Goal: Information Seeking & Learning: Learn about a topic

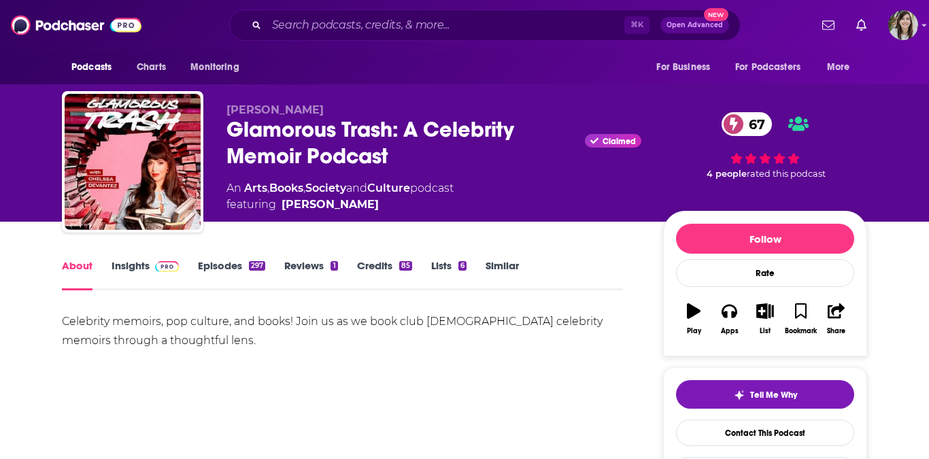
click at [130, 269] on link "Insights" at bounding box center [145, 274] width 67 height 31
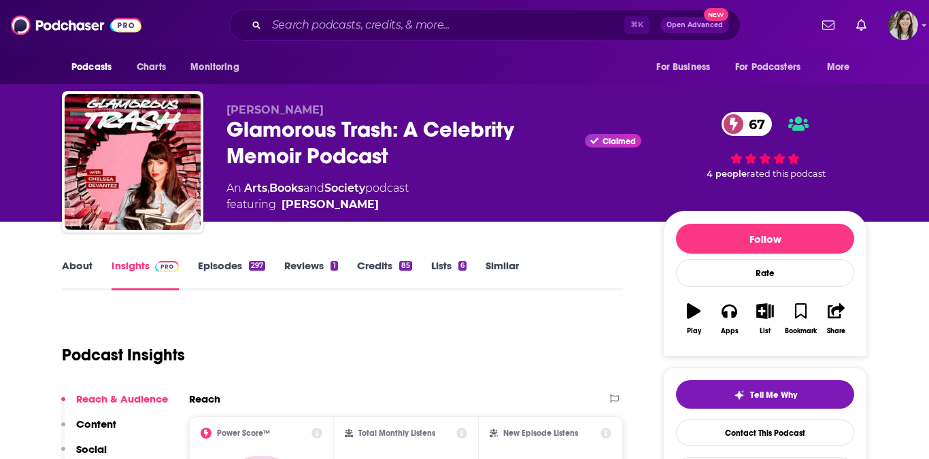
scroll to position [103, 0]
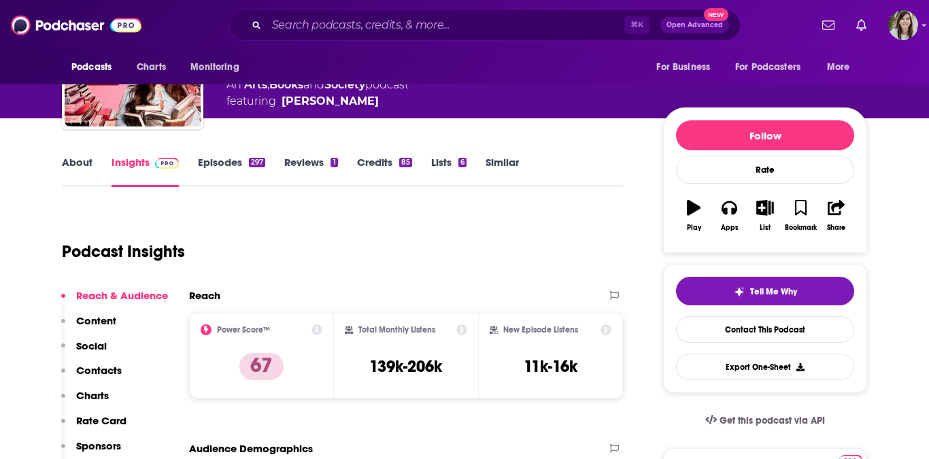
click at [222, 167] on link "Episodes 297" at bounding box center [231, 171] width 67 height 31
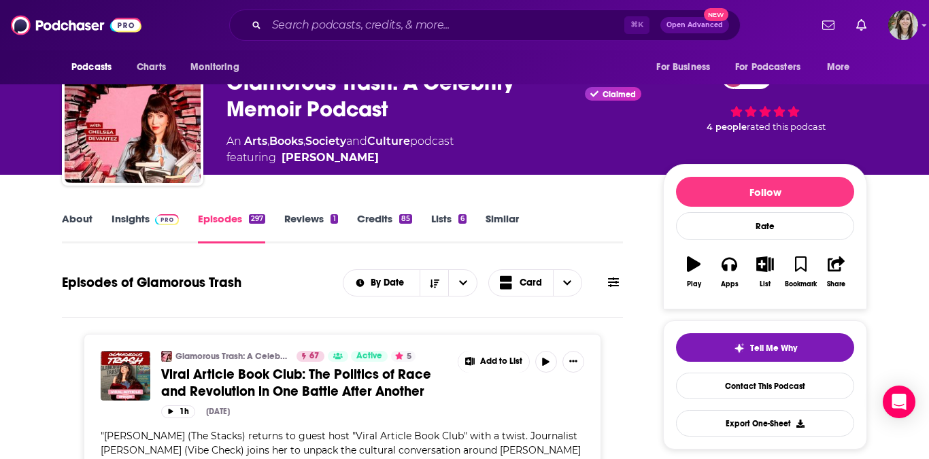
scroll to position [56, 0]
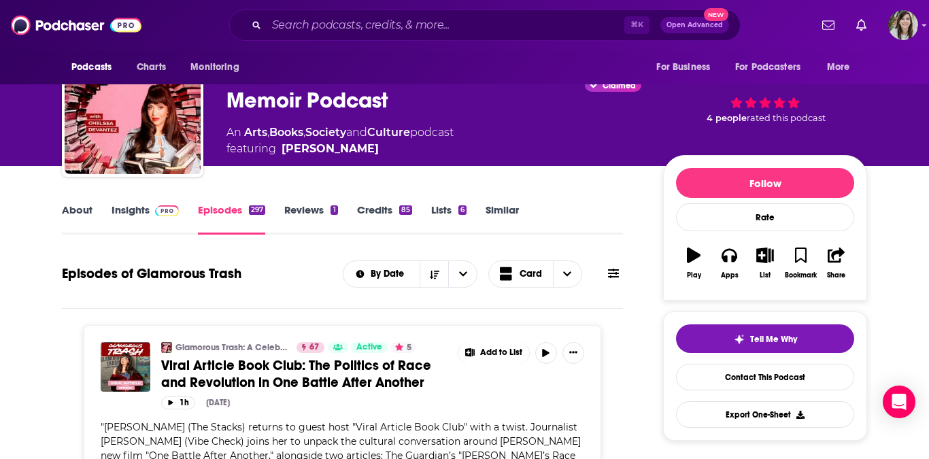
click at [152, 205] on span at bounding box center [164, 209] width 29 height 13
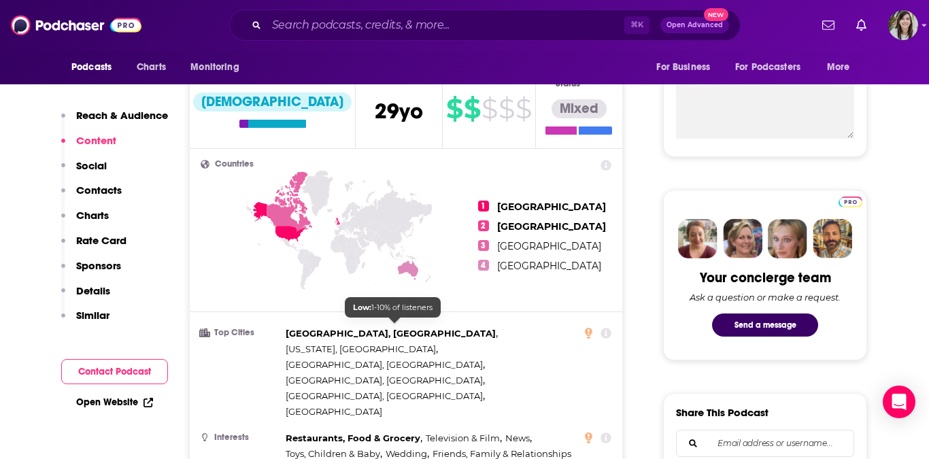
scroll to position [427, 0]
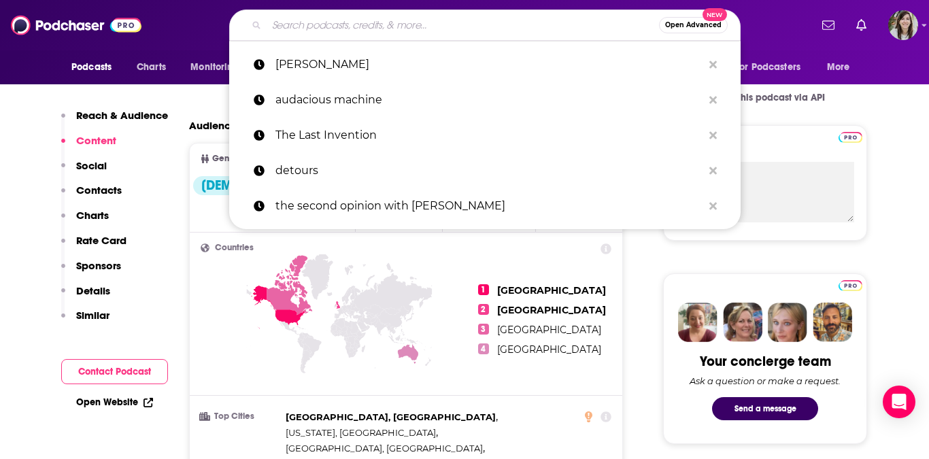
click at [372, 28] on input "Search podcasts, credits, & more..." at bounding box center [463, 25] width 393 height 22
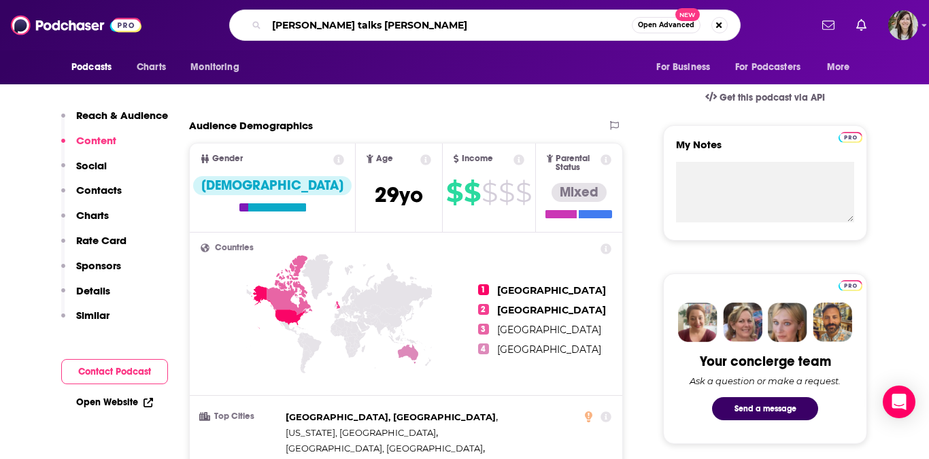
type input "[PERSON_NAME] talks daily"
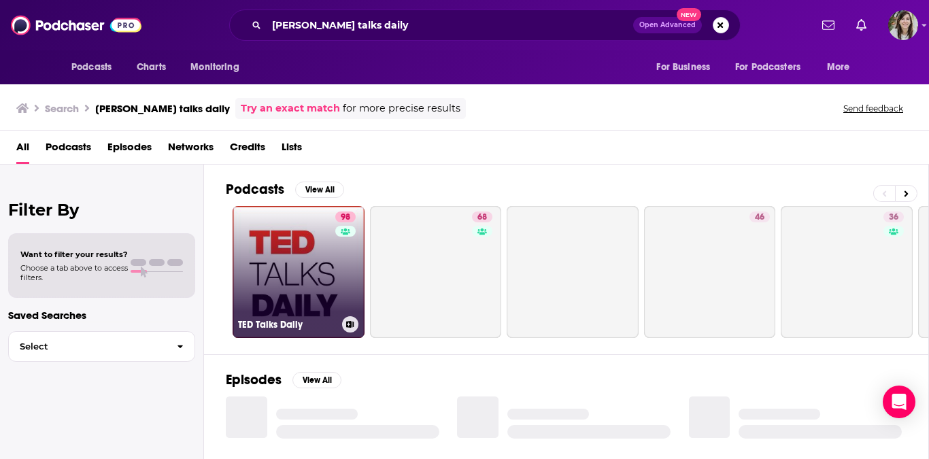
click at [334, 289] on link "98 TED Talks Daily" at bounding box center [299, 272] width 132 height 132
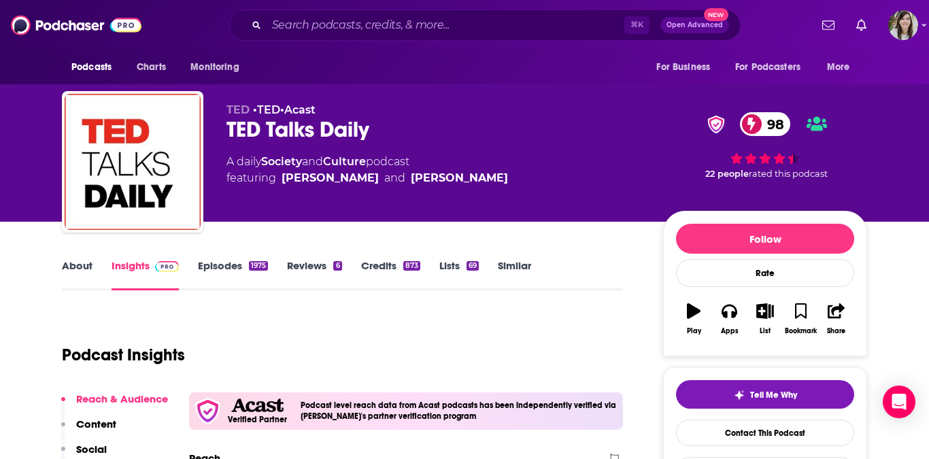
click at [221, 259] on link "Episodes 1975" at bounding box center [233, 274] width 70 height 31
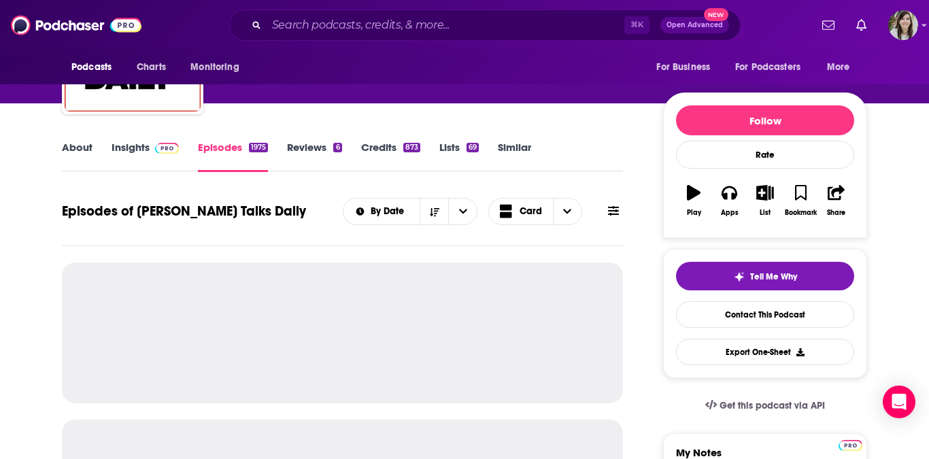
scroll to position [151, 0]
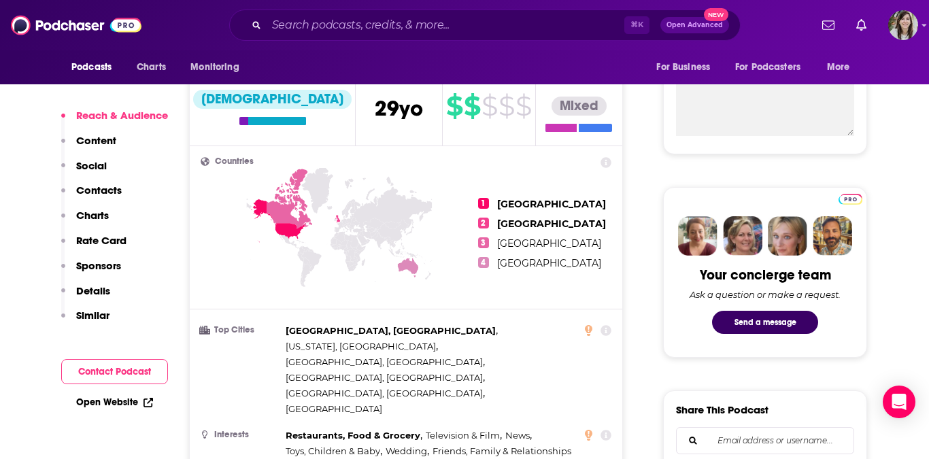
scroll to position [591, 0]
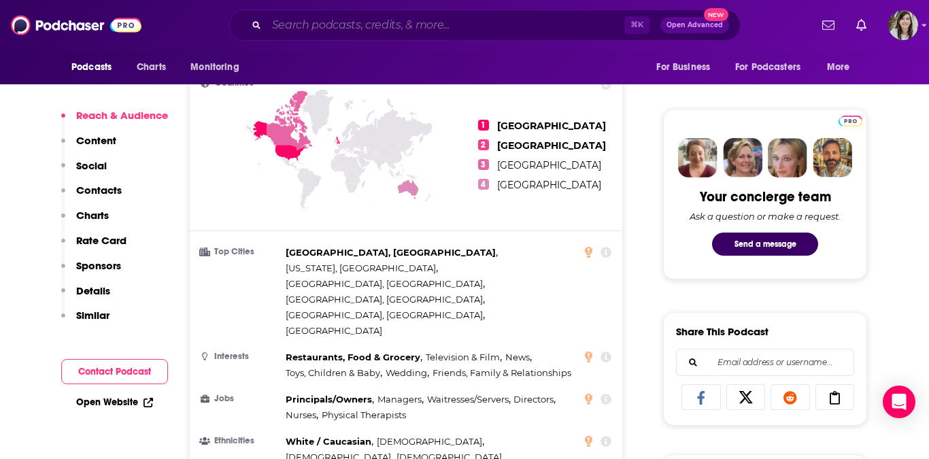
click at [335, 27] on input "Search podcasts, credits, & more..." at bounding box center [446, 25] width 358 height 22
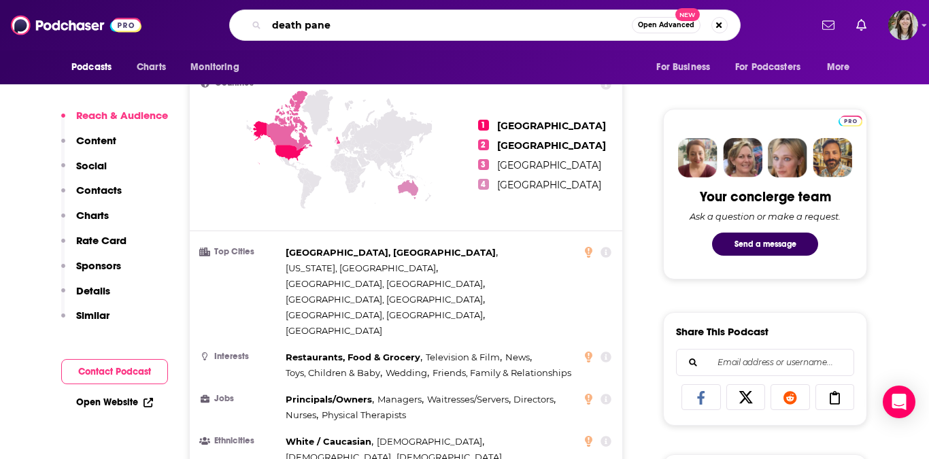
type input "death panel"
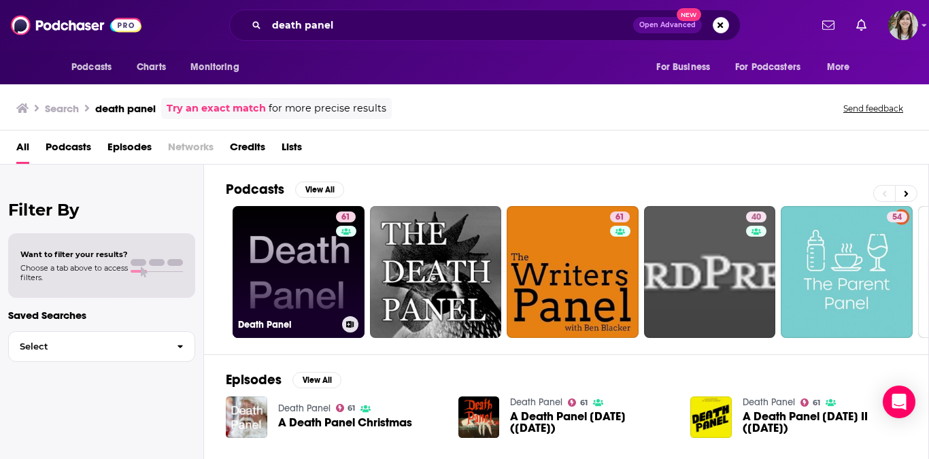
click at [305, 251] on link "61 Death Panel" at bounding box center [299, 272] width 132 height 132
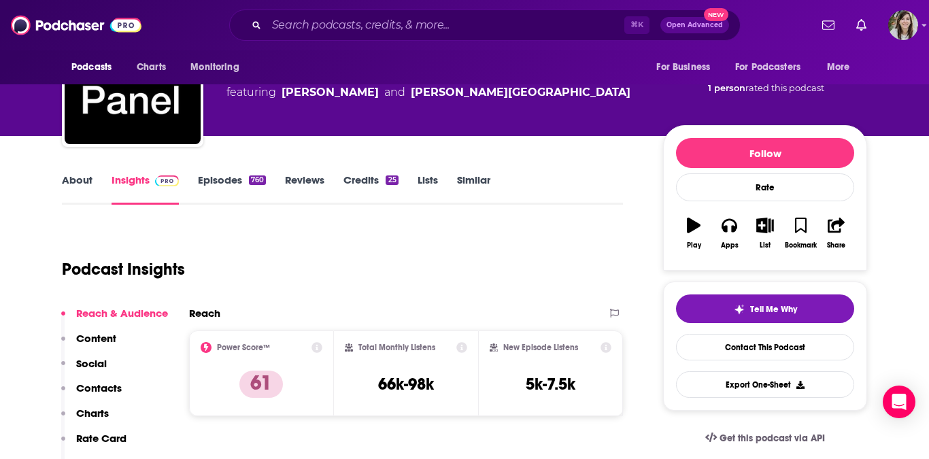
scroll to position [40, 0]
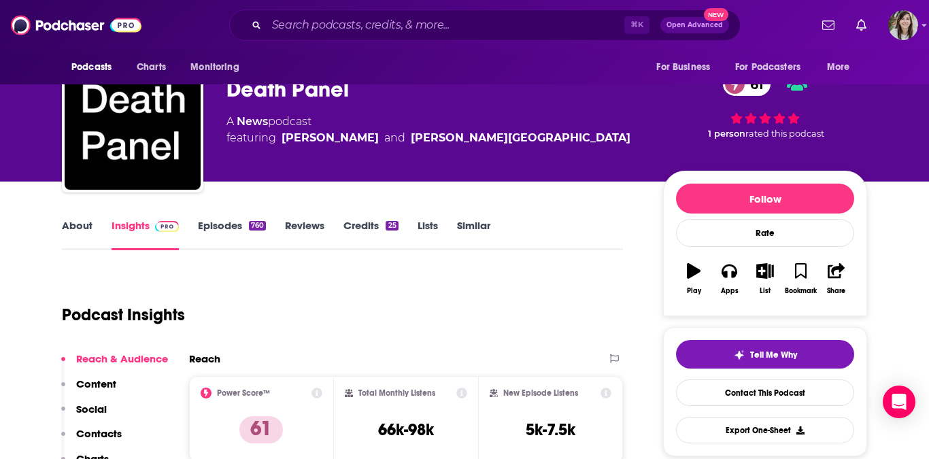
click at [69, 235] on link "About" at bounding box center [77, 234] width 31 height 31
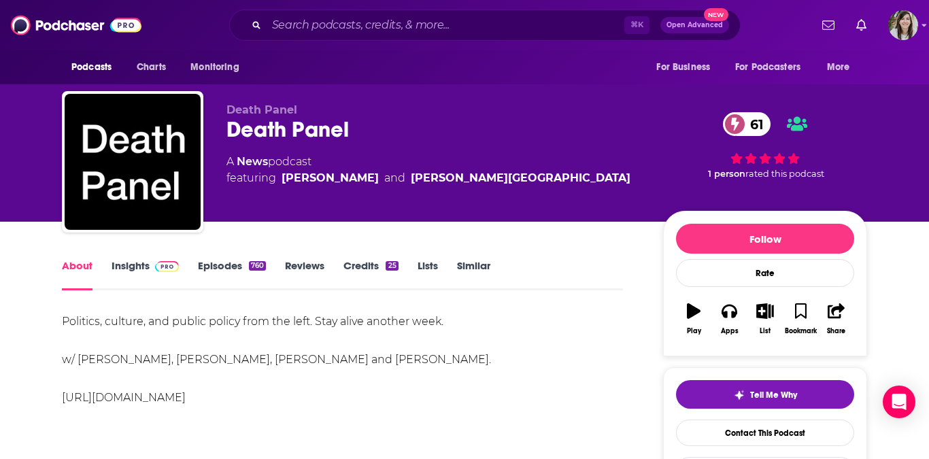
click at [210, 278] on link "Episodes 760" at bounding box center [232, 274] width 68 height 31
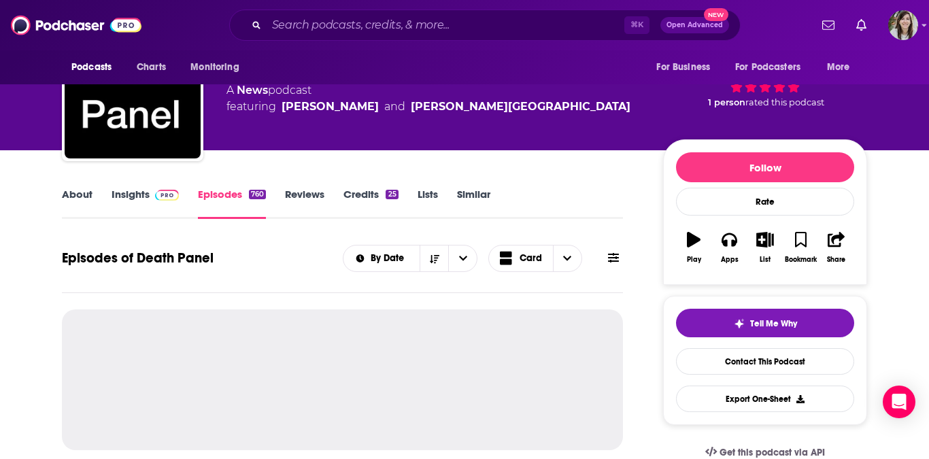
scroll to position [157, 0]
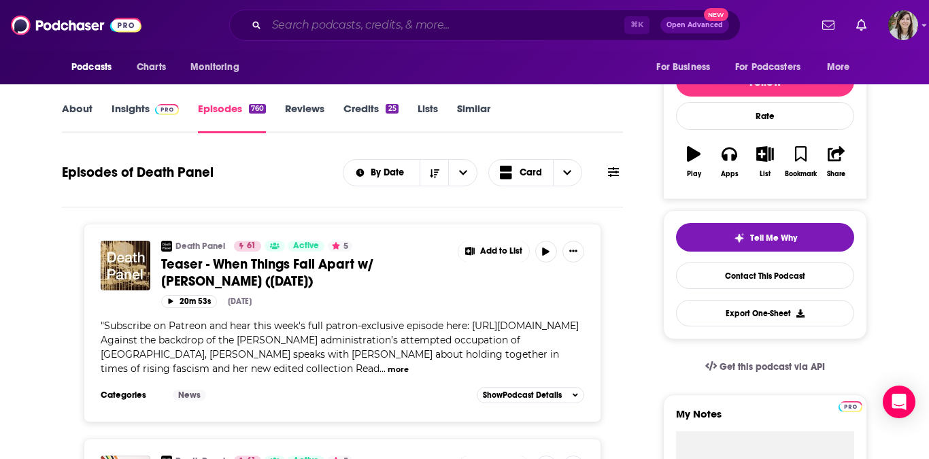
click at [315, 29] on input "Search podcasts, credits, & more..." at bounding box center [446, 25] width 358 height 22
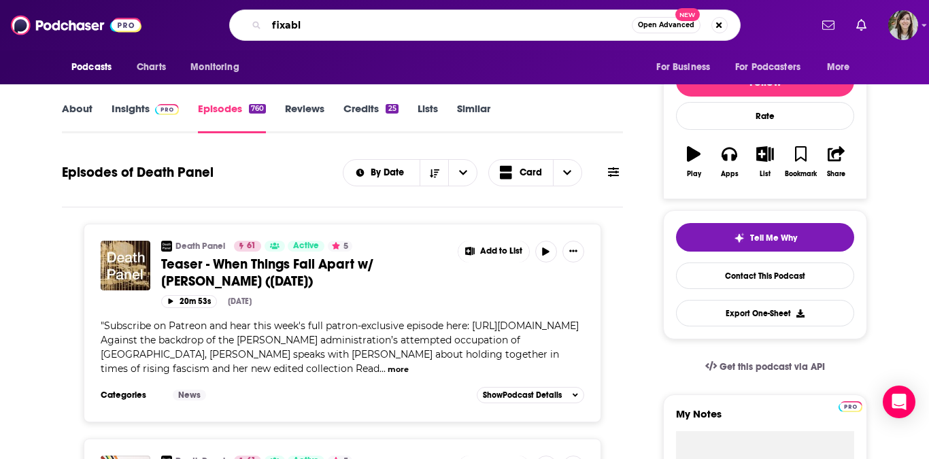
type input "fixable"
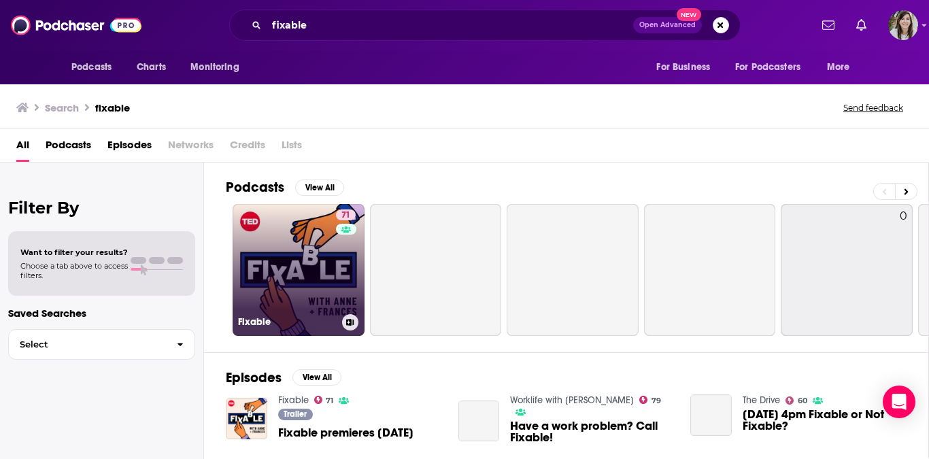
click at [321, 285] on link "71 Fixable" at bounding box center [299, 270] width 132 height 132
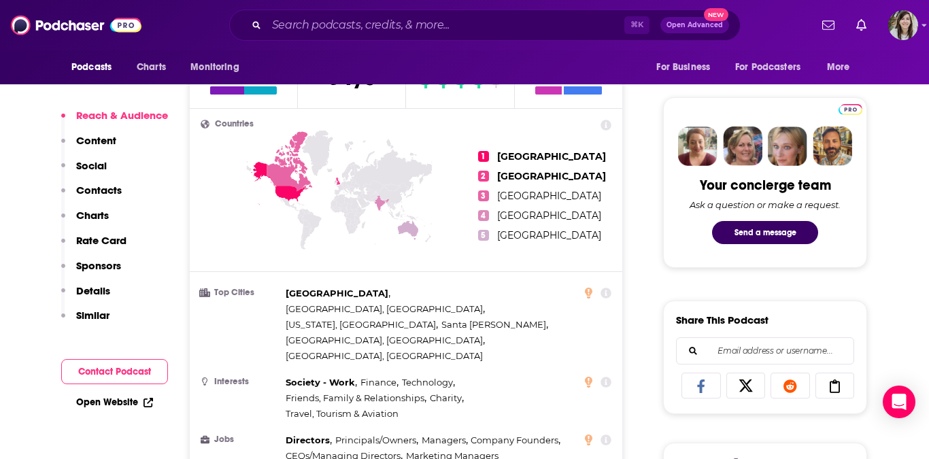
scroll to position [654, 0]
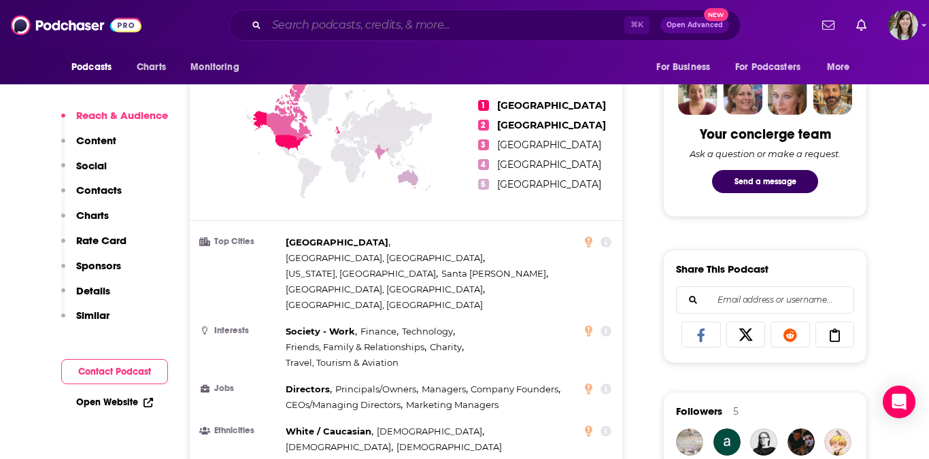
click at [359, 21] on input "Search podcasts, credits, & more..." at bounding box center [446, 25] width 358 height 22
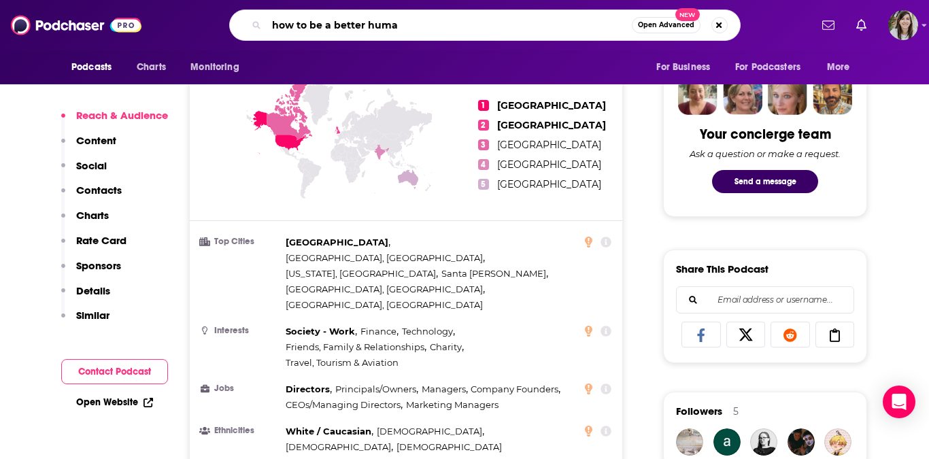
type input "how to be a better human"
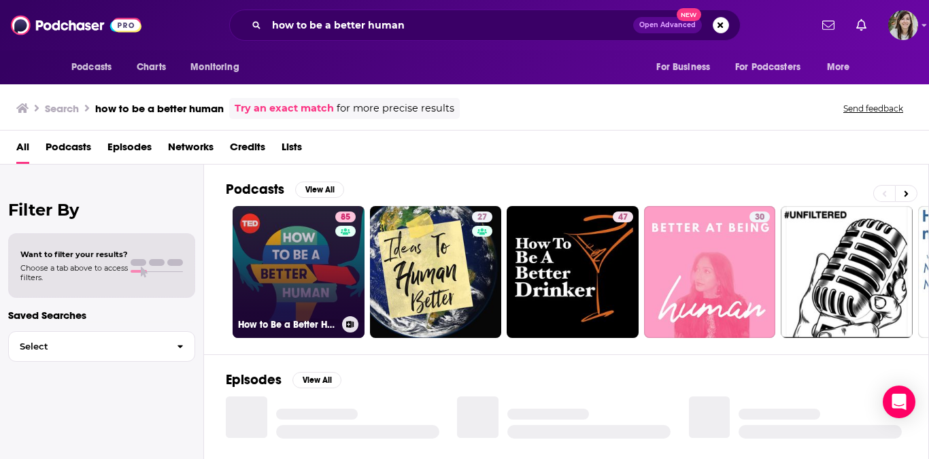
click at [281, 267] on link "85 How to Be a Better Human" at bounding box center [299, 272] width 132 height 132
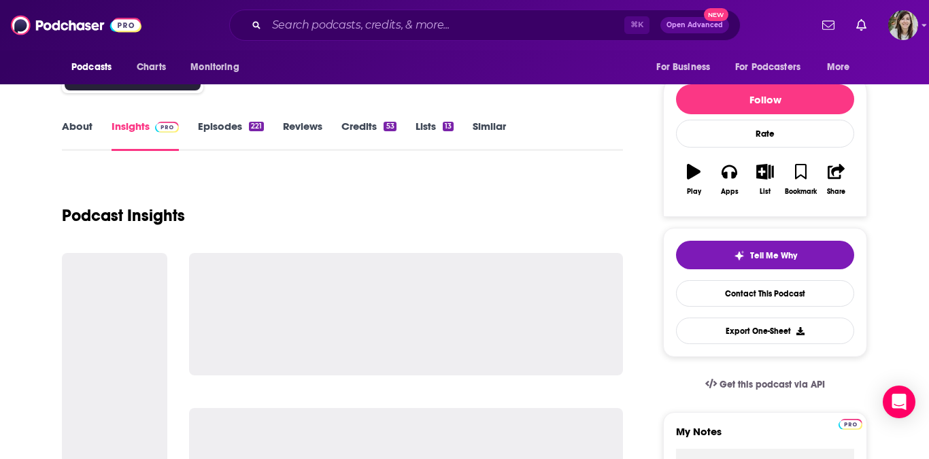
scroll to position [148, 0]
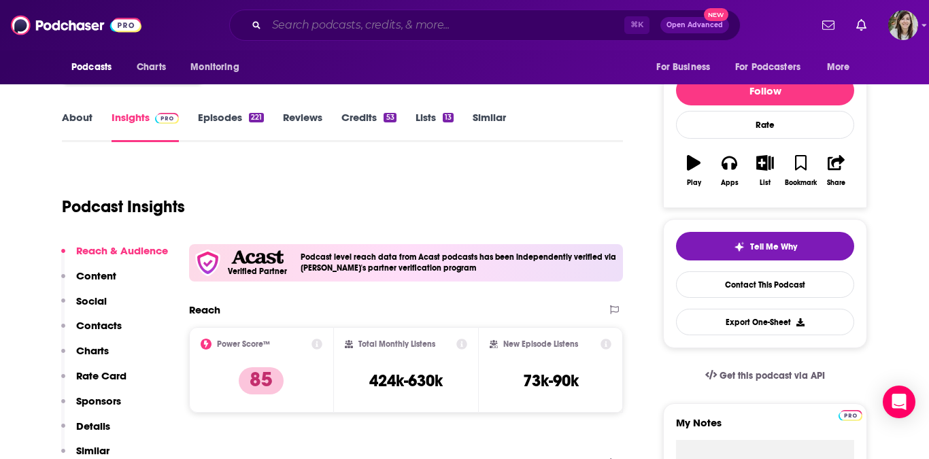
click at [420, 18] on input "Search podcasts, credits, & more..." at bounding box center [446, 25] width 358 height 22
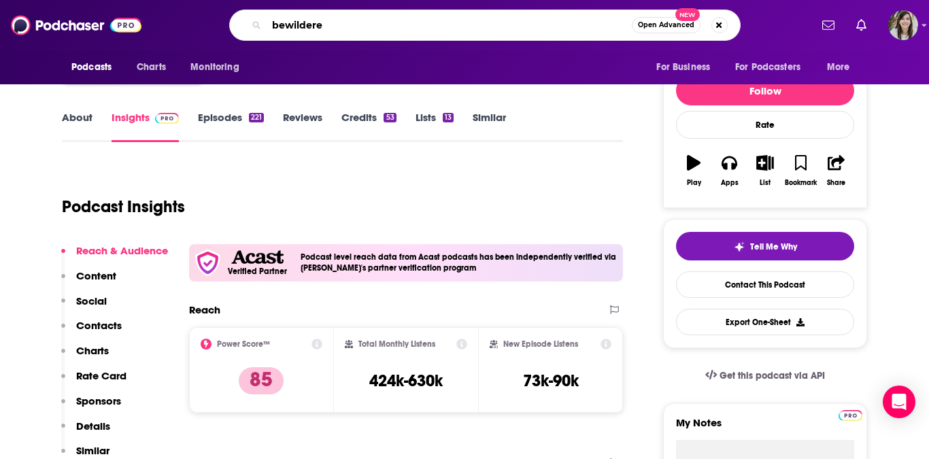
type input "bewildered"
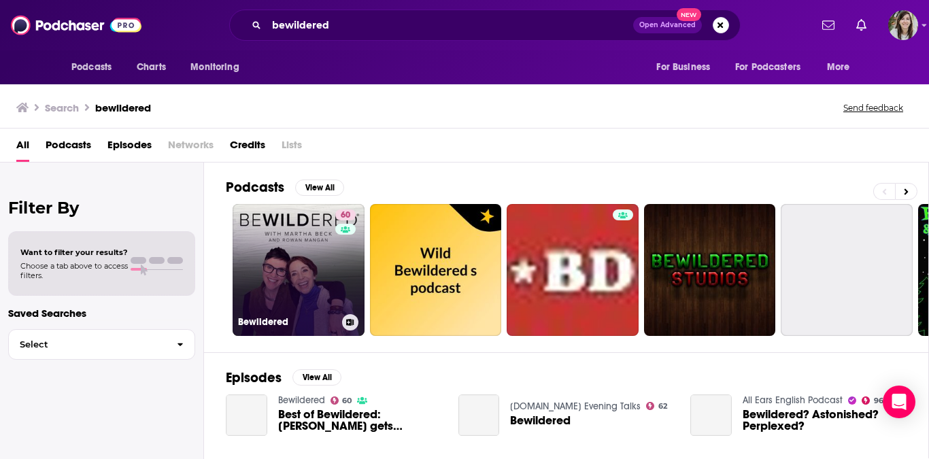
click at [284, 251] on link "60 Bewildered" at bounding box center [299, 270] width 132 height 132
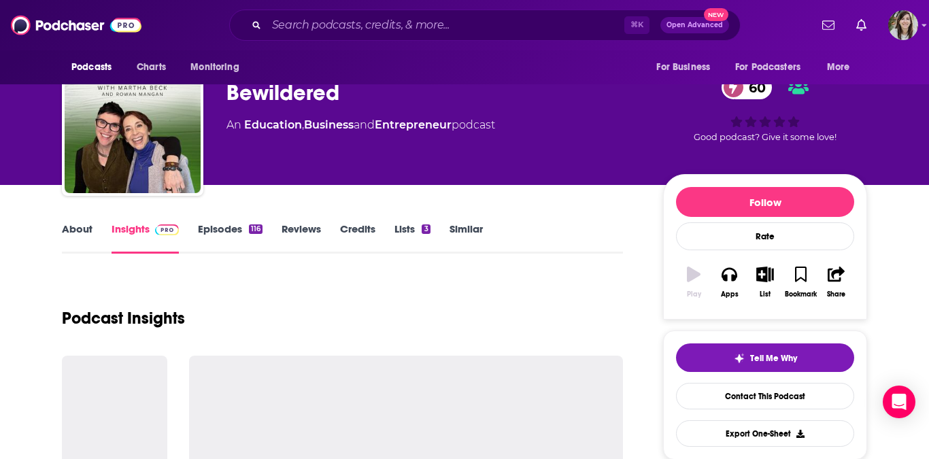
scroll to position [61, 0]
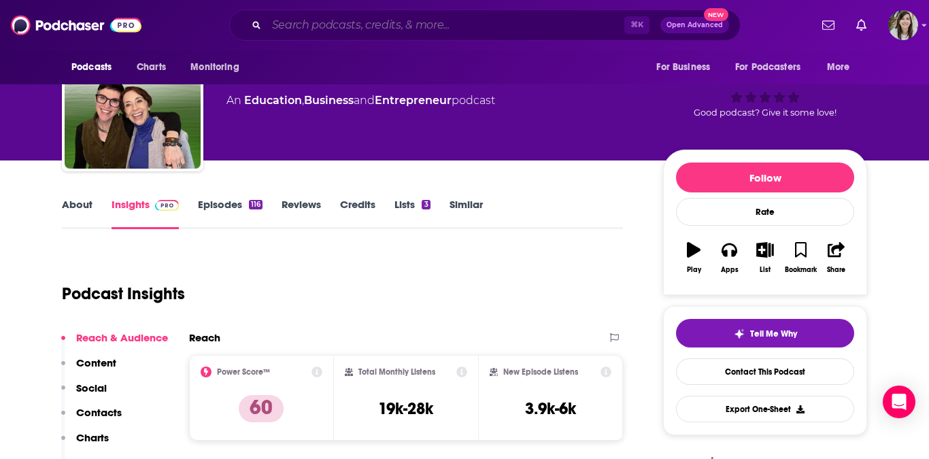
click at [354, 30] on input "Search podcasts, credits, & more..." at bounding box center [446, 25] width 358 height 22
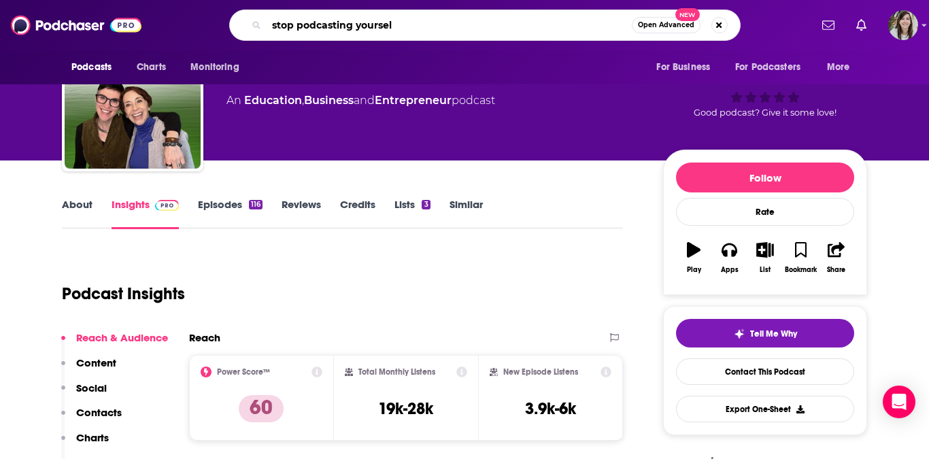
type input "stop podcasting yourself"
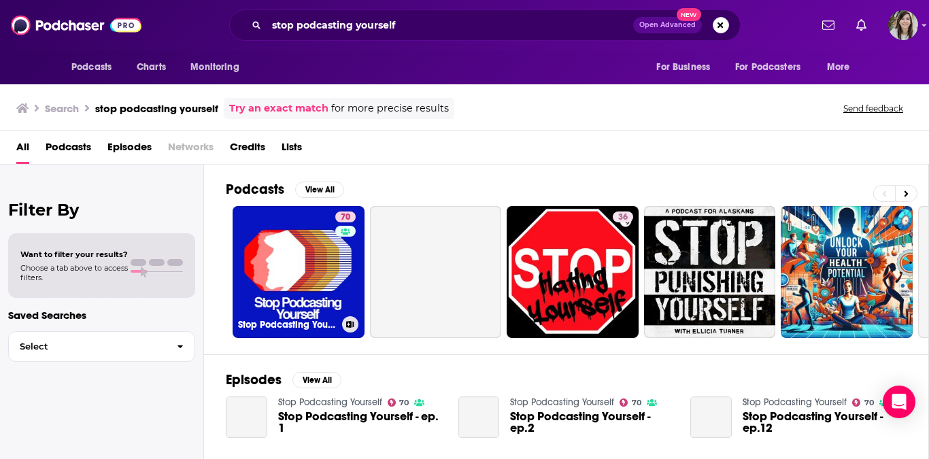
click at [318, 254] on link "70 Stop Podcasting Yourself" at bounding box center [299, 272] width 132 height 132
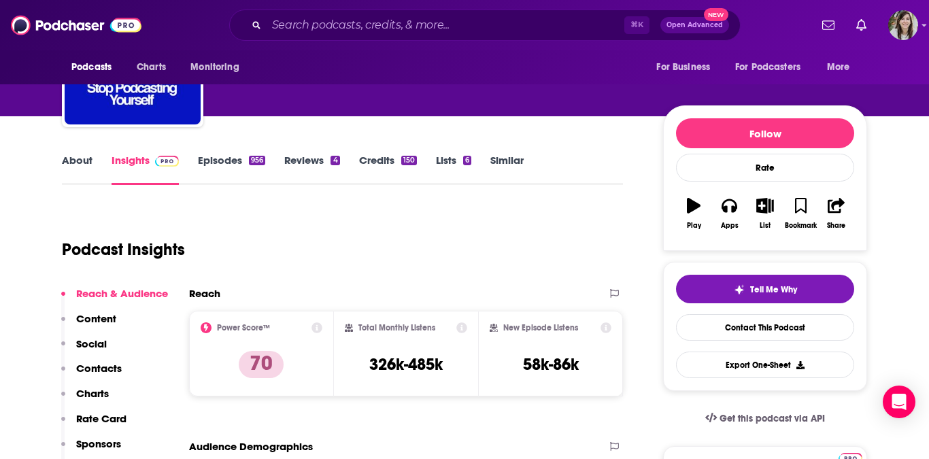
scroll to position [42, 0]
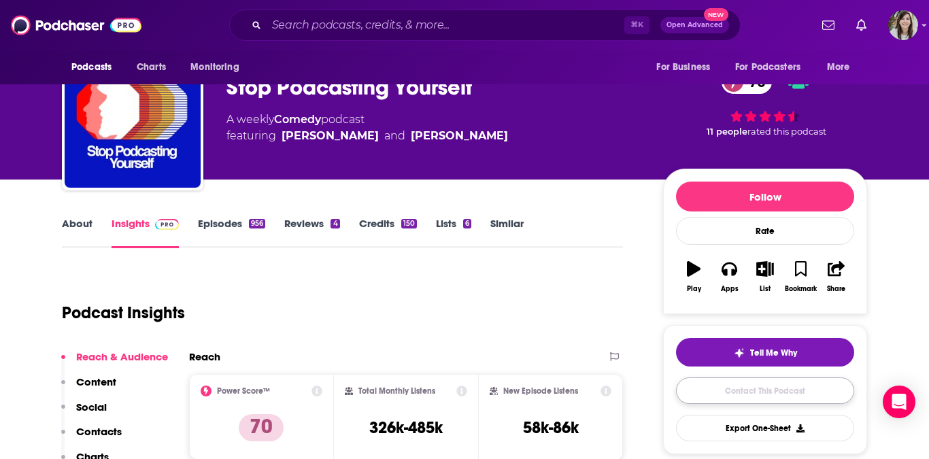
click at [701, 391] on link "Contact This Podcast" at bounding box center [765, 391] width 178 height 27
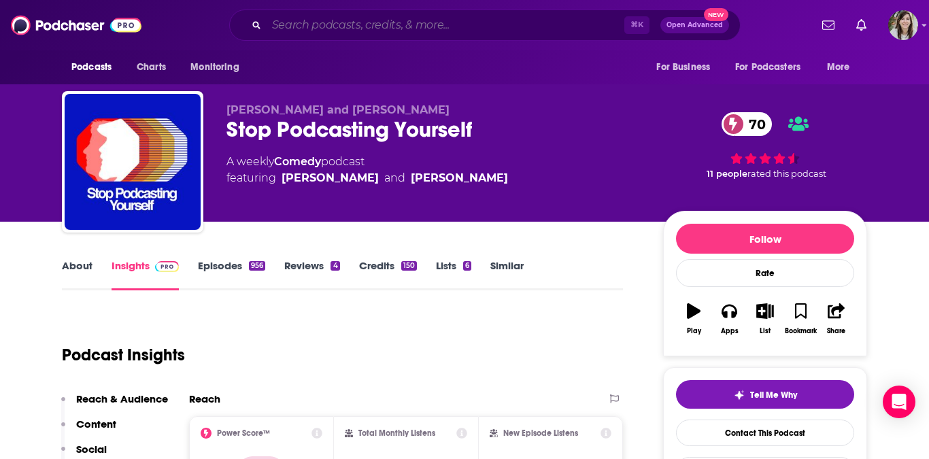
click at [378, 16] on input "Search podcasts, credits, & more..." at bounding box center [446, 25] width 358 height 22
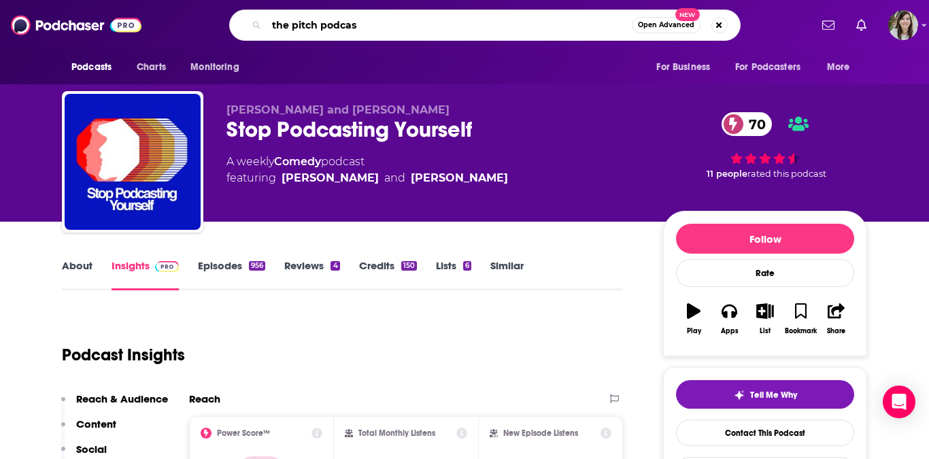
type input "the pitch podcast"
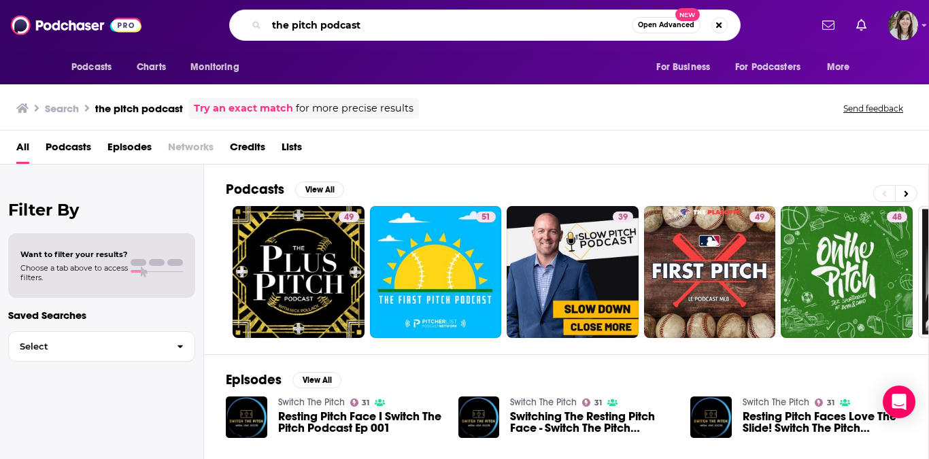
drag, startPoint x: 366, startPoint y: 21, endPoint x: 320, endPoint y: 20, distance: 46.3
click at [320, 21] on input "the pitch podcast" at bounding box center [449, 25] width 365 height 22
type input "the pitch"
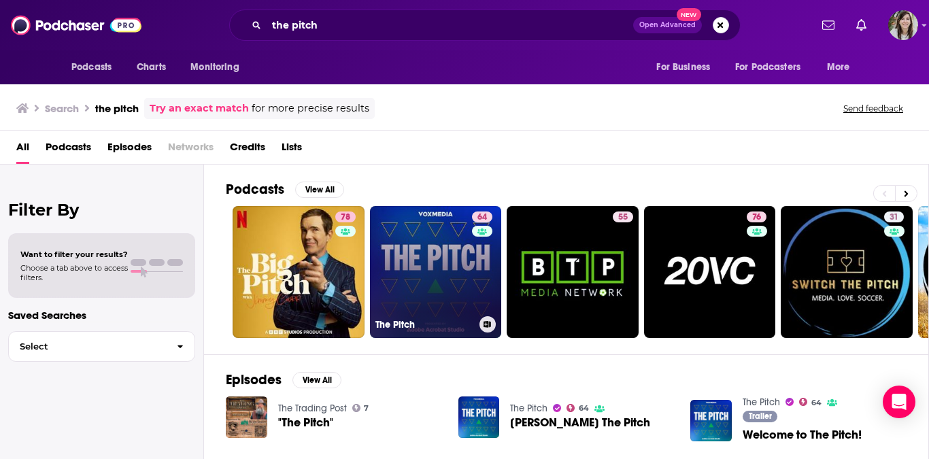
click at [393, 261] on link "64 The Pitch" at bounding box center [436, 272] width 132 height 132
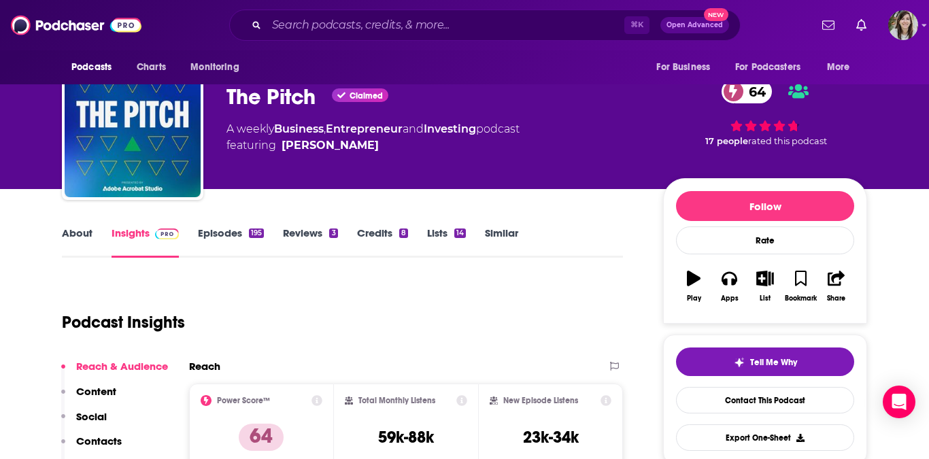
scroll to position [12, 0]
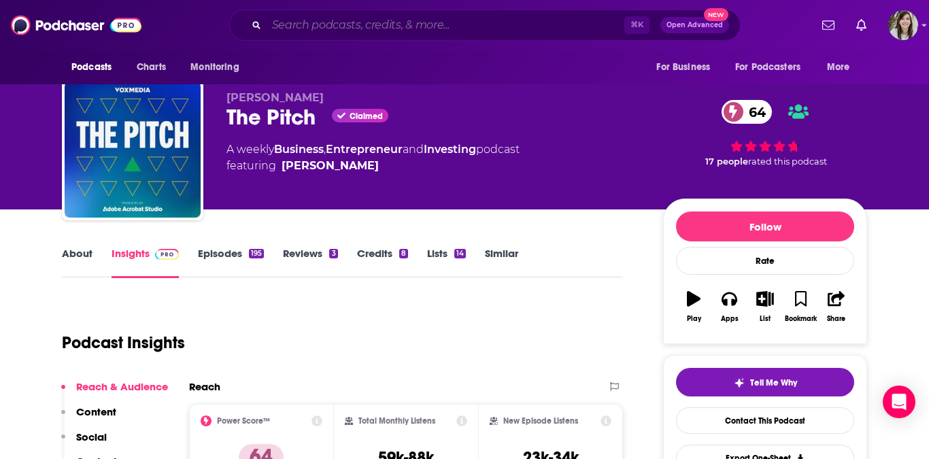
click at [429, 16] on input "Search podcasts, credits, & more..." at bounding box center [446, 25] width 358 height 22
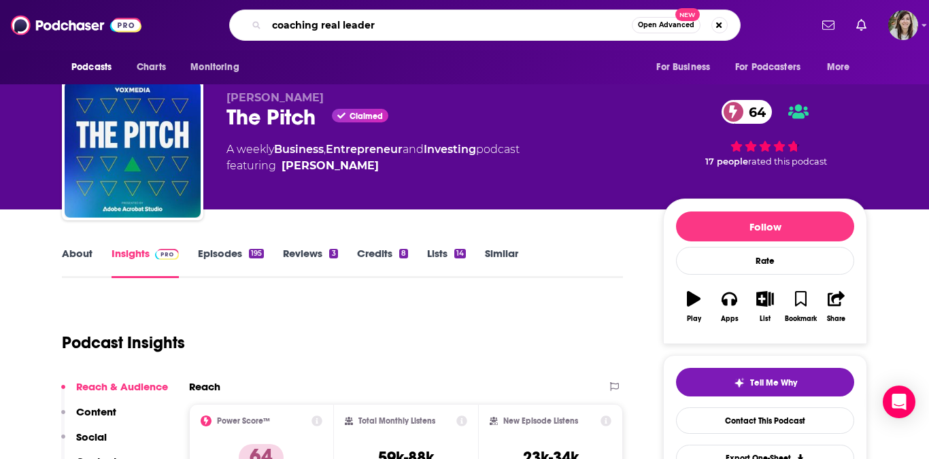
type input "coaching real leaders"
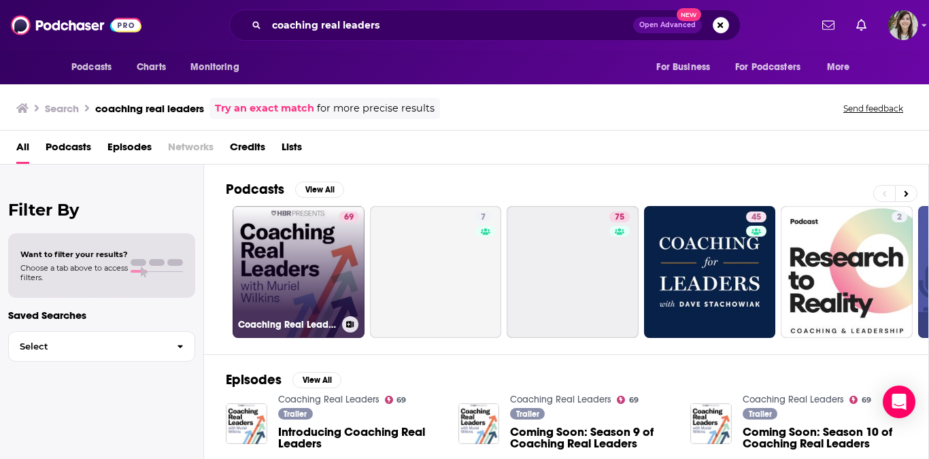
click at [328, 280] on link "69 Coaching Real Leaders" at bounding box center [299, 272] width 132 height 132
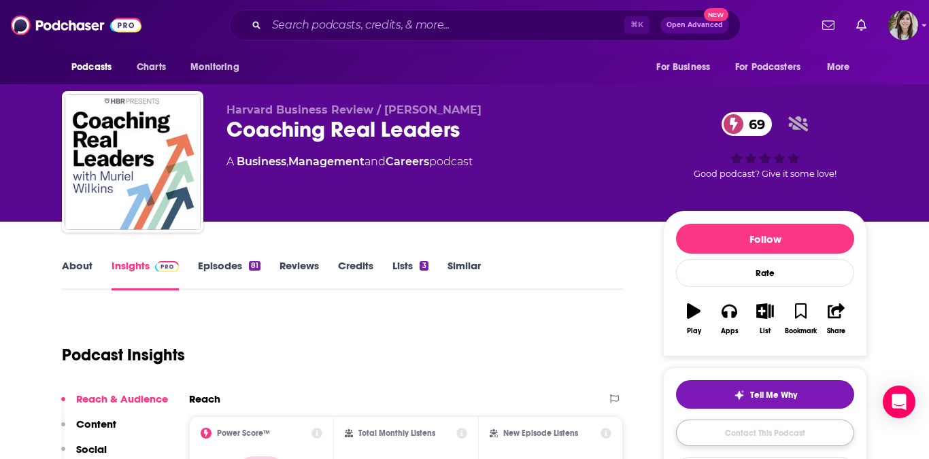
click at [759, 440] on link "Contact This Podcast" at bounding box center [765, 433] width 178 height 27
click at [88, 268] on link "About" at bounding box center [77, 274] width 31 height 31
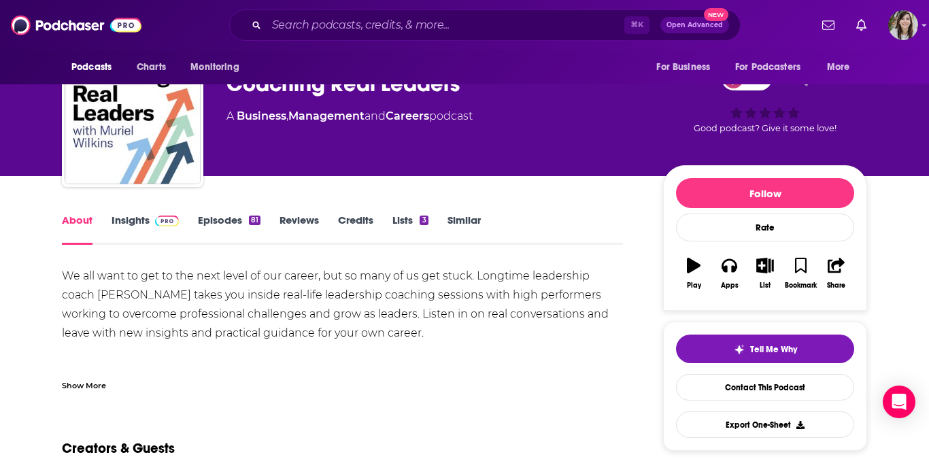
scroll to position [54, 0]
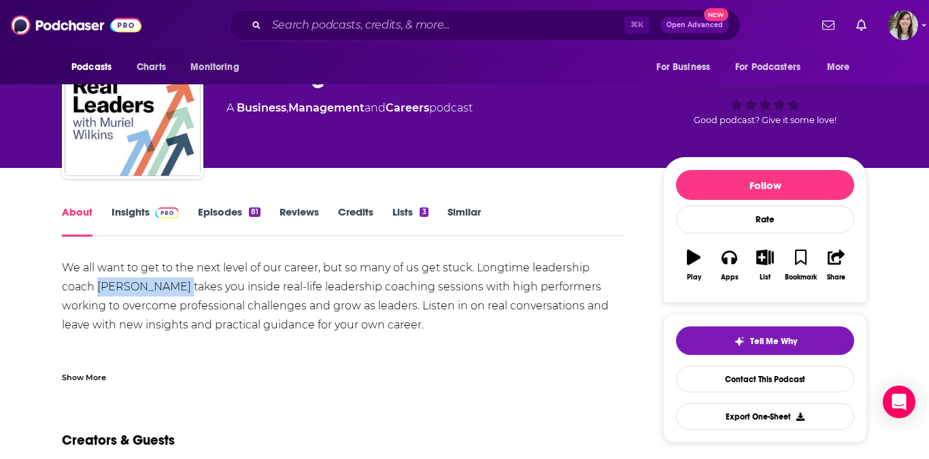
drag, startPoint x: 99, startPoint y: 287, endPoint x: 173, endPoint y: 293, distance: 74.4
click at [173, 293] on div "We all want to get to the next level of our career, but so many of us get stuck…" at bounding box center [342, 325] width 561 height 133
copy div "Muriel Wilkins"
click at [222, 217] on link "Episodes 81" at bounding box center [229, 220] width 63 height 31
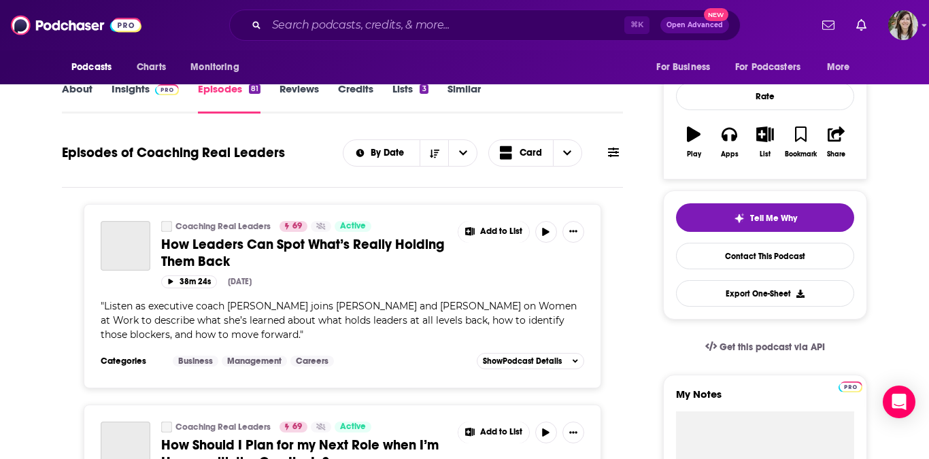
scroll to position [185, 0]
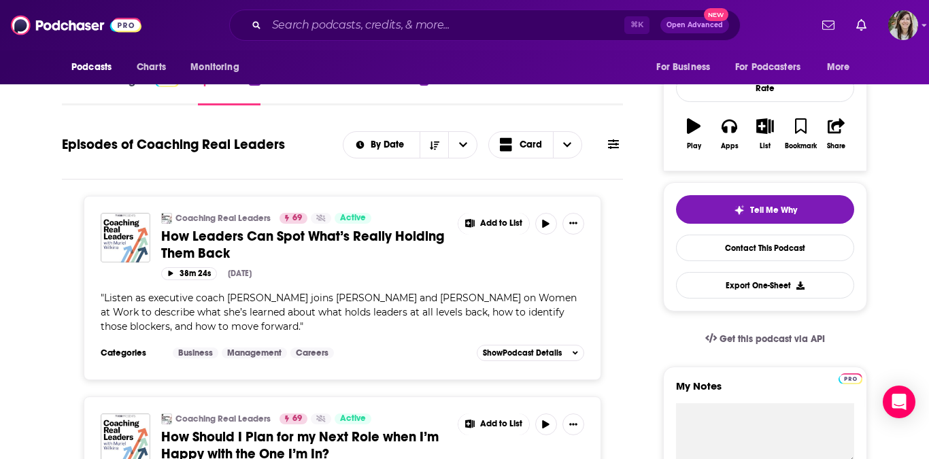
click at [257, 233] on span "How Leaders Can Spot What’s Really Holding Them Back" at bounding box center [302, 245] width 283 height 34
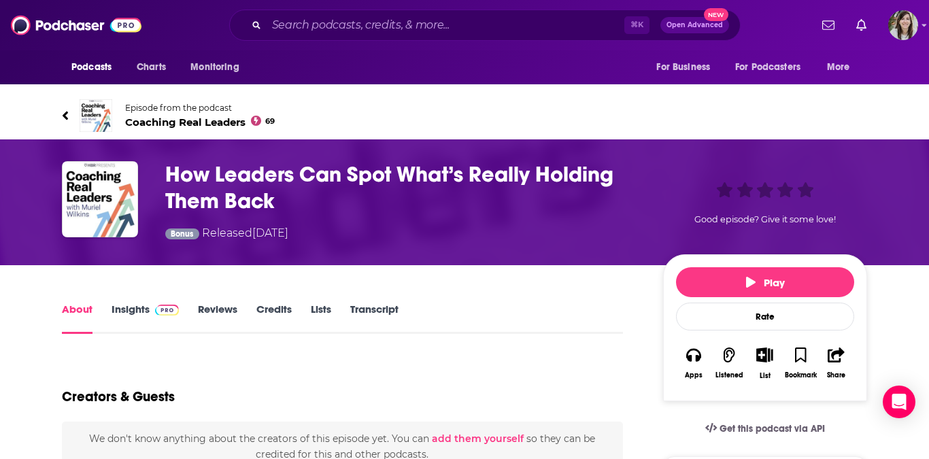
click at [397, 314] on link "Transcript" at bounding box center [374, 318] width 48 height 31
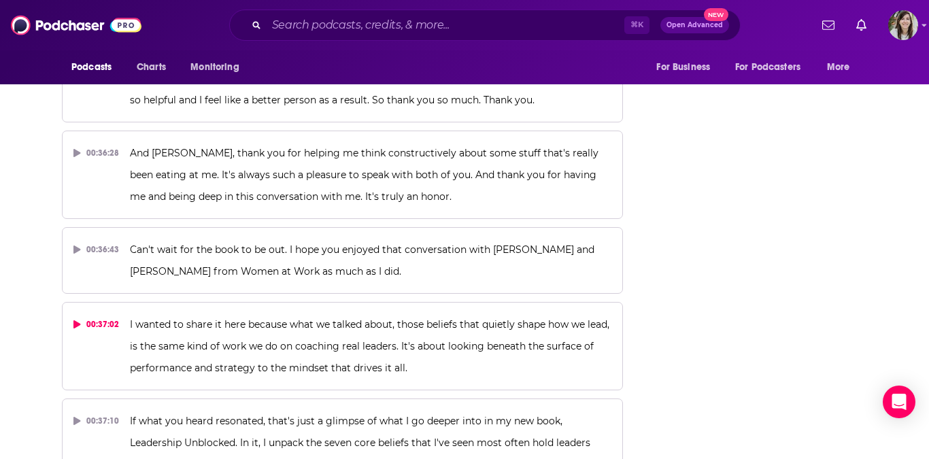
scroll to position [13210, 0]
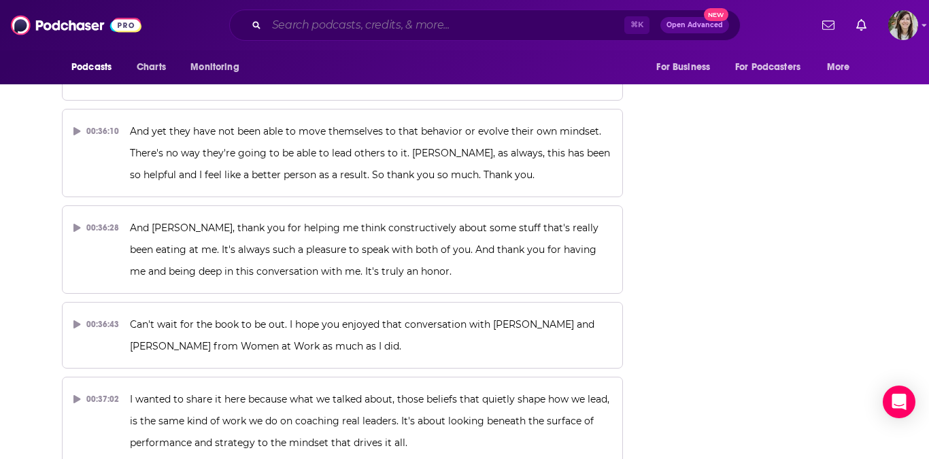
click at [339, 24] on input "Search podcasts, credits, & more..." at bounding box center [446, 25] width 358 height 22
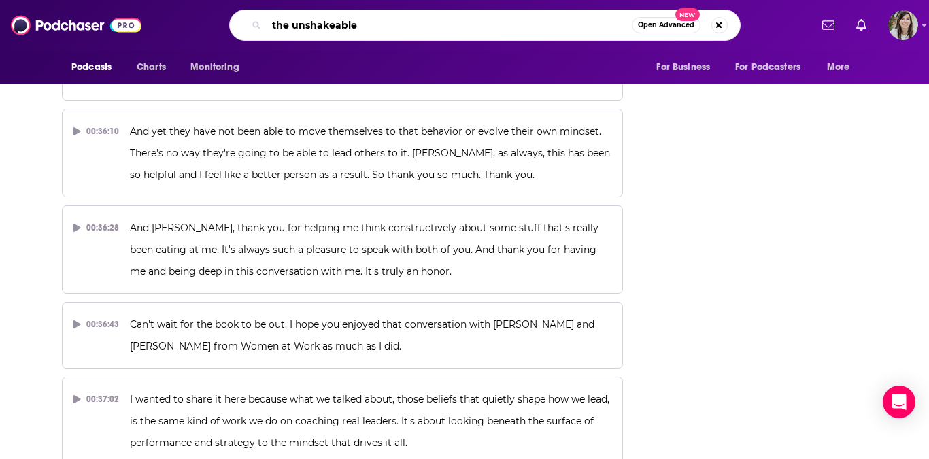
type input "the unshakeables"
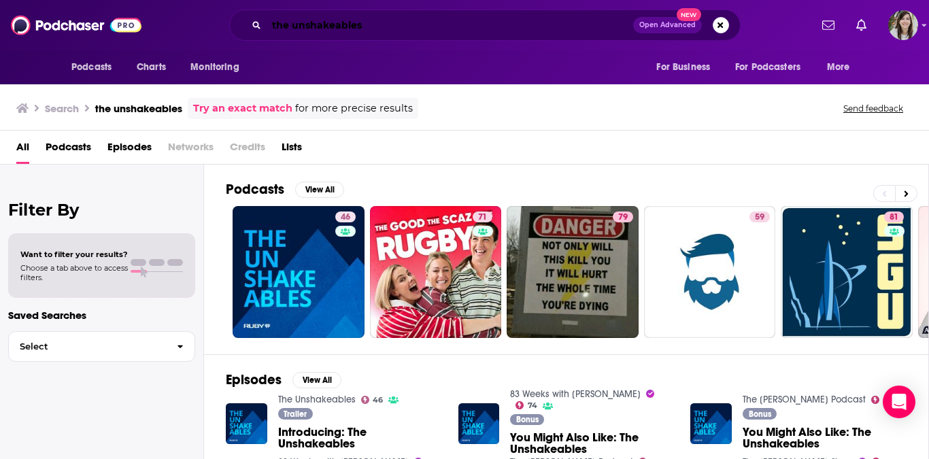
click at [410, 22] on input "the unshakeables" at bounding box center [450, 25] width 367 height 22
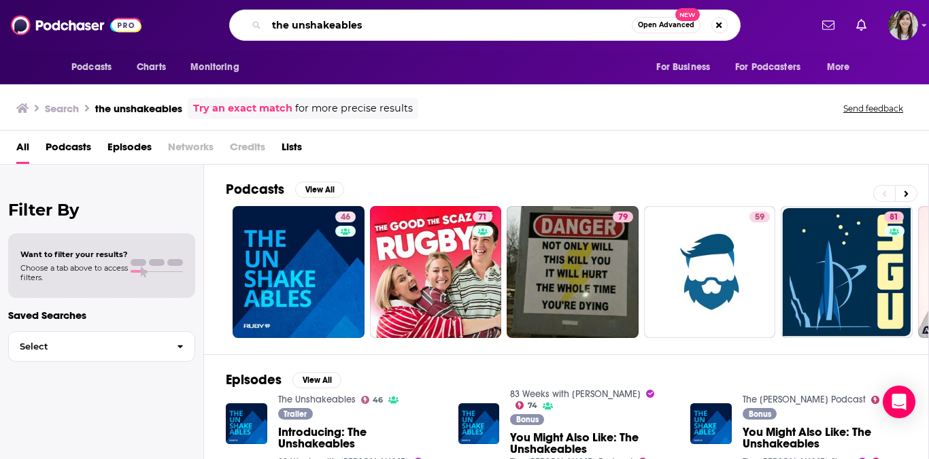
click at [410, 22] on input "the unshakeables" at bounding box center [449, 25] width 365 height 22
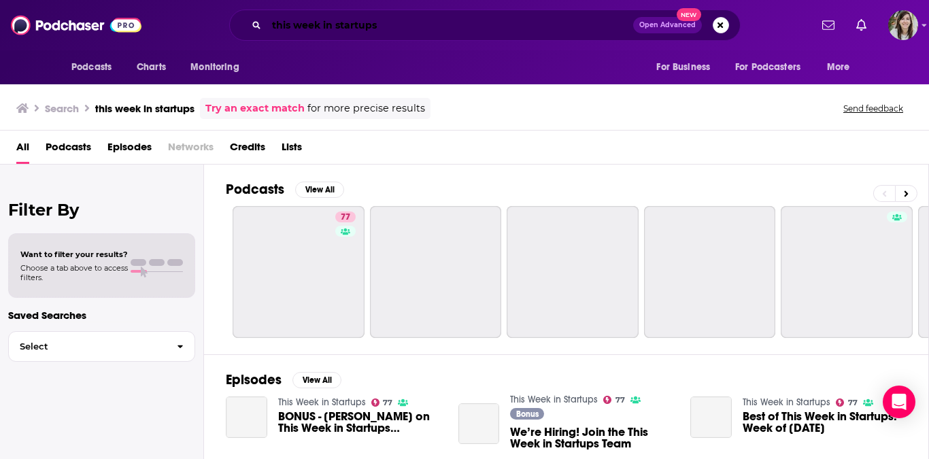
click at [370, 33] on input "this week in startups" at bounding box center [450, 25] width 367 height 22
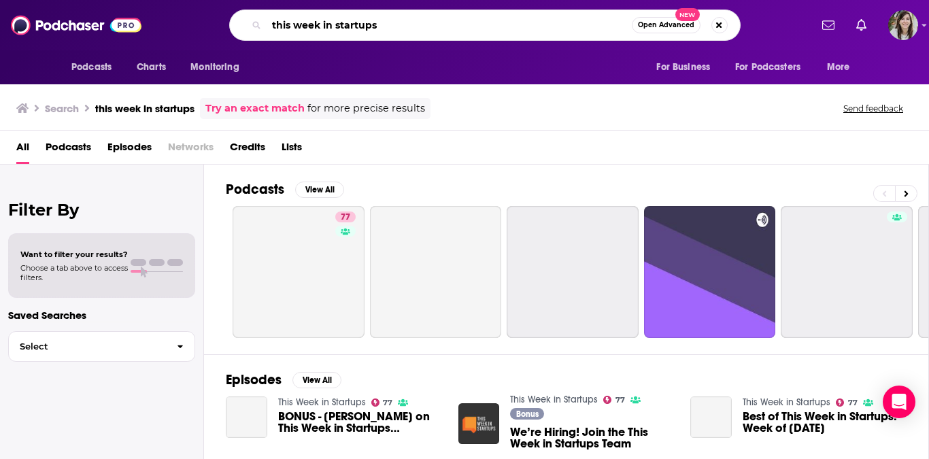
click at [370, 33] on input "this week in startups" at bounding box center [449, 25] width 365 height 22
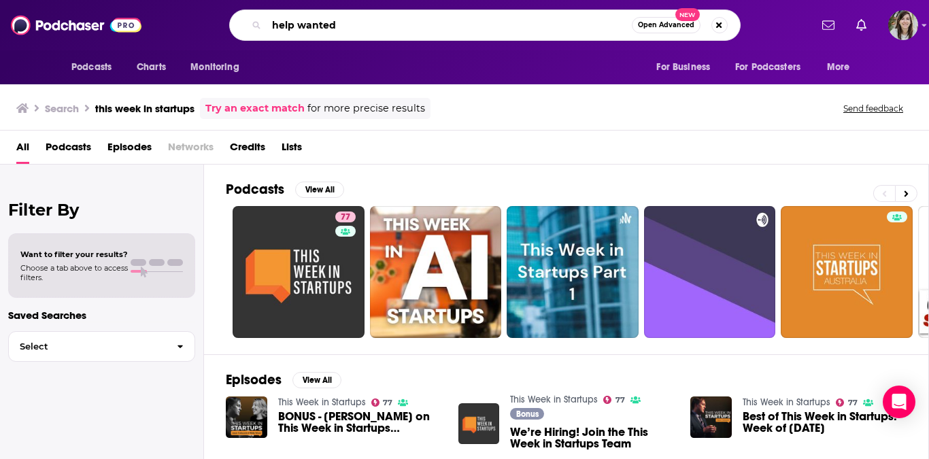
type input "help wanted"
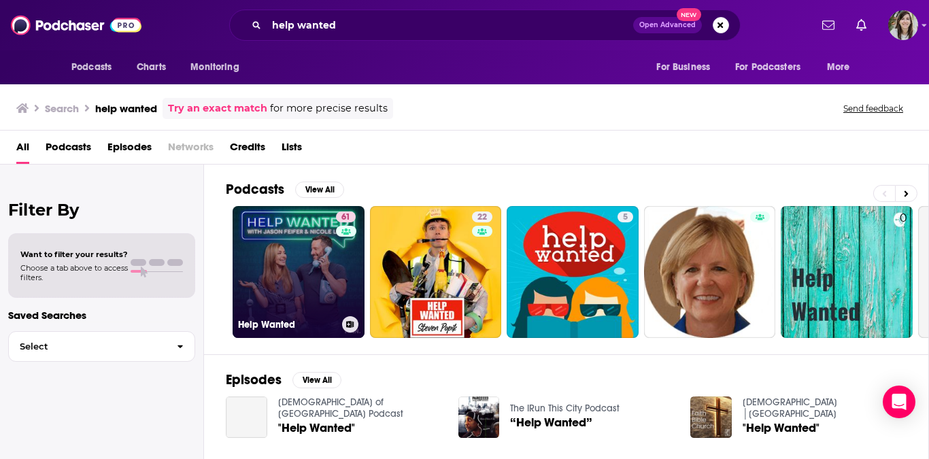
click at [296, 261] on link "61 Help Wanted" at bounding box center [299, 272] width 132 height 132
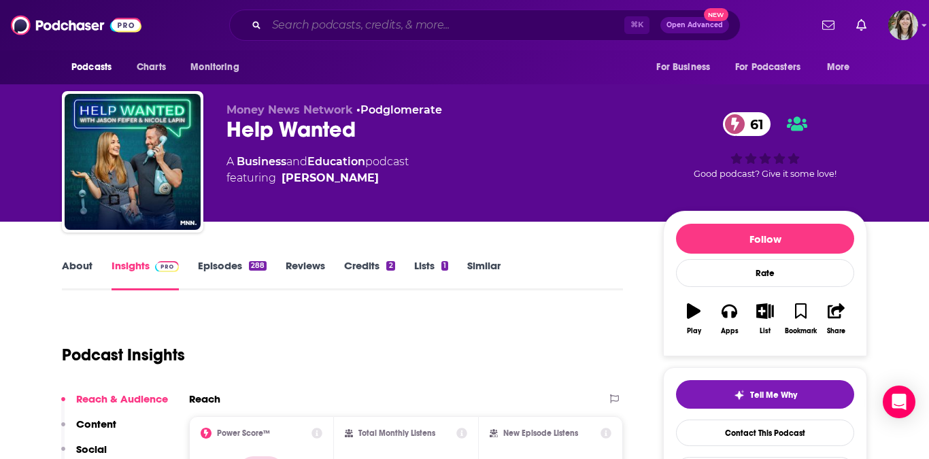
click at [416, 18] on input "Search podcasts, credits, & more..." at bounding box center [446, 25] width 358 height 22
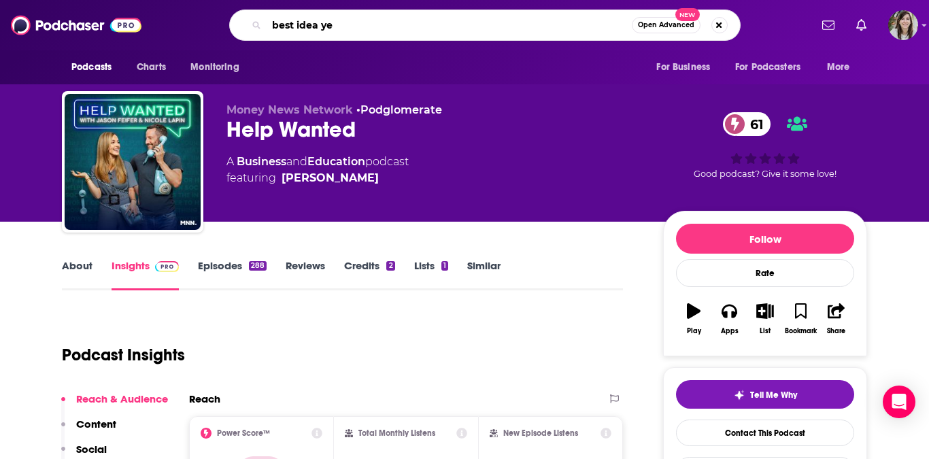
type input "best idea yet"
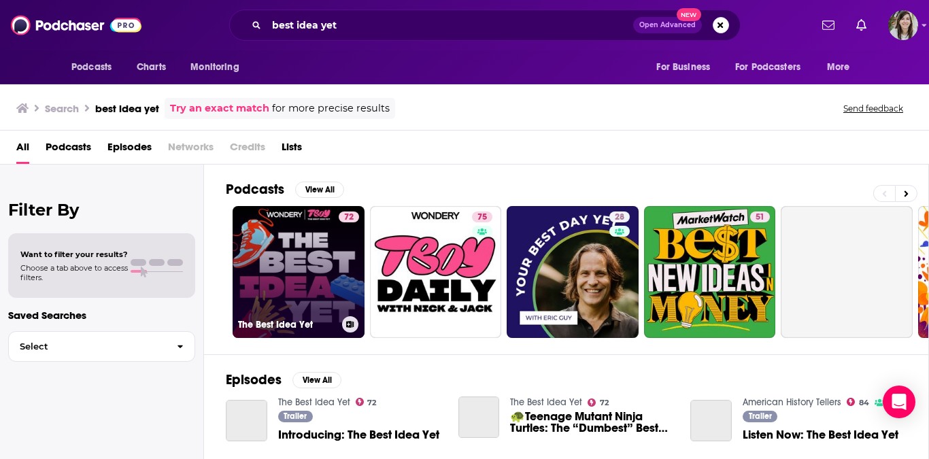
click at [320, 250] on link "72 The Best Idea Yet" at bounding box center [299, 272] width 132 height 132
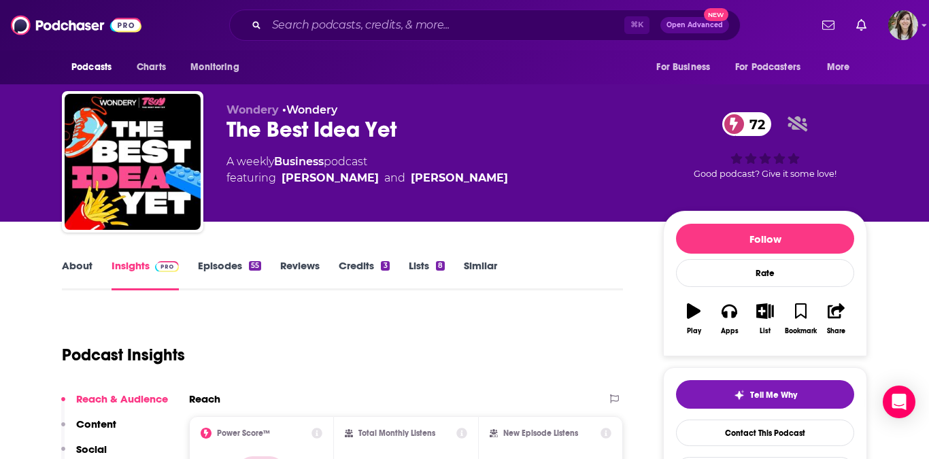
scroll to position [69, 0]
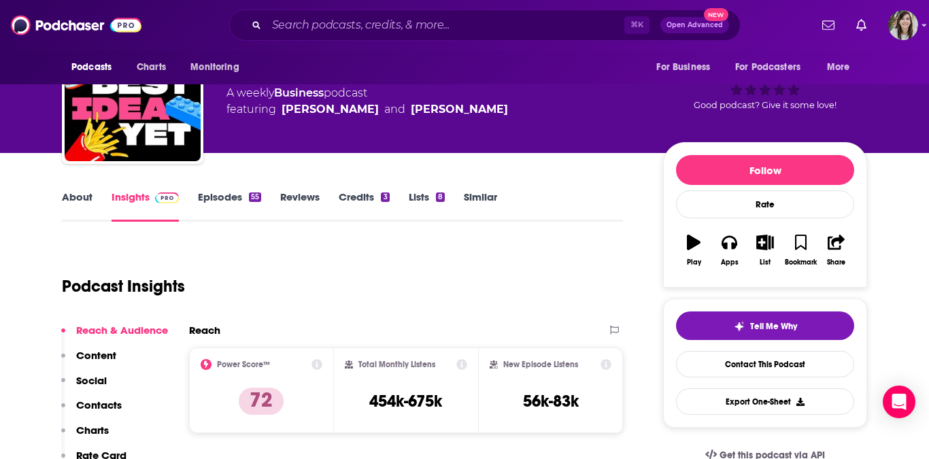
click at [209, 208] on link "Episodes 55" at bounding box center [229, 205] width 63 height 31
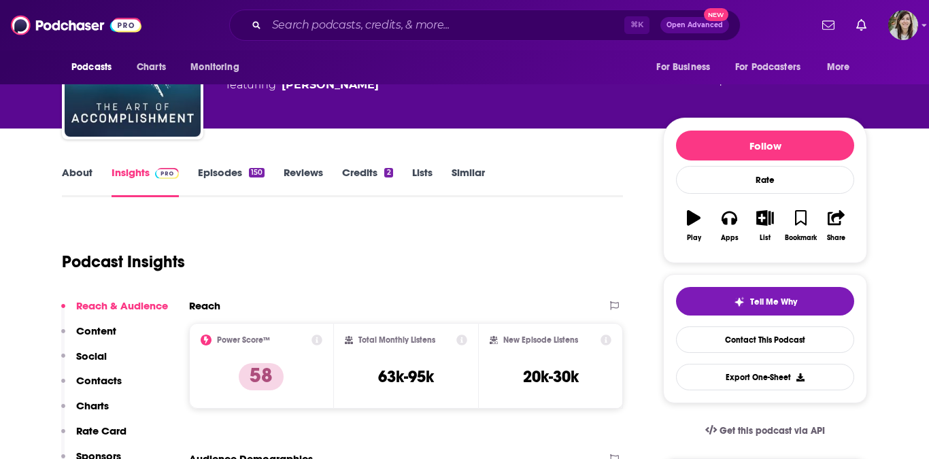
scroll to position [57, 0]
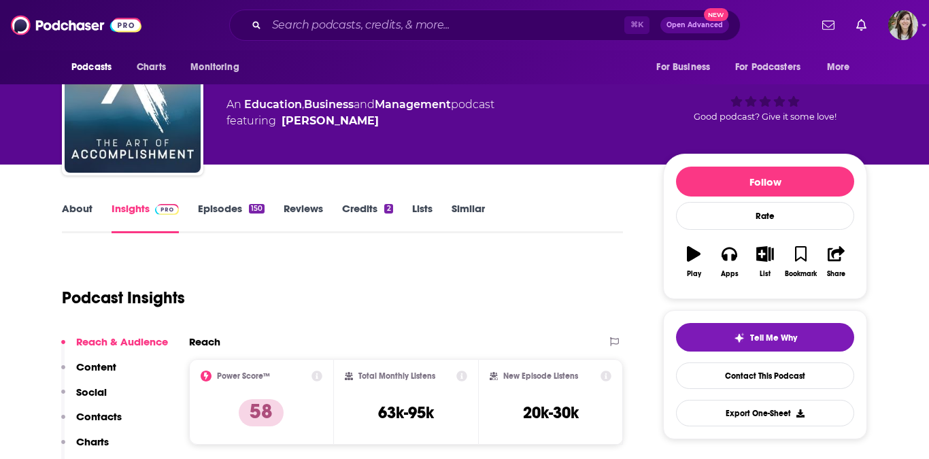
click at [75, 218] on link "About" at bounding box center [77, 217] width 31 height 31
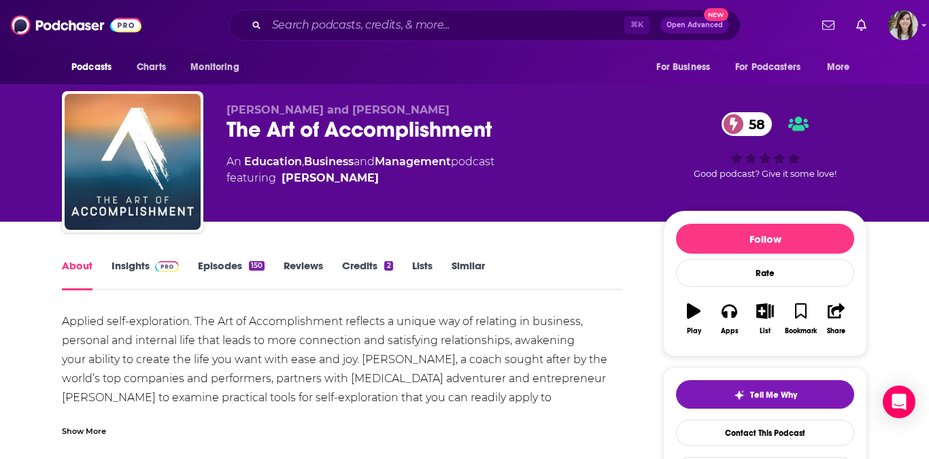
click at [214, 259] on link "Episodes 150" at bounding box center [231, 274] width 67 height 31
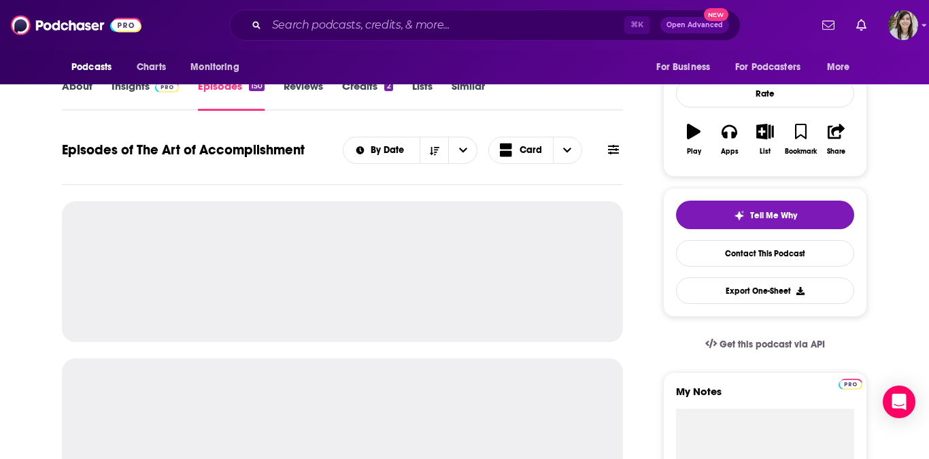
scroll to position [197, 0]
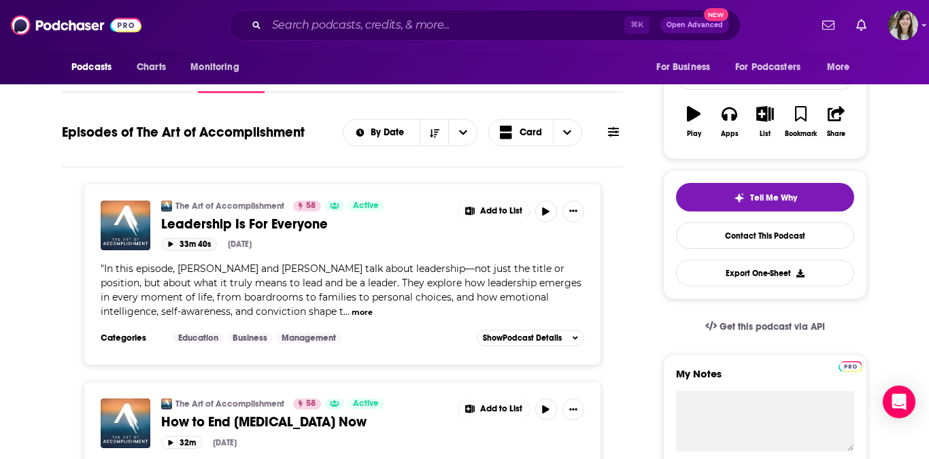
click at [178, 245] on button "33m 40s" at bounding box center [189, 244] width 56 height 13
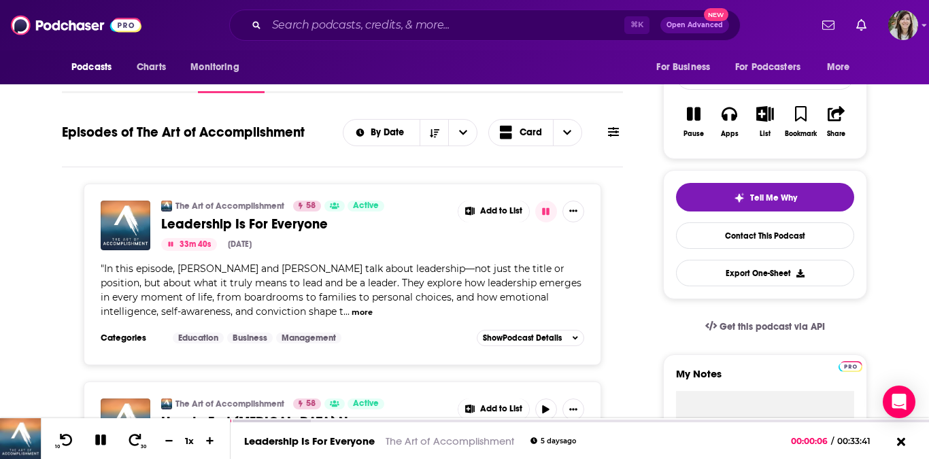
scroll to position [86, 0]
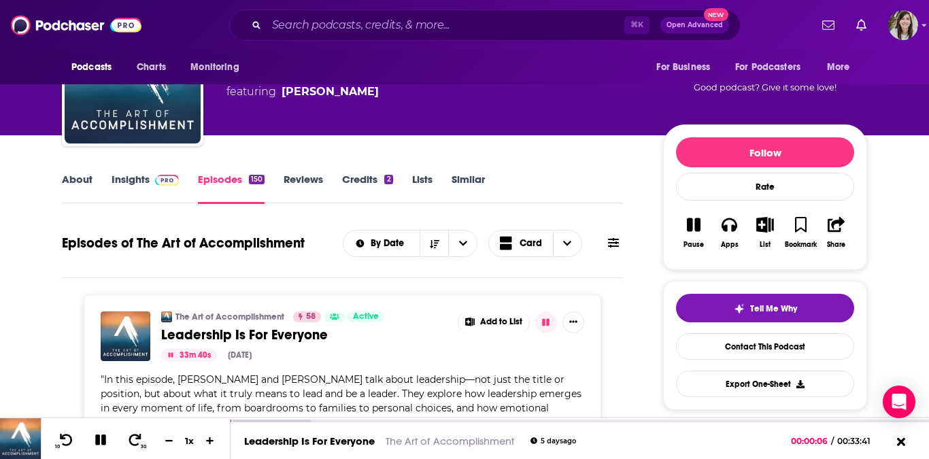
click at [148, 179] on link "Insights" at bounding box center [145, 188] width 67 height 31
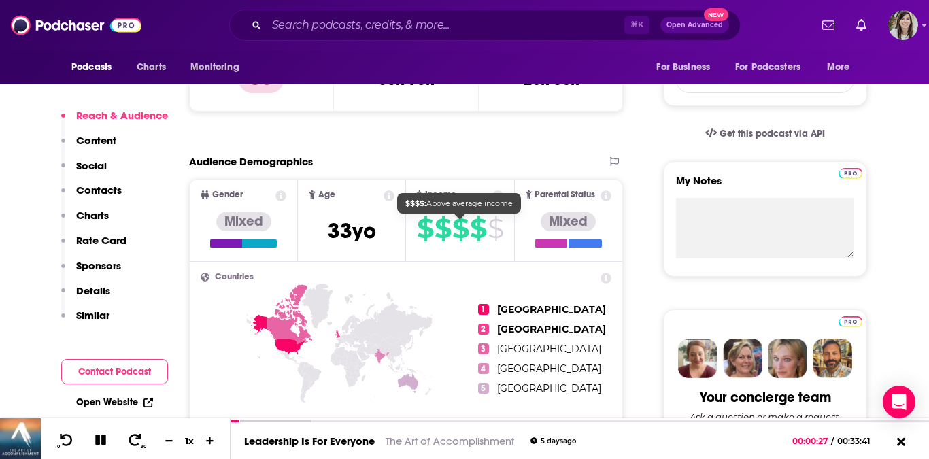
scroll to position [380, 0]
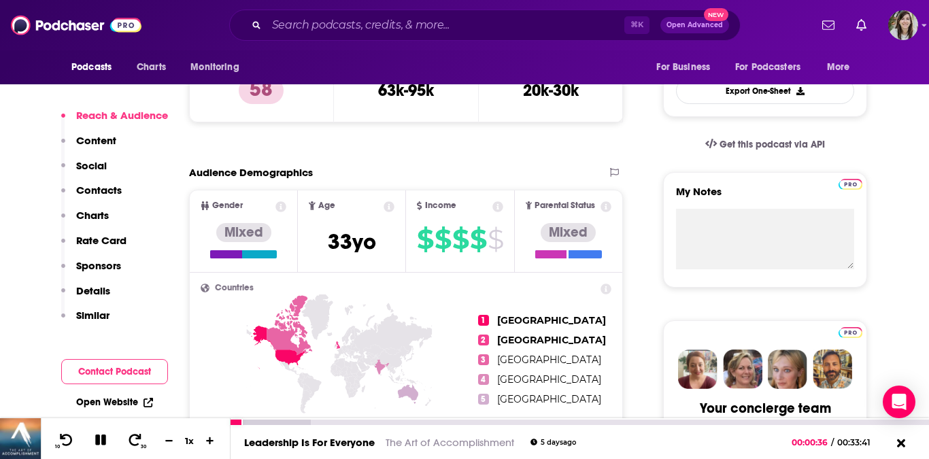
click at [105, 434] on icon at bounding box center [101, 440] width 16 height 12
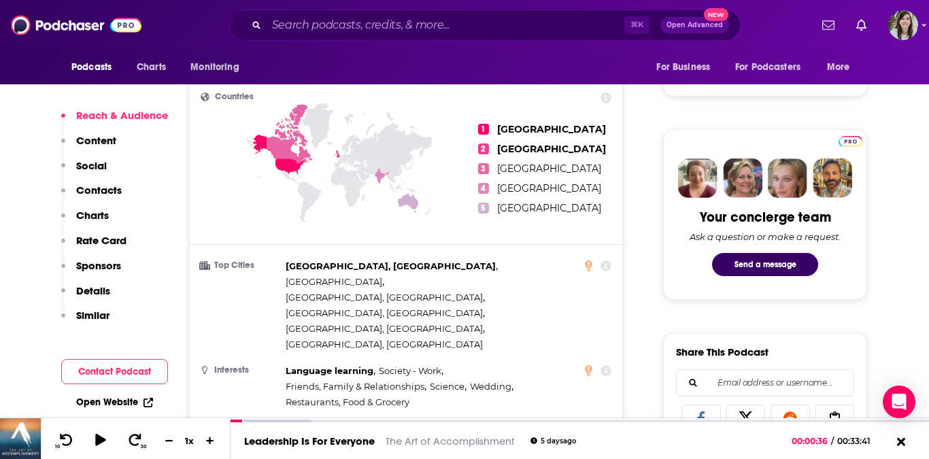
scroll to position [645, 0]
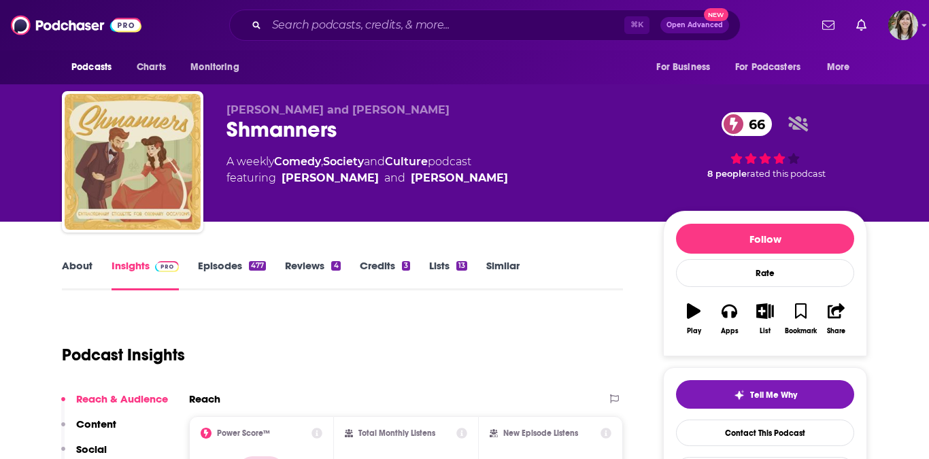
click at [74, 276] on link "About" at bounding box center [77, 274] width 31 height 31
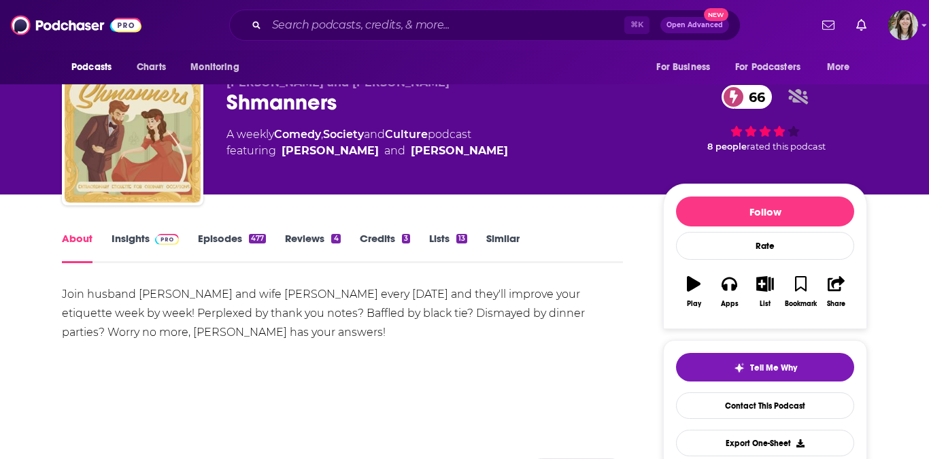
scroll to position [31, 0]
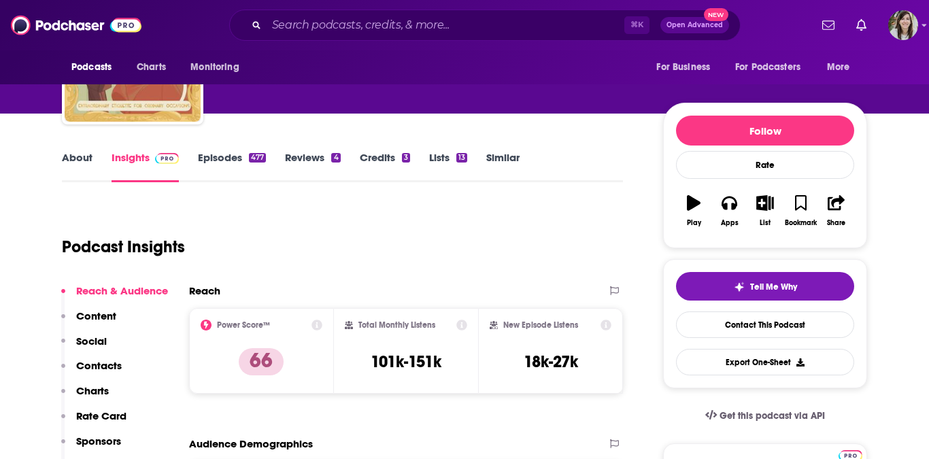
scroll to position [120, 0]
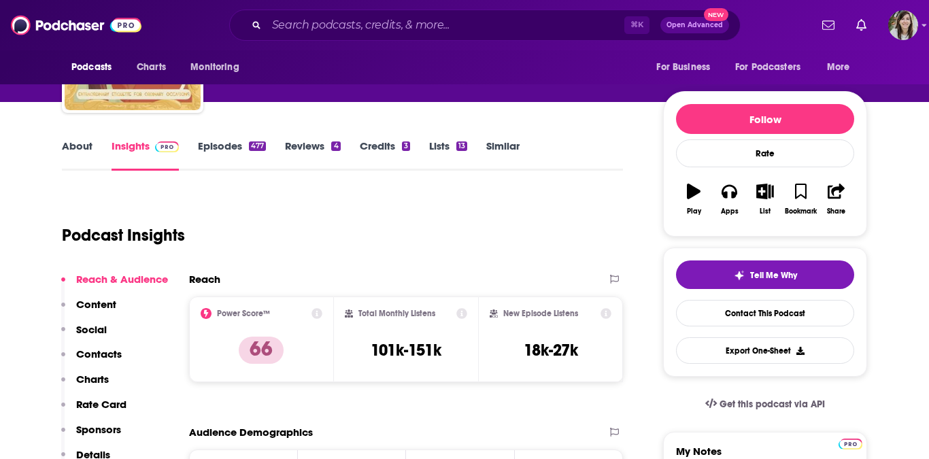
click at [207, 148] on link "Episodes 477" at bounding box center [232, 154] width 68 height 31
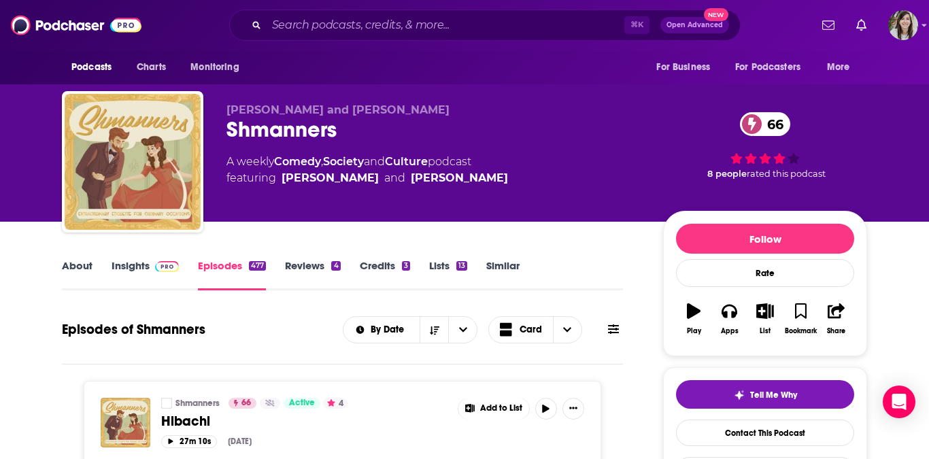
scroll to position [84, 0]
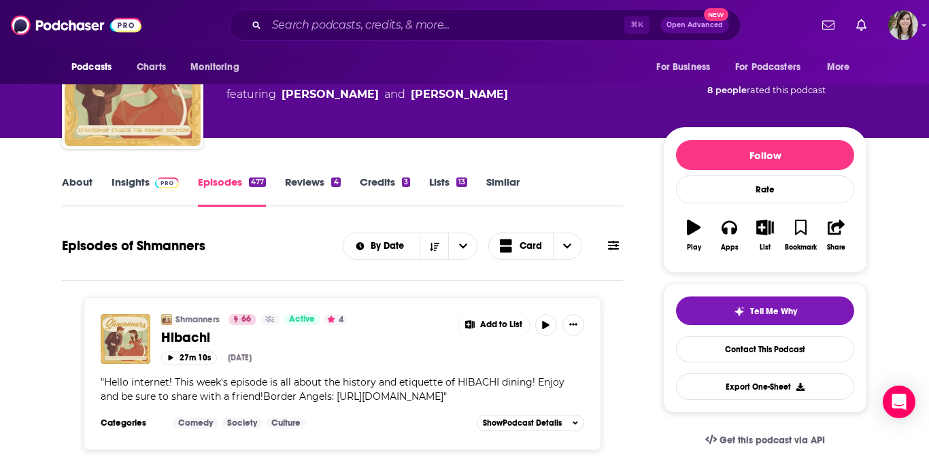
click at [125, 183] on link "Insights" at bounding box center [145, 191] width 67 height 31
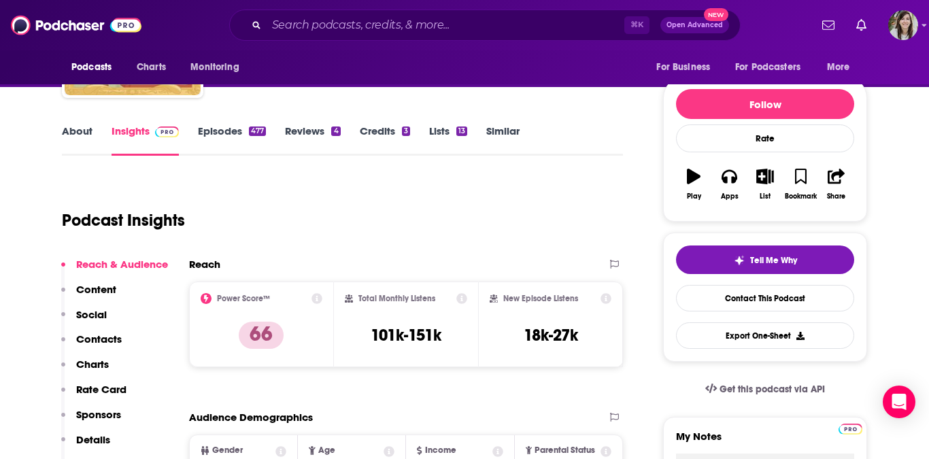
scroll to position [80, 0]
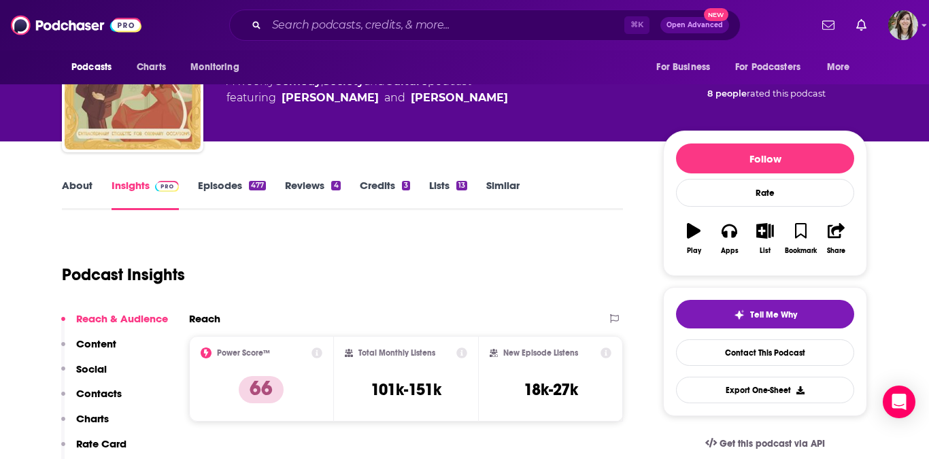
click at [77, 190] on link "About" at bounding box center [77, 194] width 31 height 31
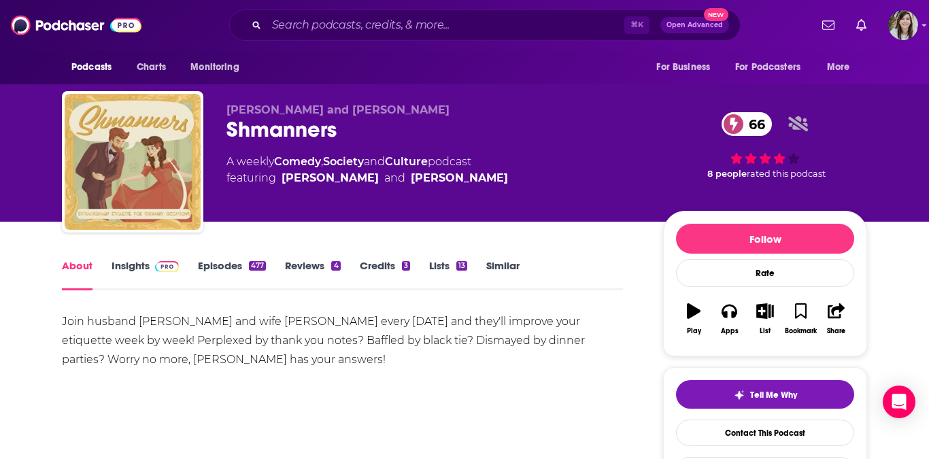
click at [146, 265] on link "Insights" at bounding box center [145, 274] width 67 height 31
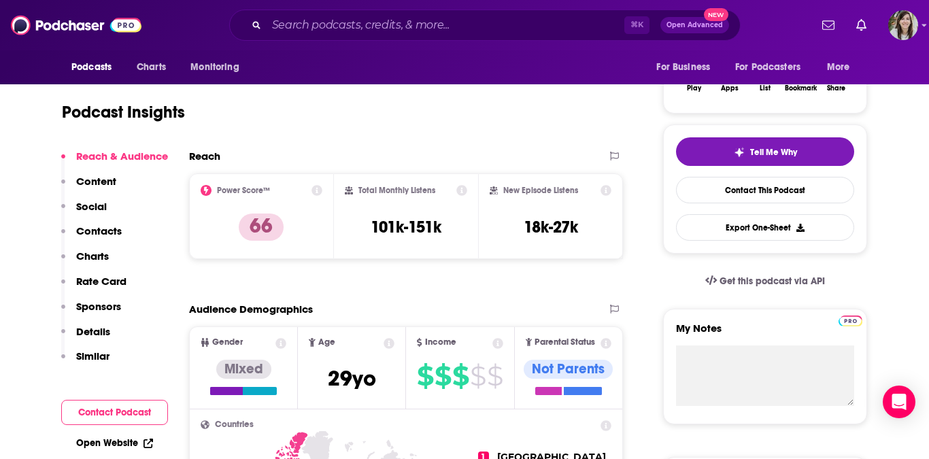
scroll to position [43, 0]
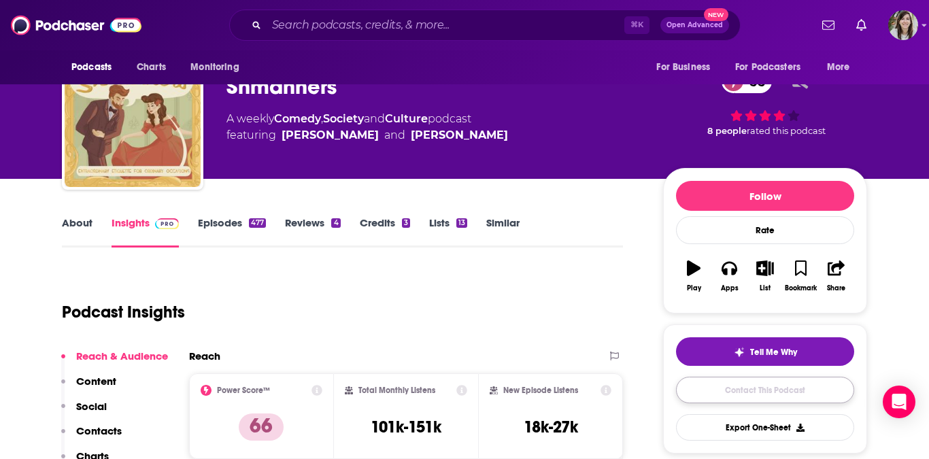
click at [735, 397] on link "Contact This Podcast" at bounding box center [765, 390] width 178 height 27
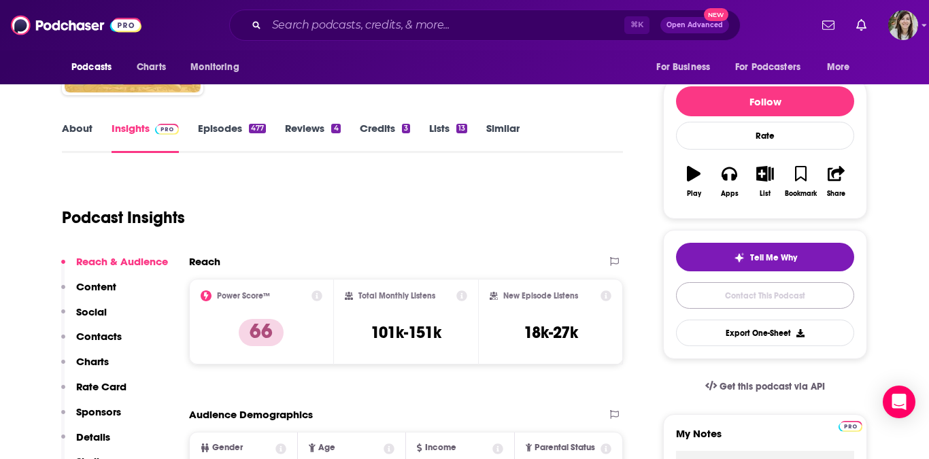
scroll to position [164, 0]
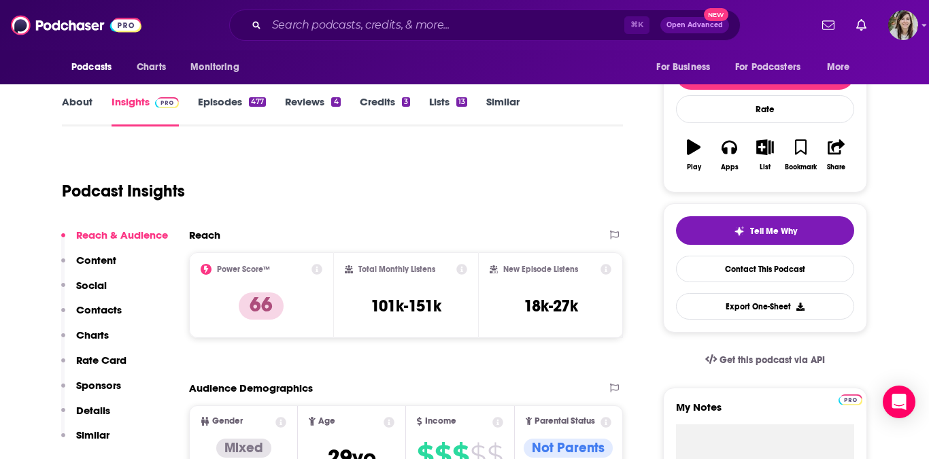
click at [233, 107] on link "Episodes 477" at bounding box center [232, 110] width 68 height 31
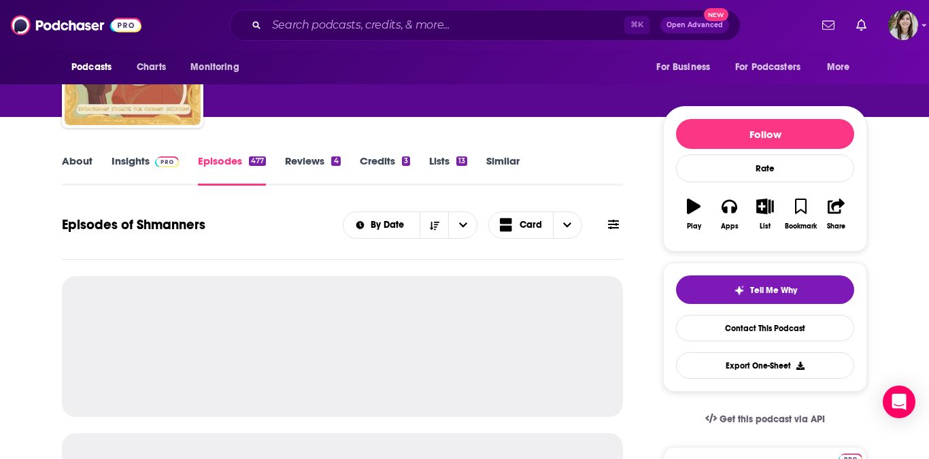
scroll to position [108, 0]
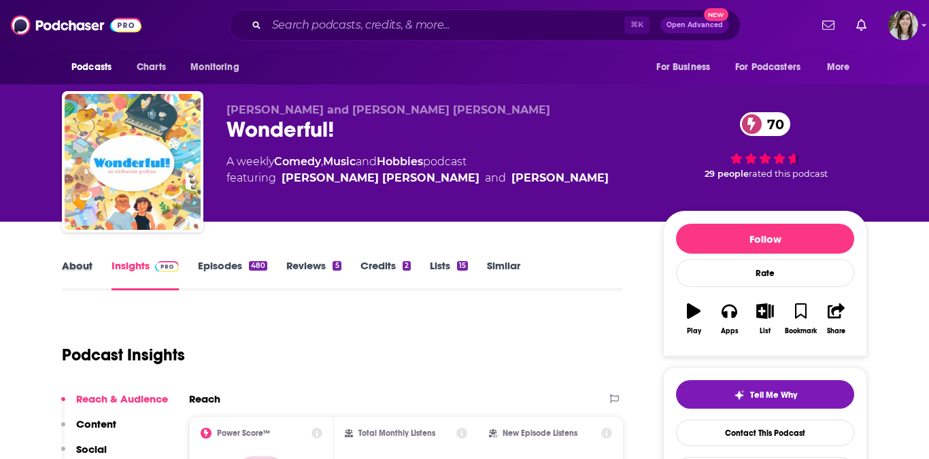
click at [95, 279] on div "About" at bounding box center [87, 274] width 50 height 31
click at [86, 270] on link "About" at bounding box center [77, 274] width 31 height 31
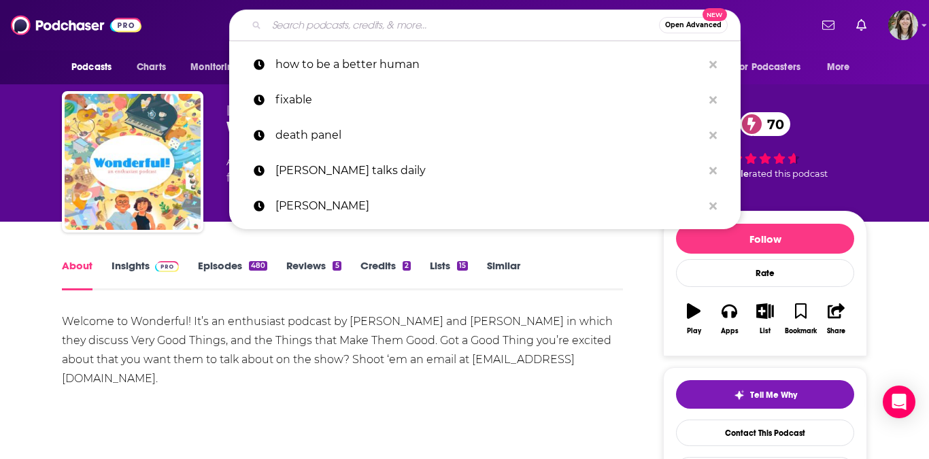
click at [351, 29] on input "Search podcasts, credits, & more..." at bounding box center [463, 25] width 393 height 22
paste input "Big Technology Podcast"
type input "Big Technology Podcast"
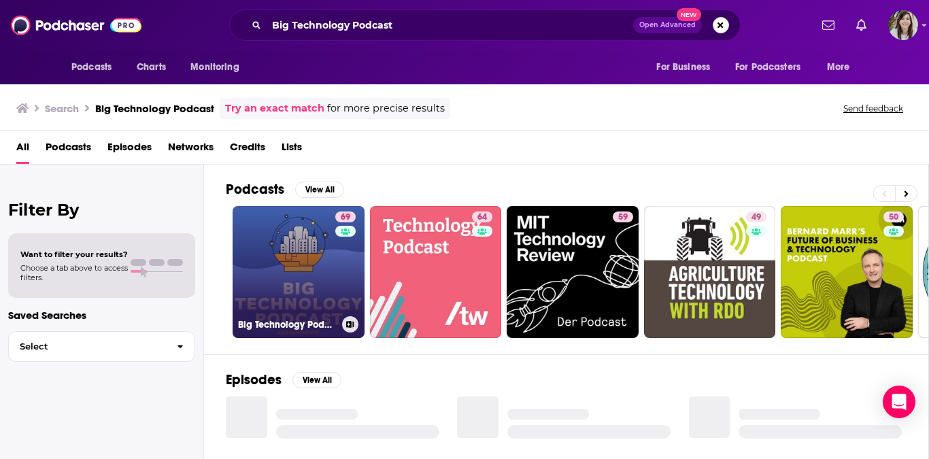
click at [310, 256] on link "69 Big Technology Podcast" at bounding box center [299, 272] width 132 height 132
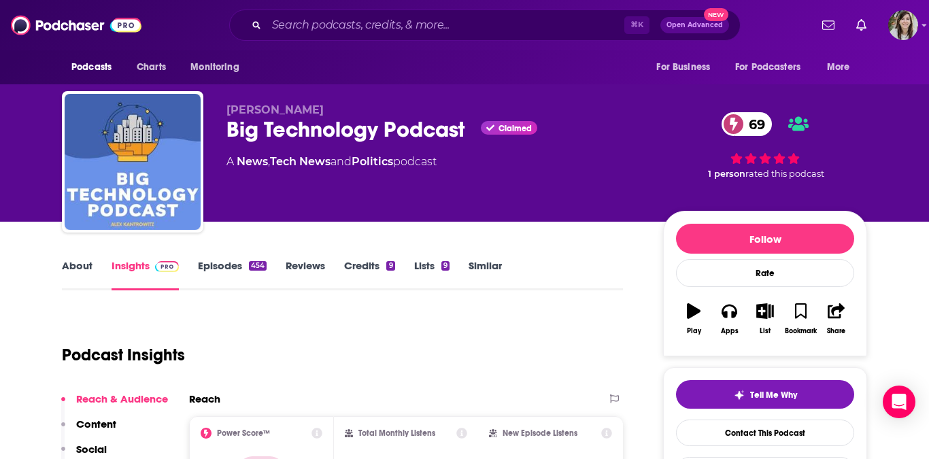
scroll to position [76, 0]
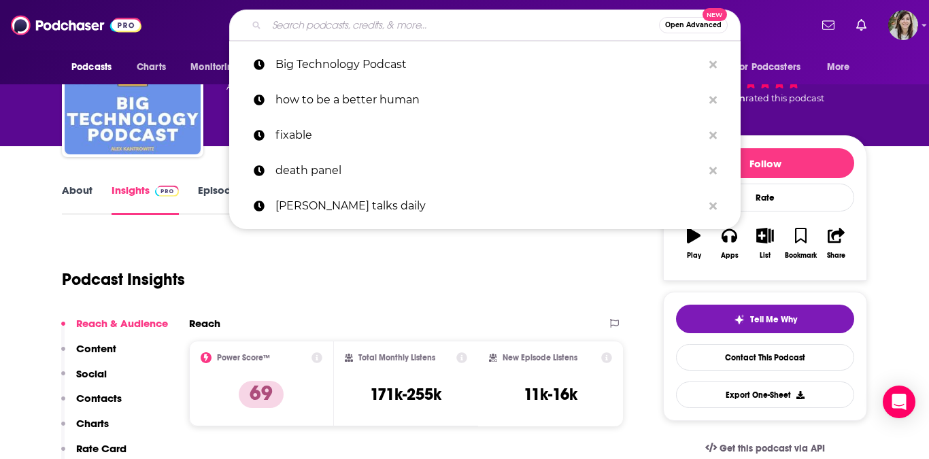
click at [350, 31] on input "Search podcasts, credits, & more..." at bounding box center [463, 25] width 393 height 22
paste input "Interesting times with [PERSON_NAME]"
type input "Interesting times with [PERSON_NAME]"
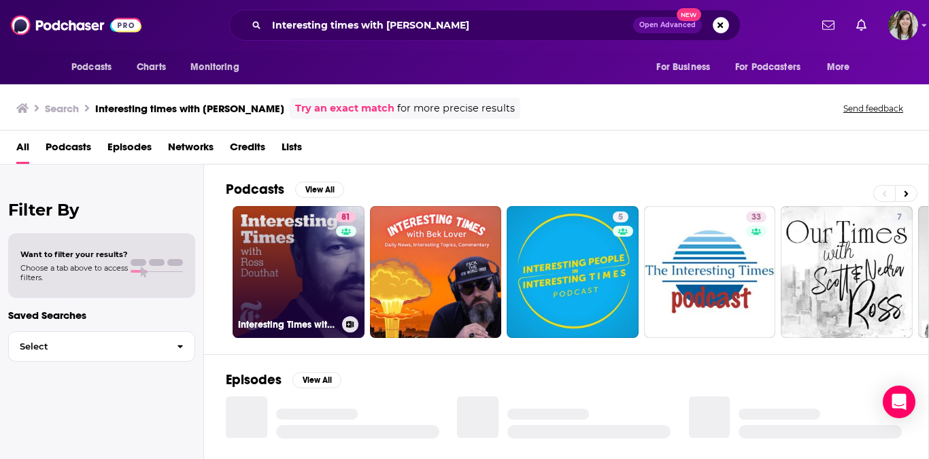
click at [310, 252] on link "81 Interesting Times with [PERSON_NAME]" at bounding box center [299, 272] width 132 height 132
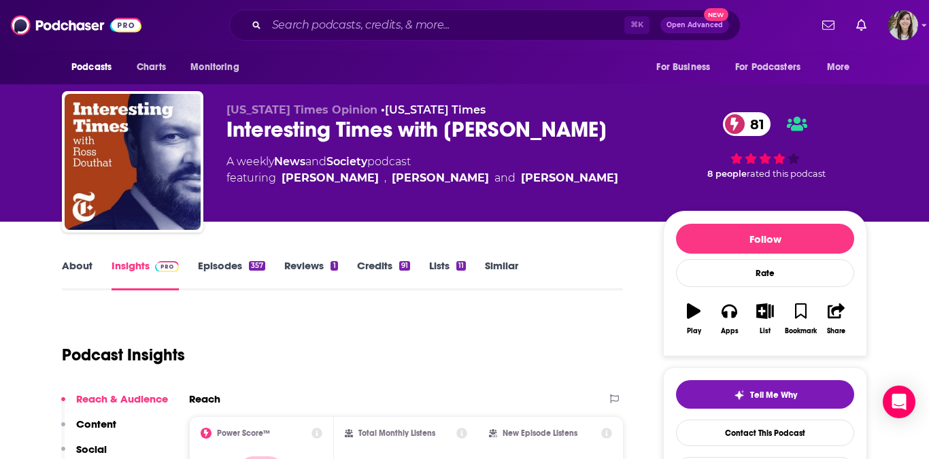
click at [74, 267] on link "About" at bounding box center [77, 274] width 31 height 31
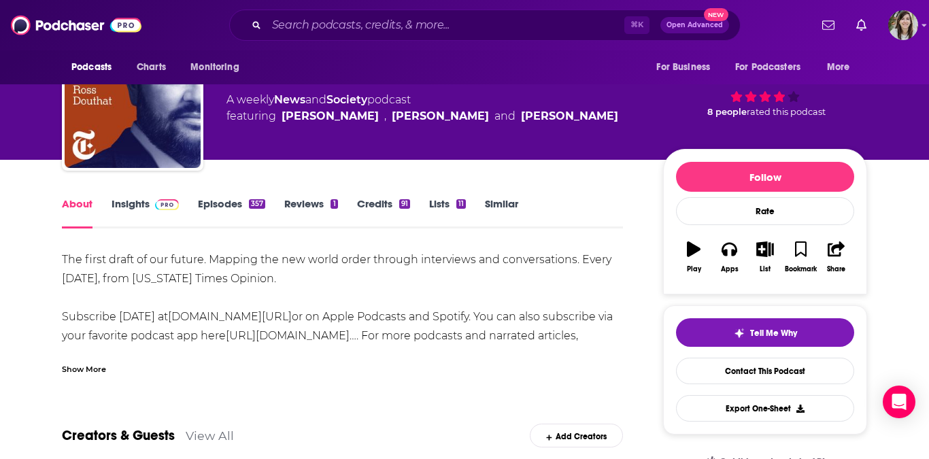
scroll to position [114, 0]
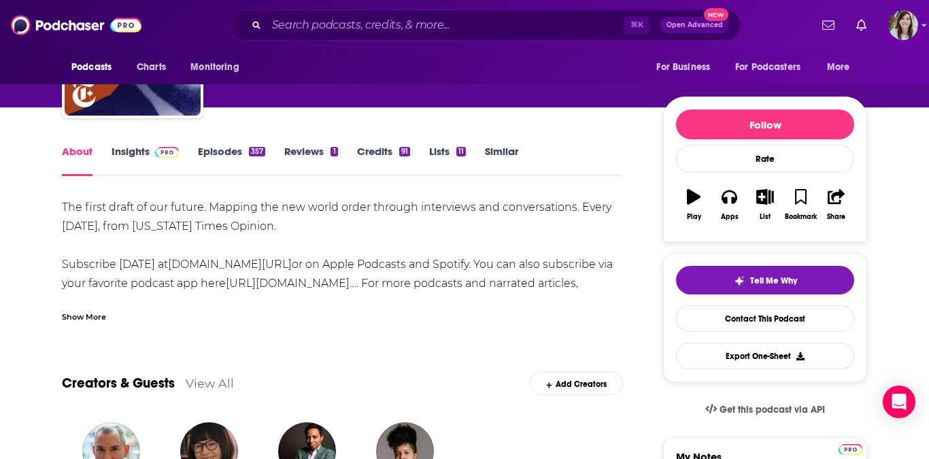
click at [216, 159] on link "Episodes 357" at bounding box center [231, 160] width 67 height 31
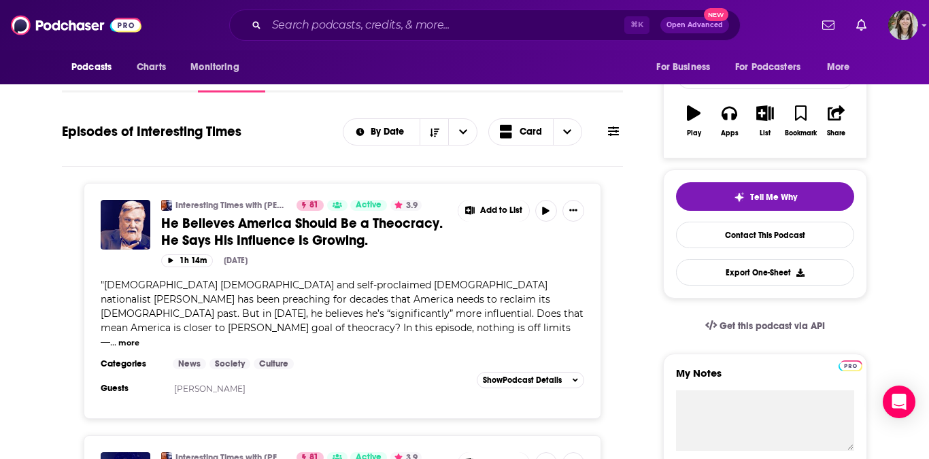
scroll to position [237, 0]
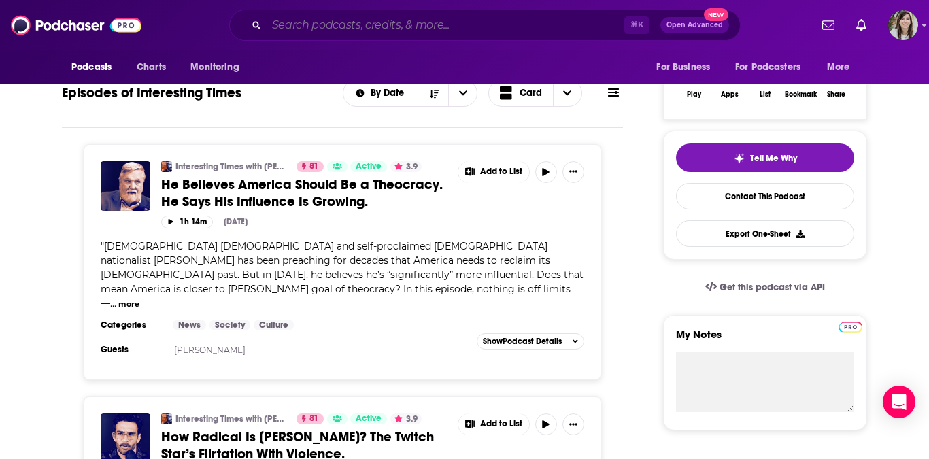
click at [404, 29] on input "Search podcasts, credits, & more..." at bounding box center [446, 25] width 358 height 22
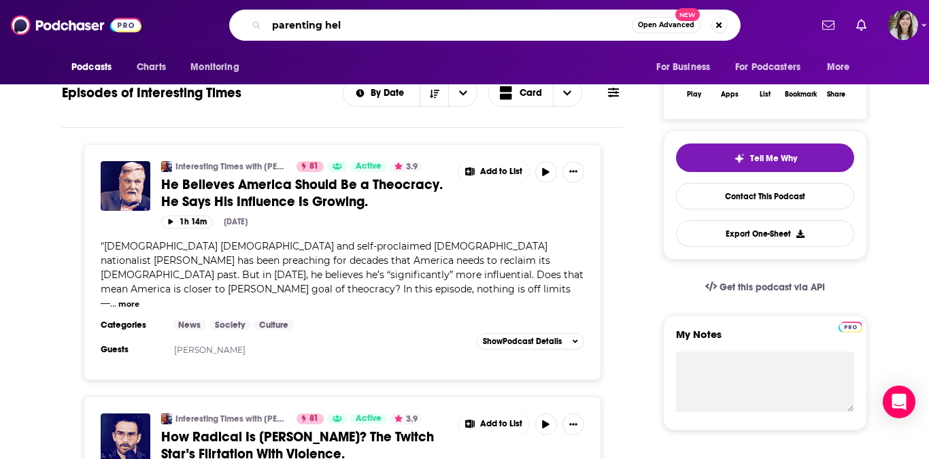
type input "parenting hell"
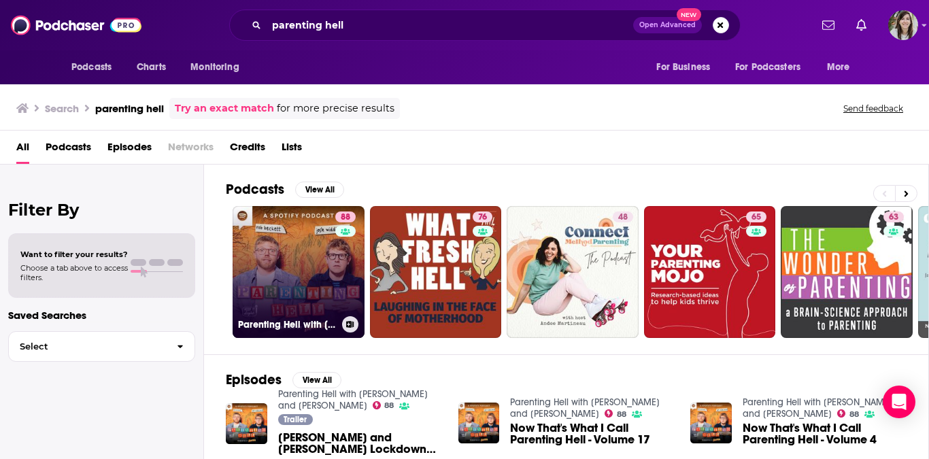
click at [291, 250] on link "88 Parenting Hell with Rob Beckett and Josh Widdicombe" at bounding box center [299, 272] width 132 height 132
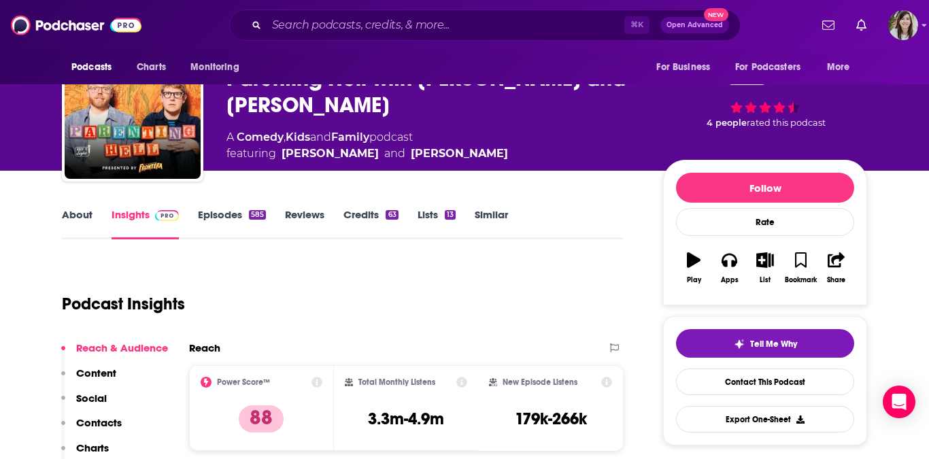
scroll to position [114, 0]
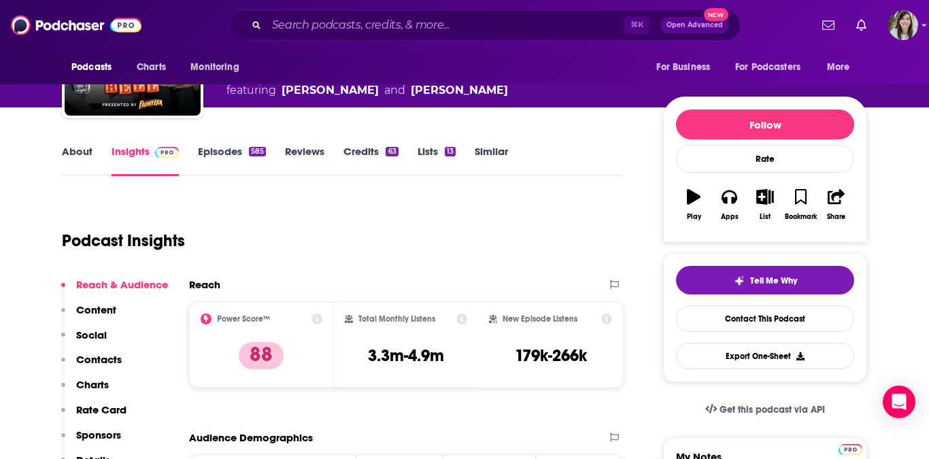
click at [75, 157] on link "About" at bounding box center [77, 160] width 31 height 31
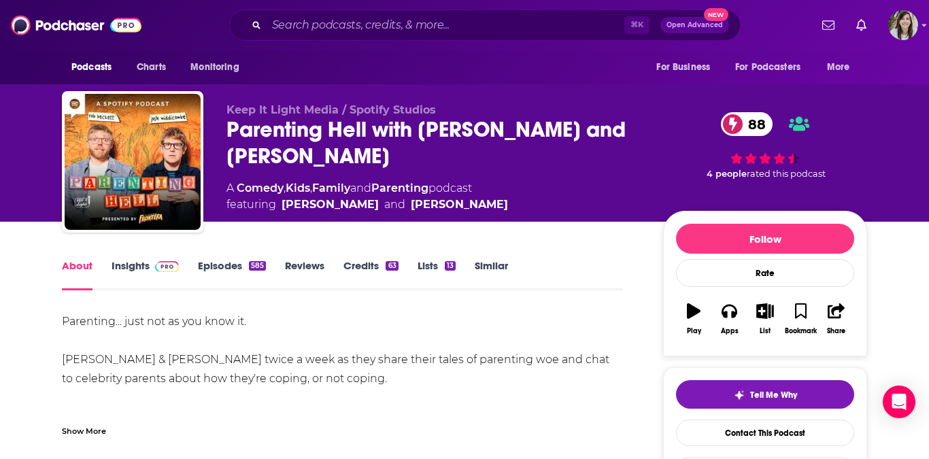
click at [214, 259] on link "Episodes 585" at bounding box center [232, 274] width 68 height 31
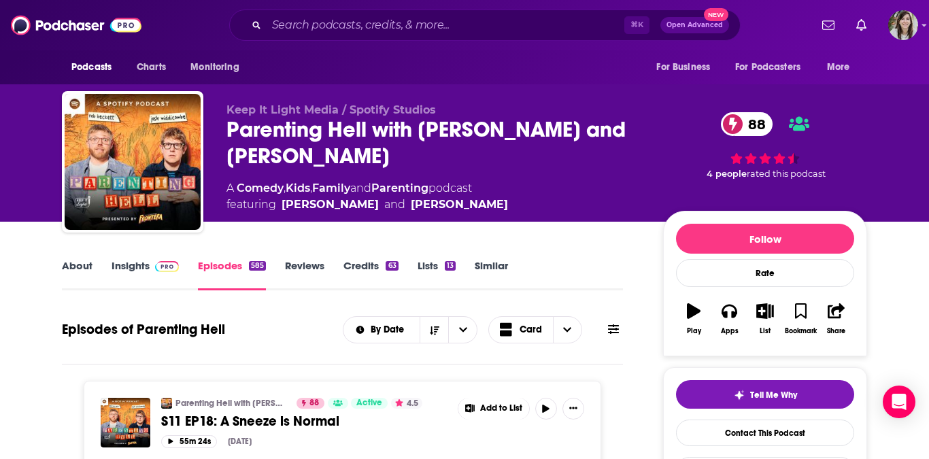
click at [129, 264] on link "Insights" at bounding box center [145, 274] width 67 height 31
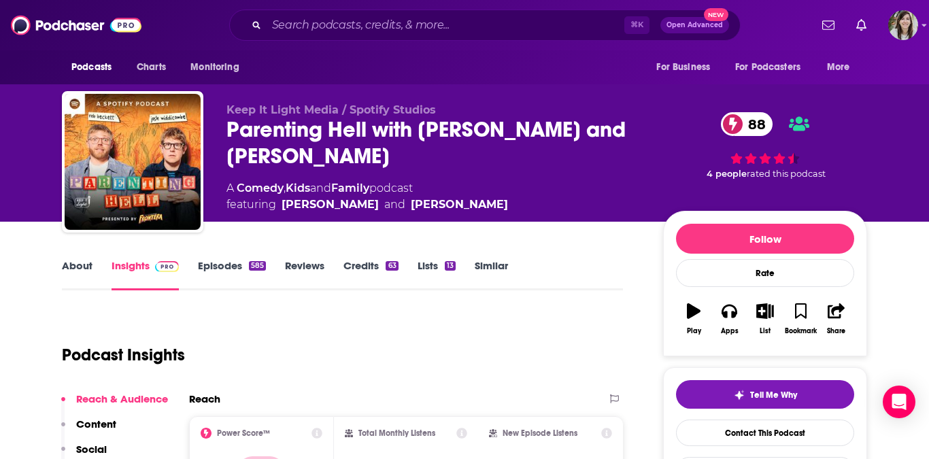
click at [237, 274] on link "Episodes 585" at bounding box center [232, 274] width 68 height 31
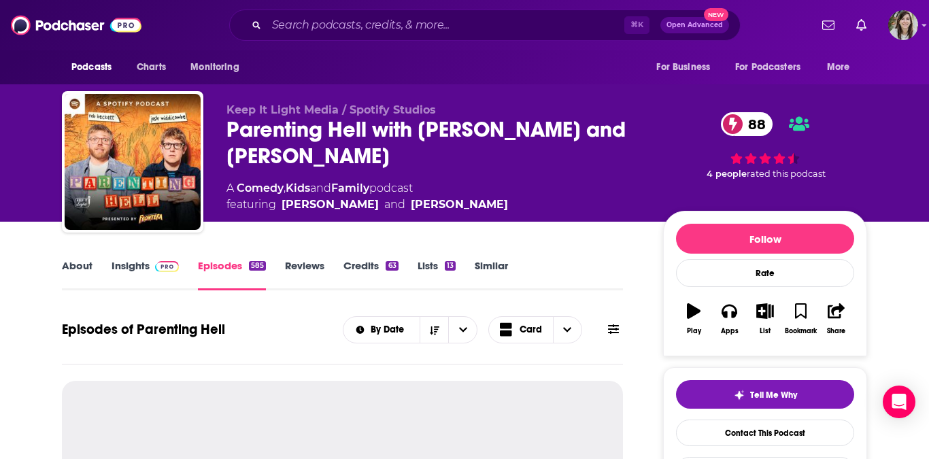
click at [127, 264] on link "Insights" at bounding box center [145, 274] width 67 height 31
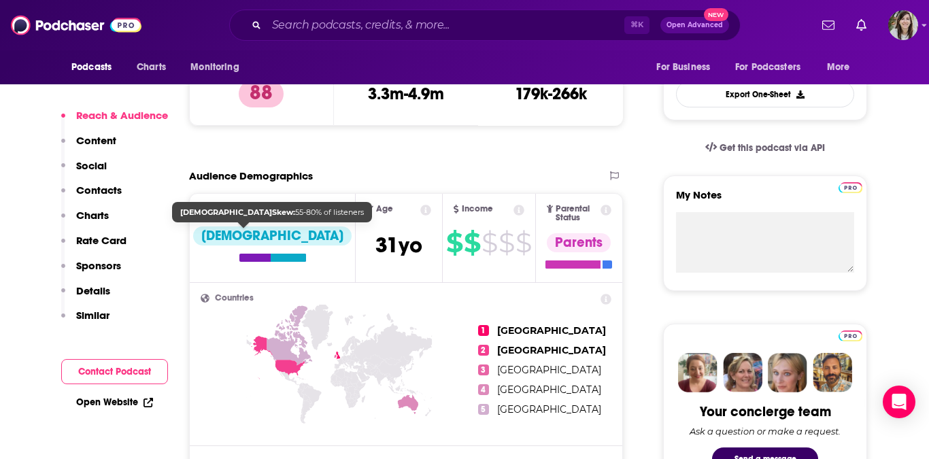
scroll to position [440, 0]
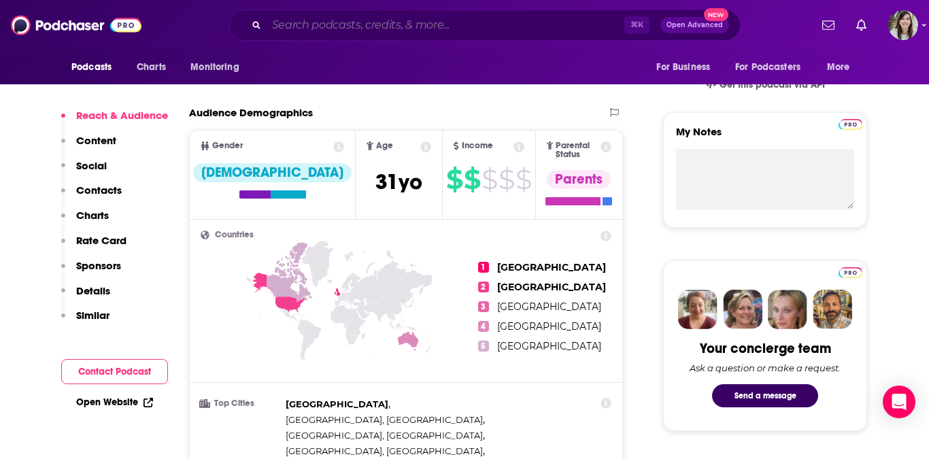
click at [382, 29] on input "Search podcasts, credits, & more..." at bounding box center [446, 25] width 358 height 22
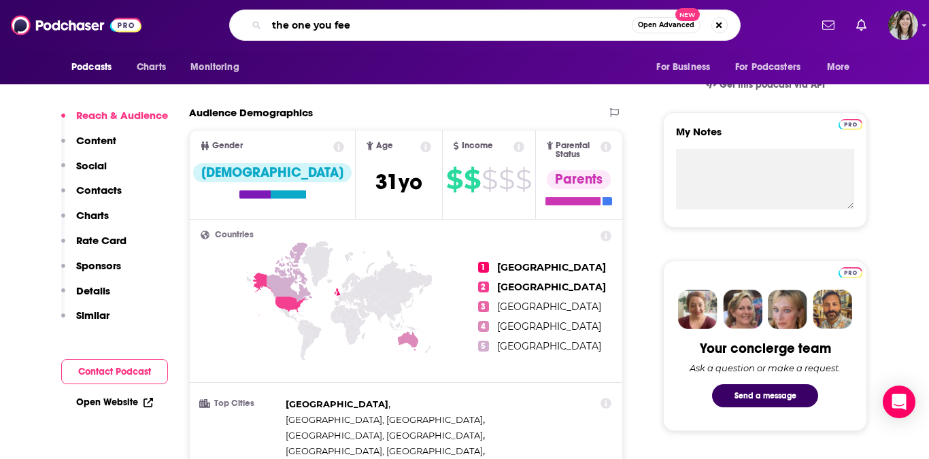
type input "the one you feed"
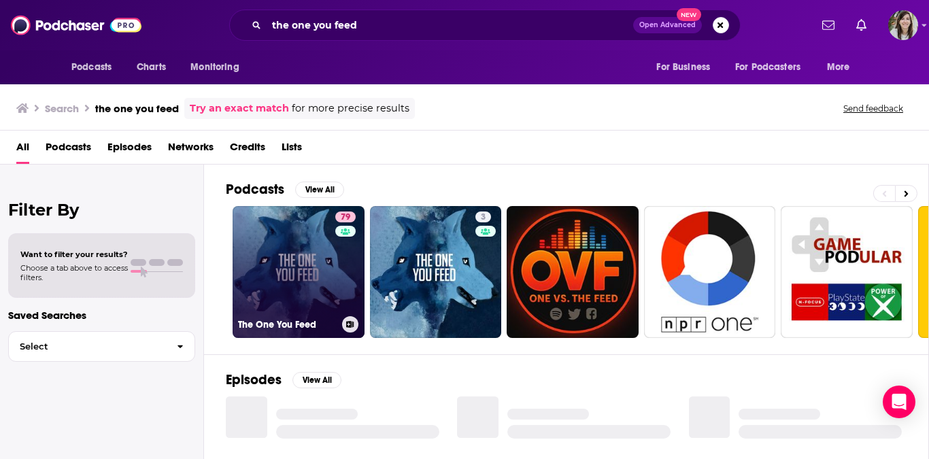
click at [286, 242] on link "79 The One You Feed" at bounding box center [299, 272] width 132 height 132
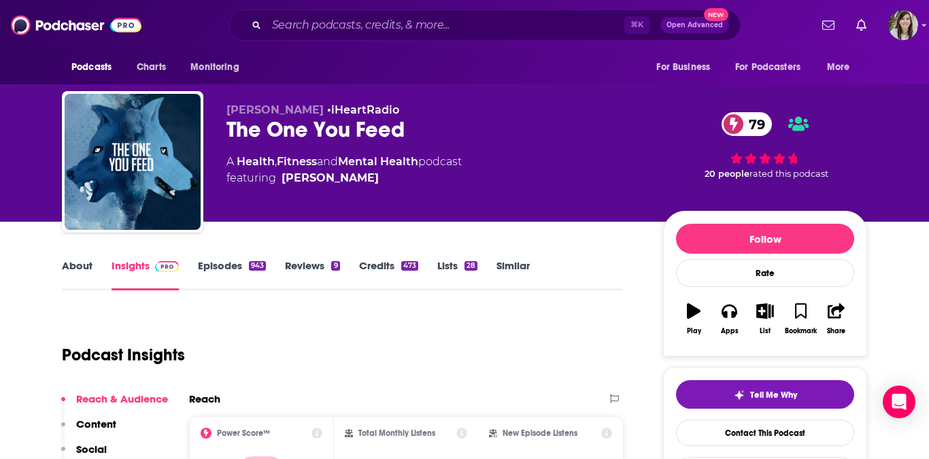
scroll to position [114, 0]
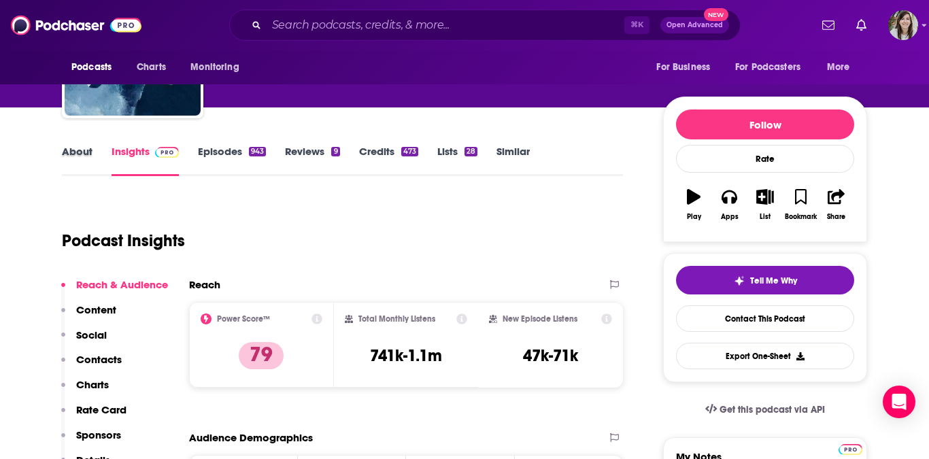
click at [92, 165] on div "About" at bounding box center [87, 160] width 50 height 31
click at [86, 161] on link "About" at bounding box center [77, 160] width 31 height 31
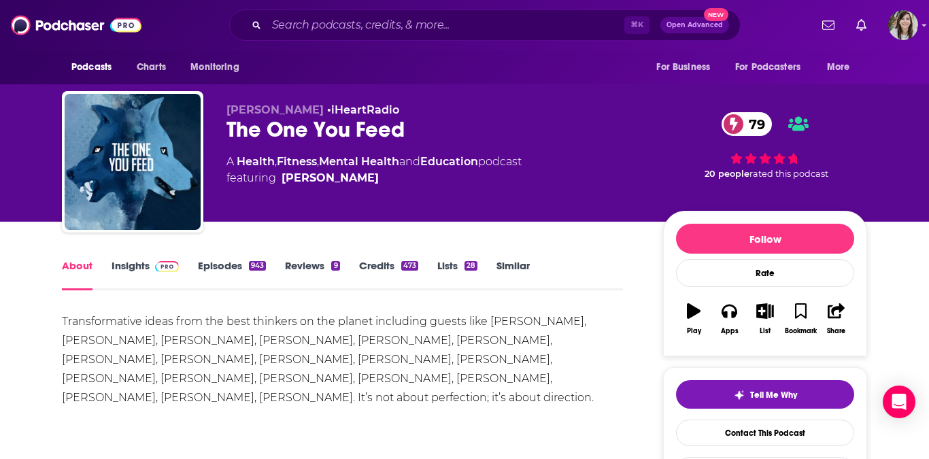
click at [234, 271] on link "Episodes 943" at bounding box center [232, 274] width 68 height 31
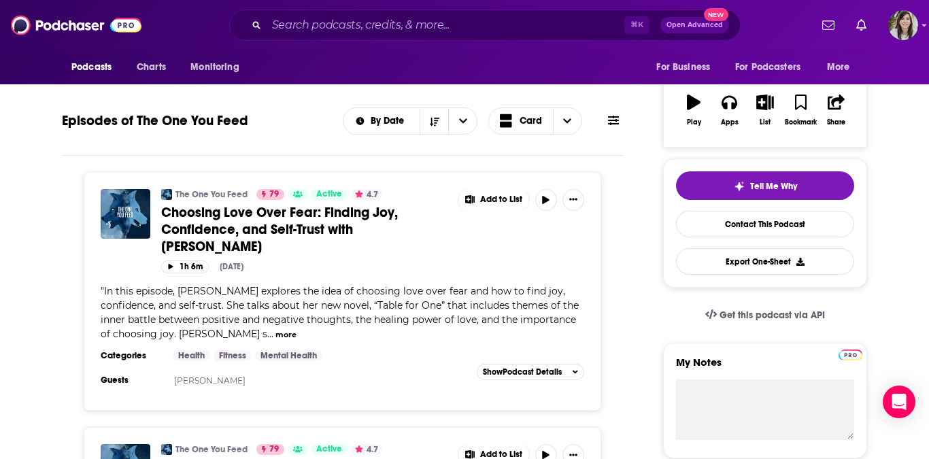
scroll to position [254, 0]
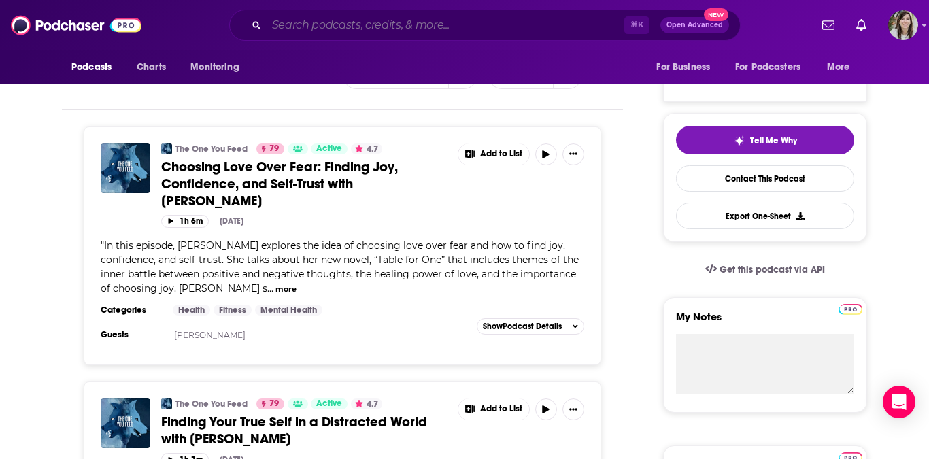
click at [359, 33] on input "Search podcasts, credits, & more..." at bounding box center [446, 25] width 358 height 22
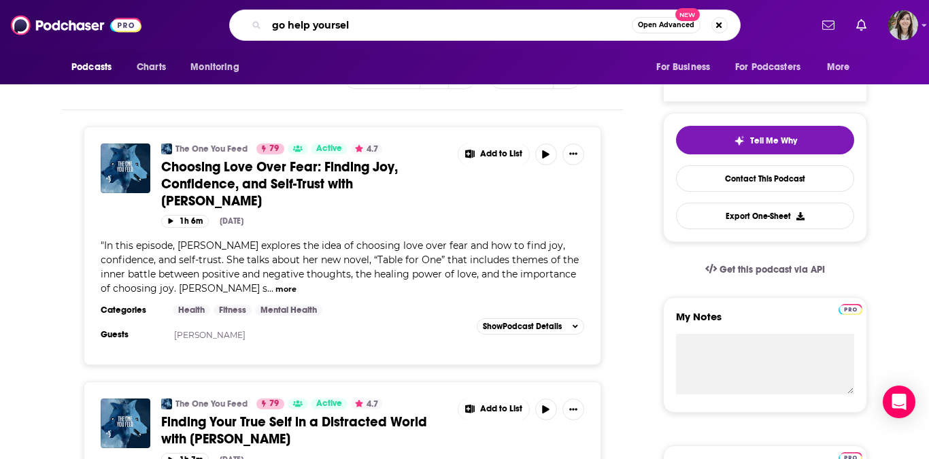
type input "go help yourself"
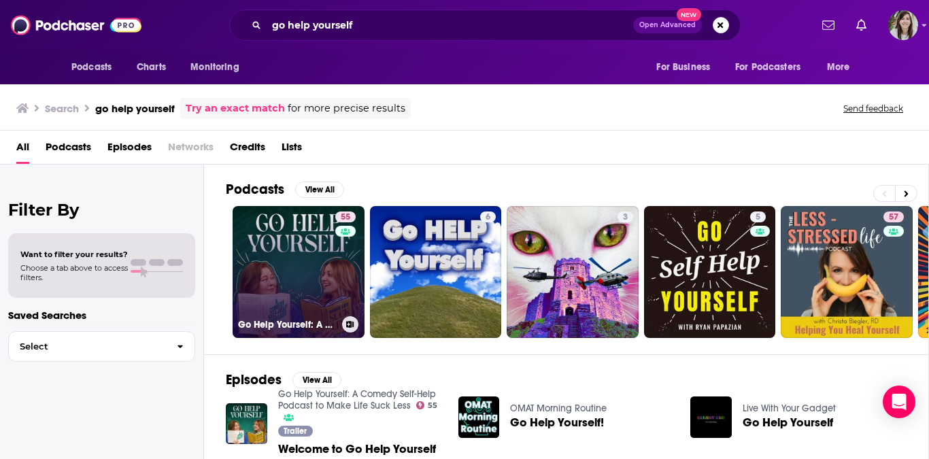
click at [302, 267] on link "55 Go Help Yourself: A Comedy Self-Help Podcast to Make Life Suck Less" at bounding box center [299, 272] width 132 height 132
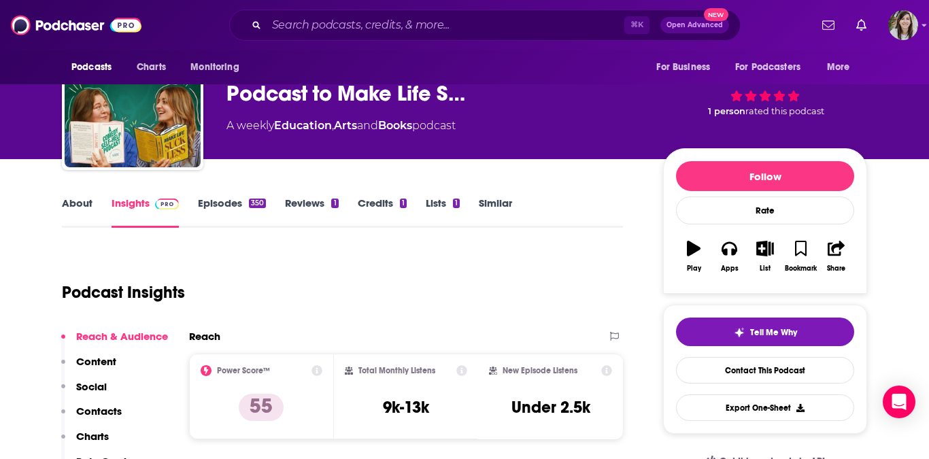
scroll to position [105, 0]
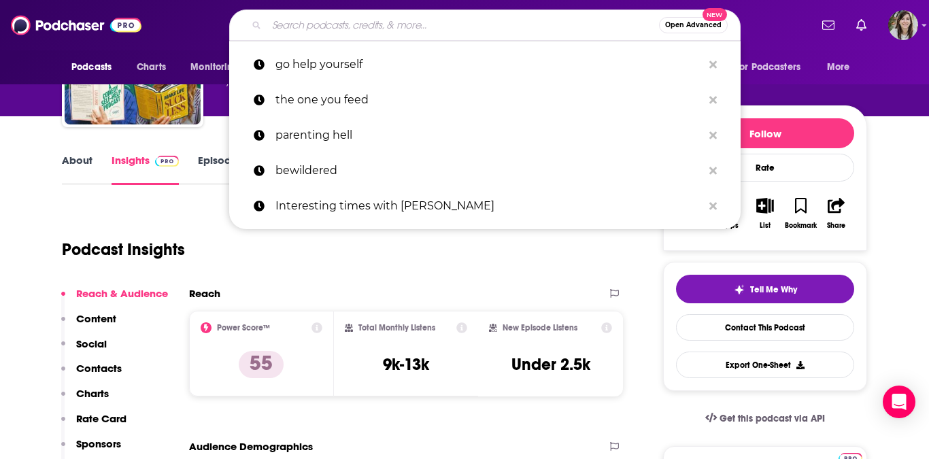
click at [406, 21] on input "Search podcasts, credits, & more..." at bounding box center [463, 25] width 393 height 22
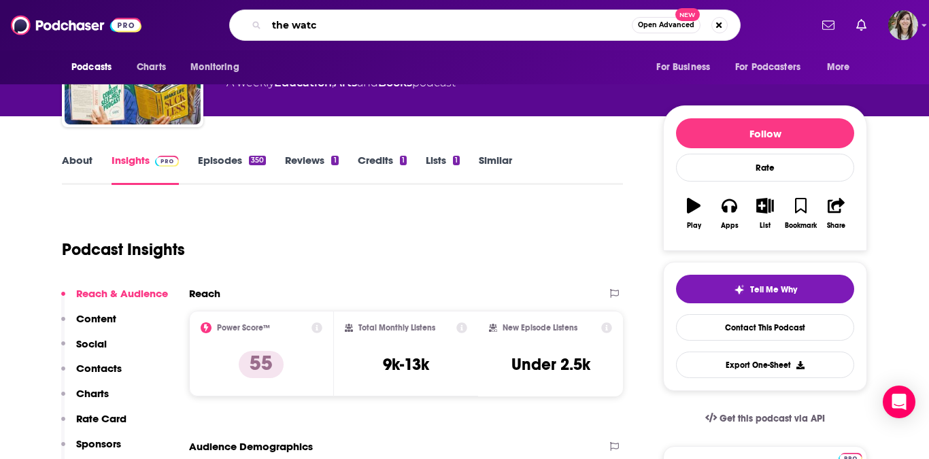
type input "the watch"
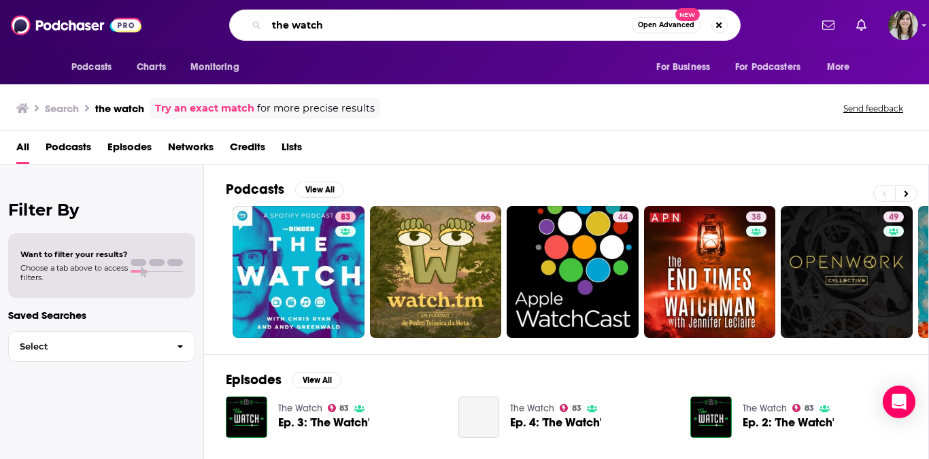
click at [395, 29] on input "the watch" at bounding box center [449, 25] width 365 height 22
type input "answer me this"
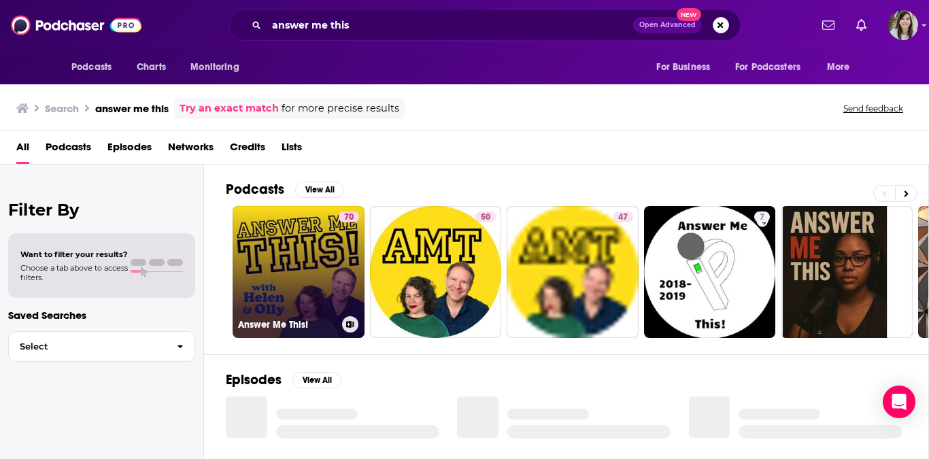
click at [305, 307] on link "70 Answer Me This!" at bounding box center [299, 272] width 132 height 132
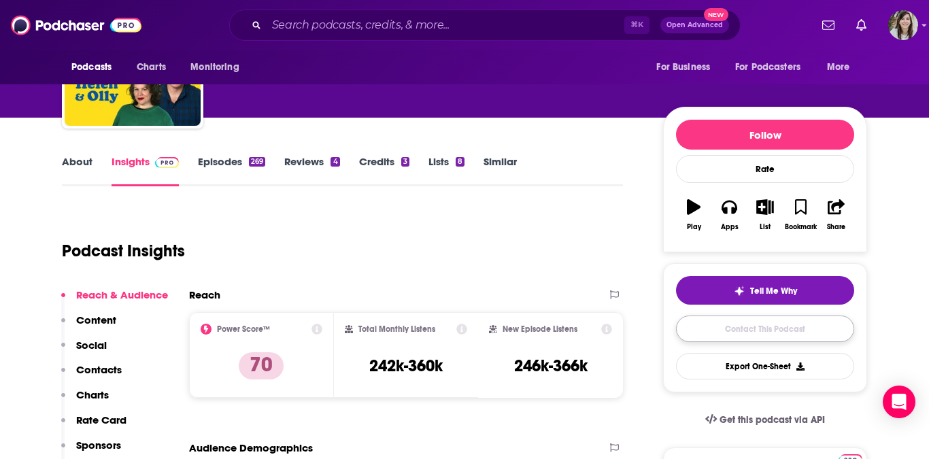
click at [740, 323] on link "Contact This Podcast" at bounding box center [765, 329] width 178 height 27
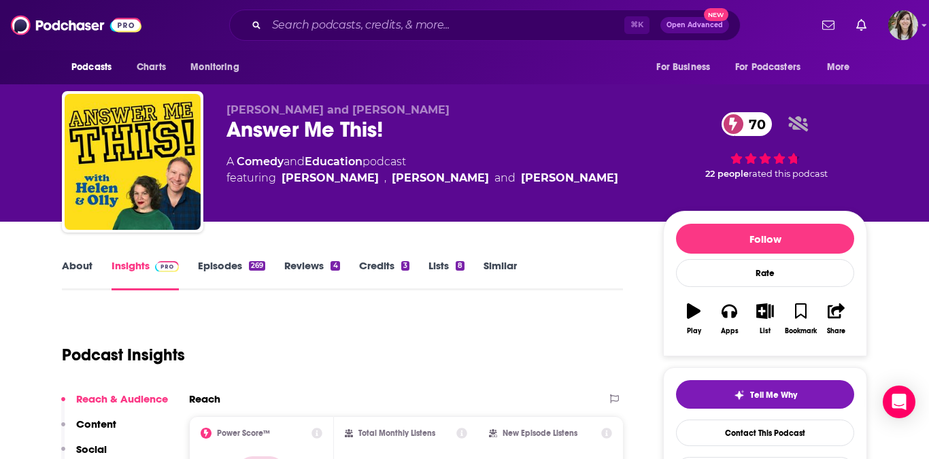
click at [219, 274] on link "Episodes 269" at bounding box center [231, 274] width 67 height 31
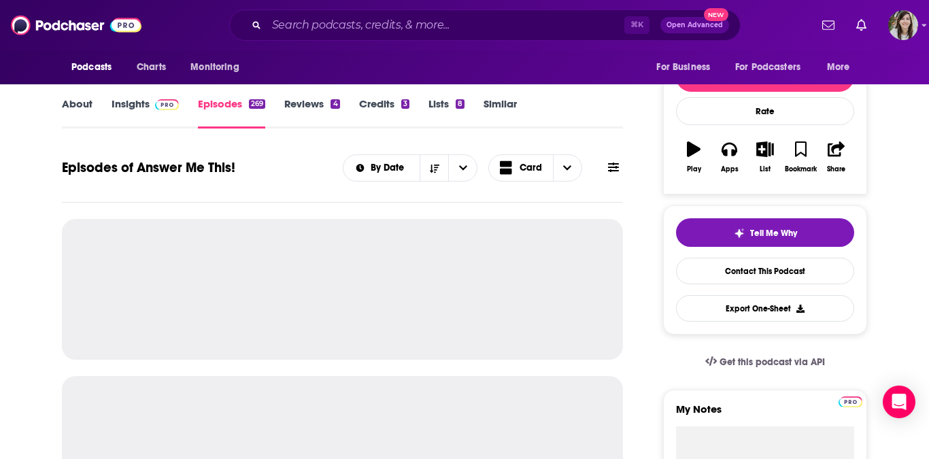
scroll to position [137, 0]
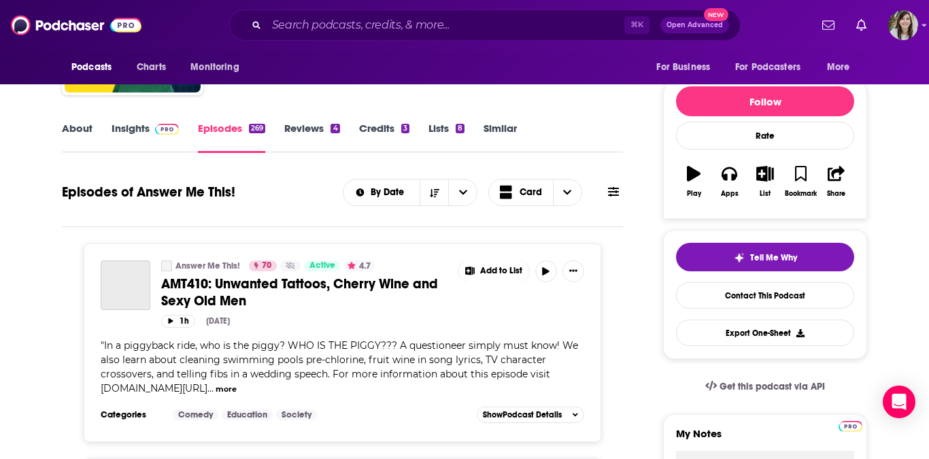
click at [133, 130] on link "Insights" at bounding box center [145, 137] width 67 height 31
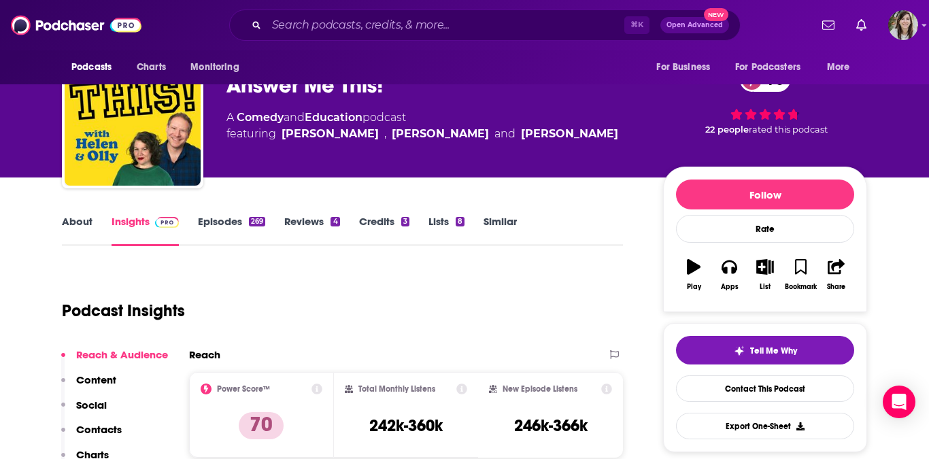
scroll to position [65, 0]
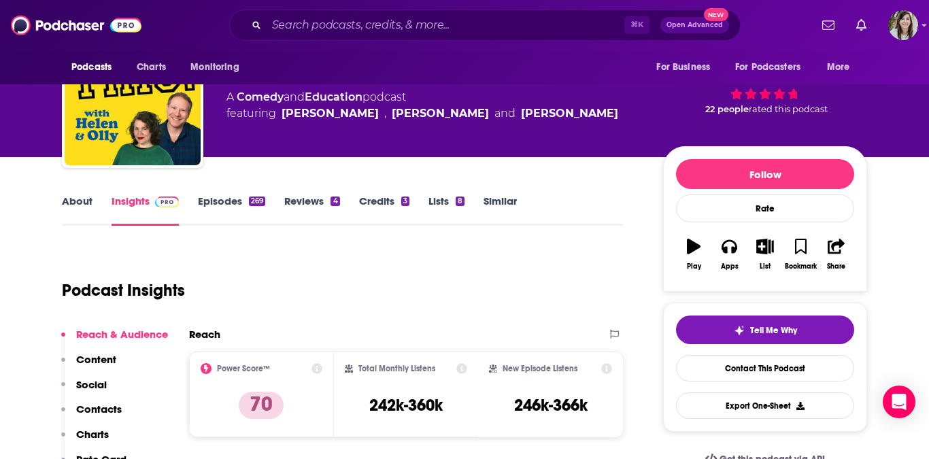
click at [241, 201] on link "Episodes 269" at bounding box center [231, 210] width 67 height 31
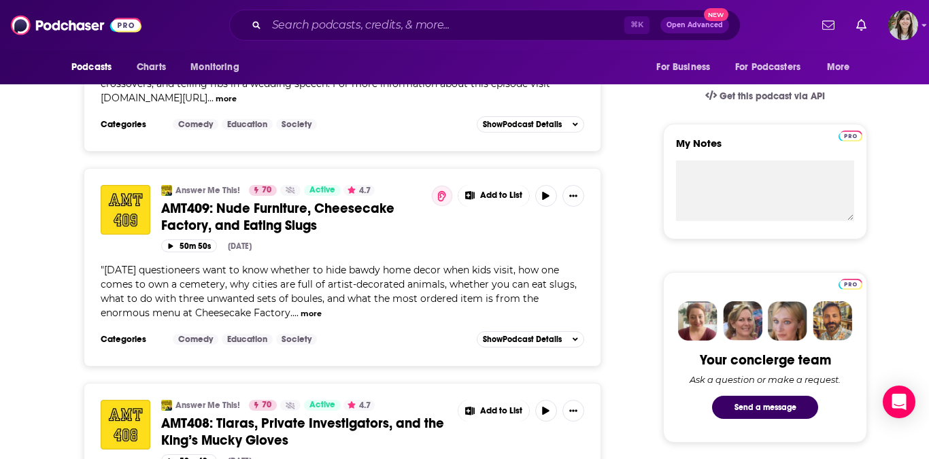
scroll to position [606, 0]
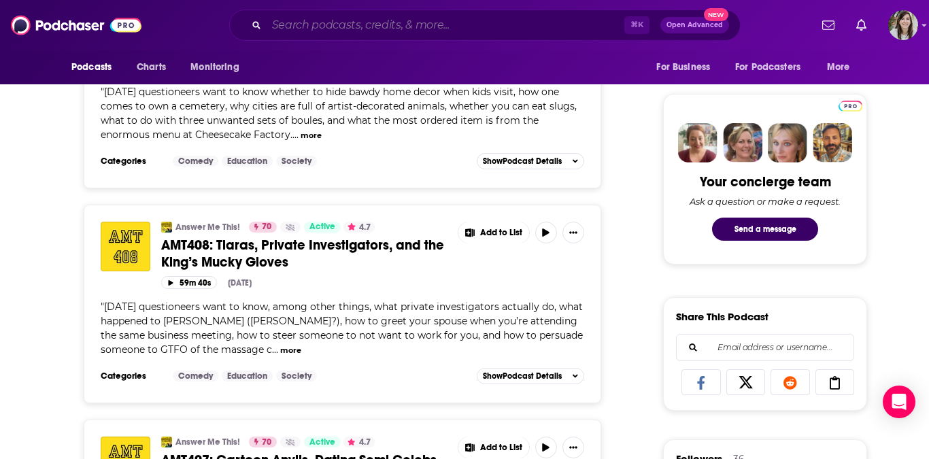
click at [393, 19] on input "Search podcasts, credits, & more..." at bounding box center [446, 25] width 358 height 22
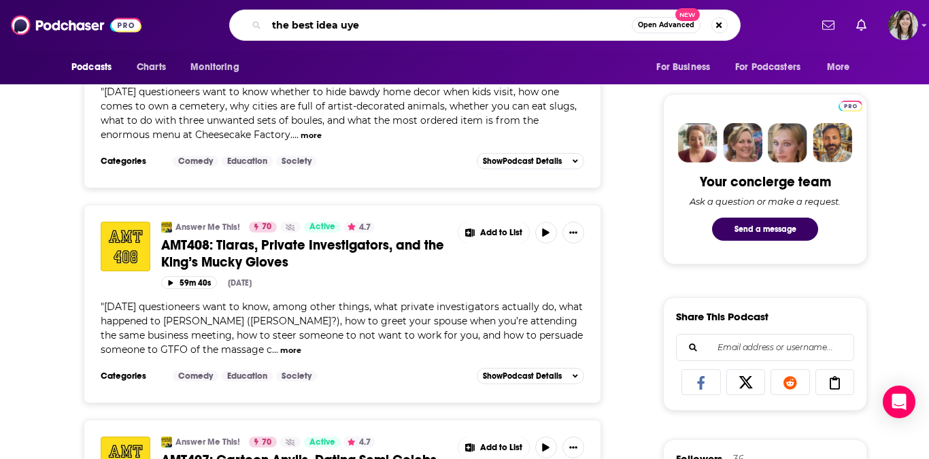
type input "the best idea uyet"
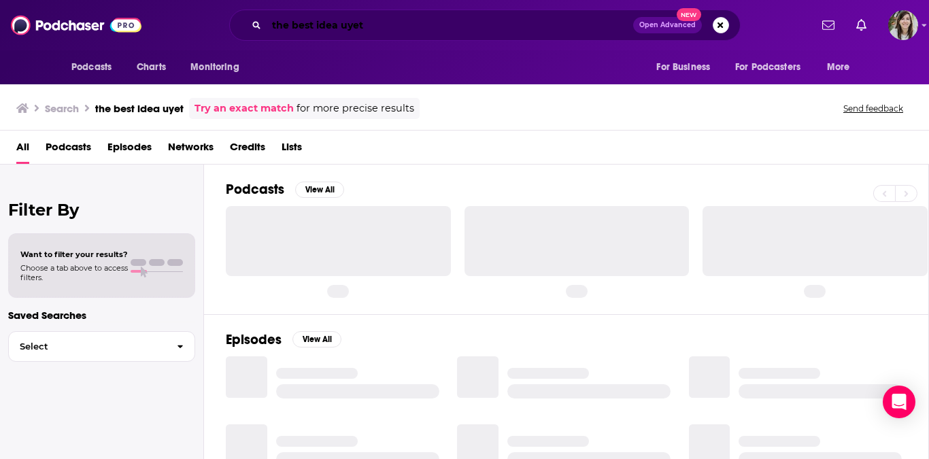
click at [384, 31] on input "the best idea uyet" at bounding box center [450, 25] width 367 height 22
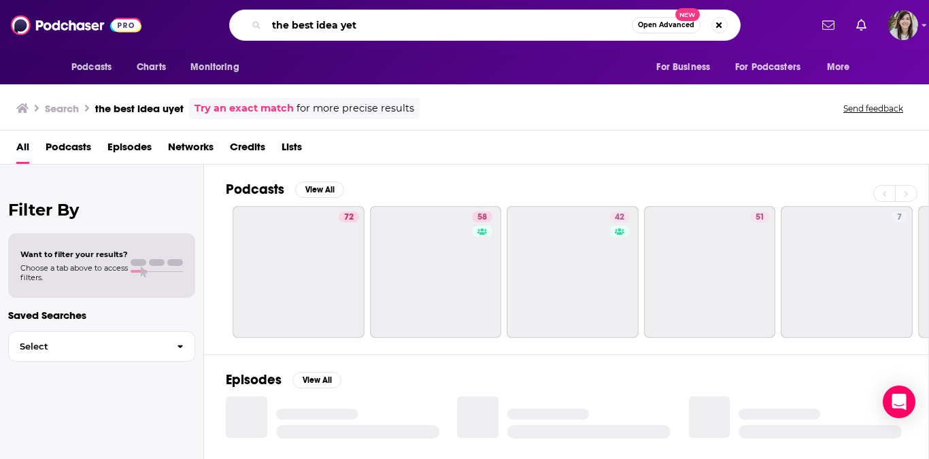
type input "the best idea yet"
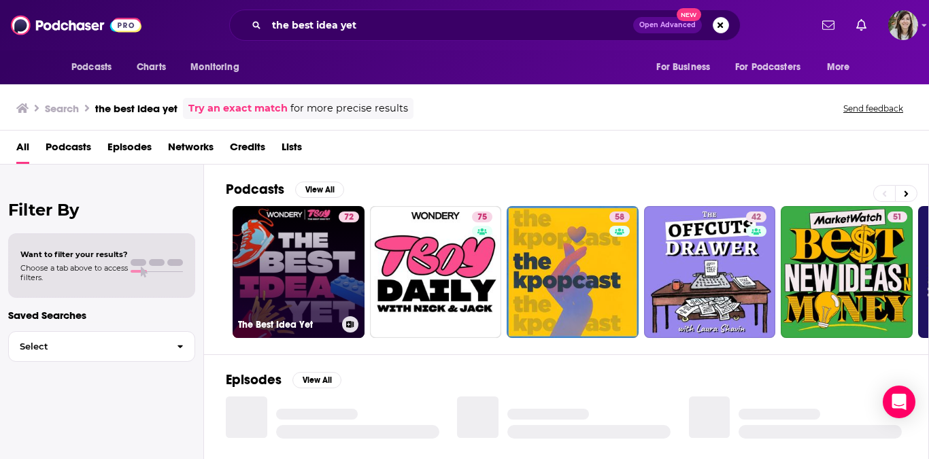
click at [307, 283] on link "72 The Best Idea Yet" at bounding box center [299, 272] width 132 height 132
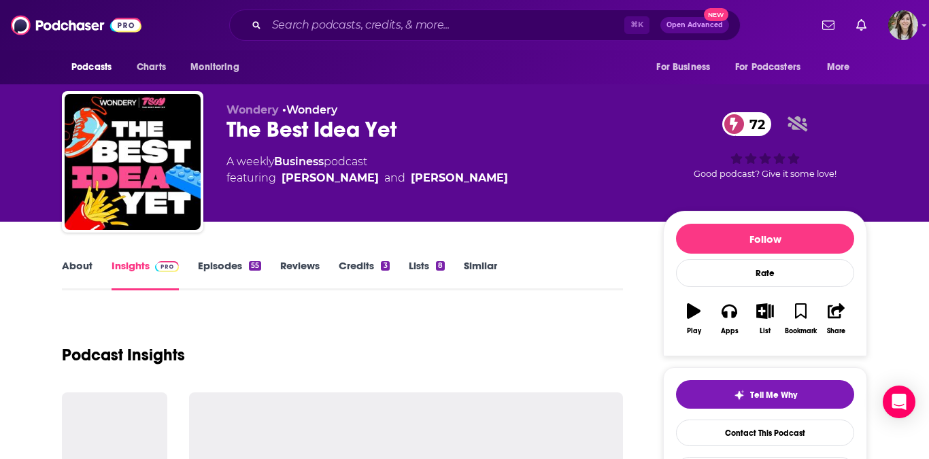
scroll to position [76, 0]
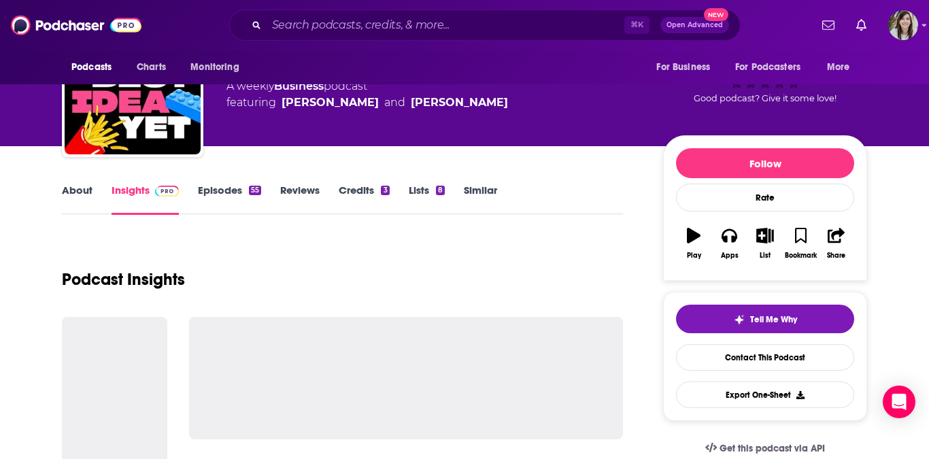
click at [216, 183] on div "About Insights Episodes 55 Reviews Credits 3 Lists 8 Similar" at bounding box center [342, 198] width 561 height 33
click at [219, 194] on link "Episodes 55" at bounding box center [229, 199] width 63 height 31
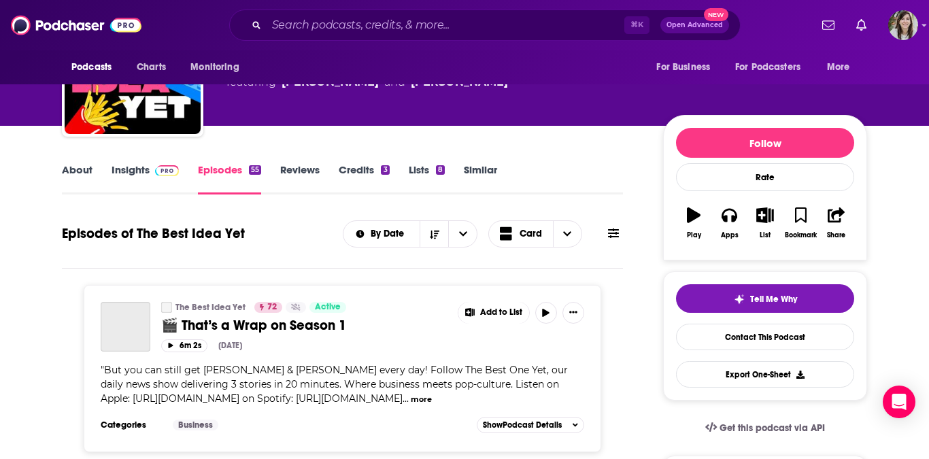
scroll to position [82, 0]
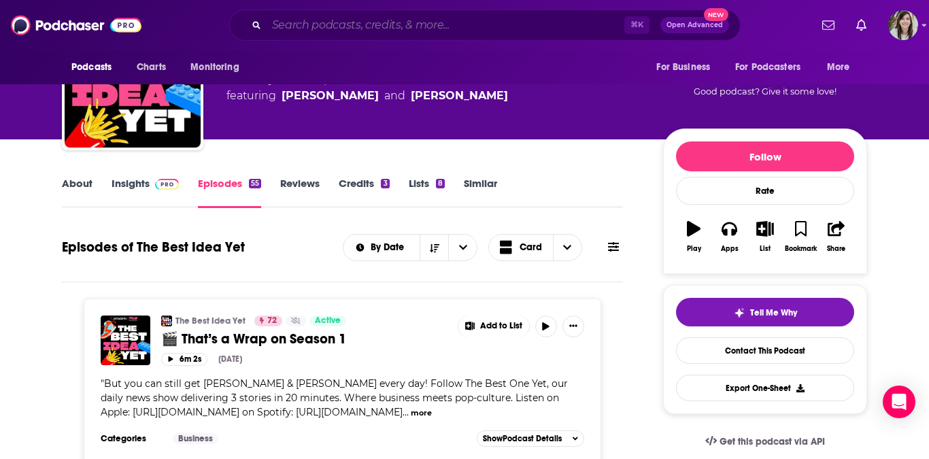
click at [405, 31] on input "Search podcasts, credits, & more..." at bounding box center [446, 25] width 358 height 22
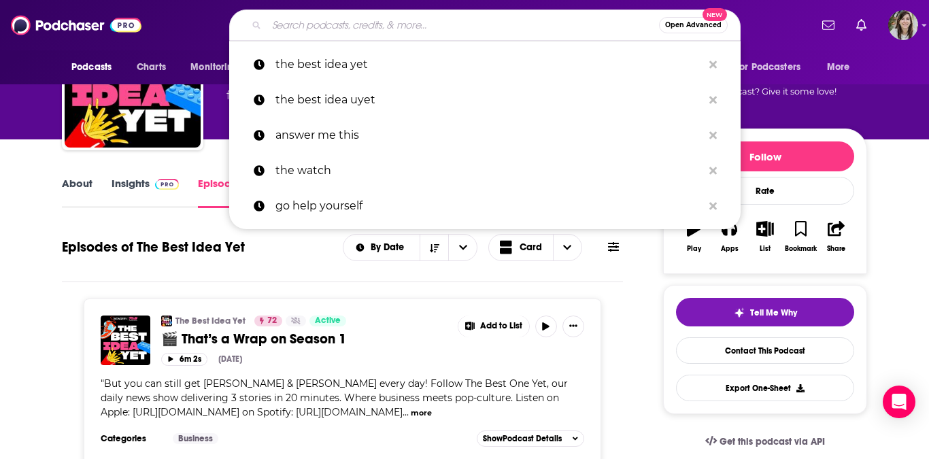
click at [352, 36] on div "Open Advanced New" at bounding box center [485, 25] width 512 height 31
click at [357, 27] on input "Search podcasts, credits, & more..." at bounding box center [463, 25] width 393 height 22
paste input "Entrepreneurs on Fire"
type input "Entrepreneurs on Fire"
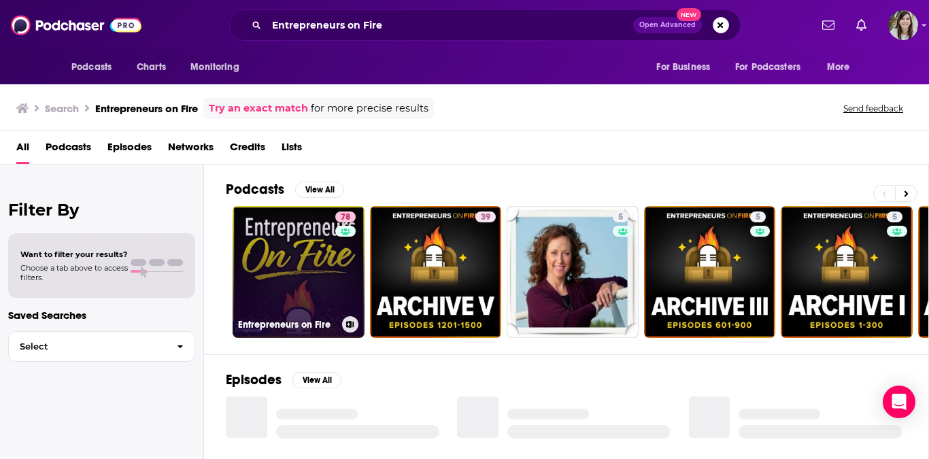
click at [300, 280] on link "78 Entrepreneurs on Fire" at bounding box center [299, 272] width 132 height 132
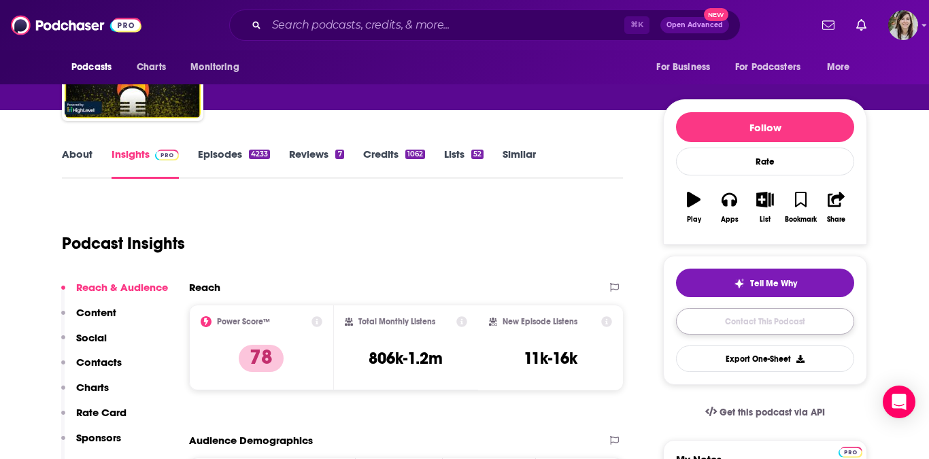
click at [725, 317] on link "Contact This Podcast" at bounding box center [765, 321] width 178 height 27
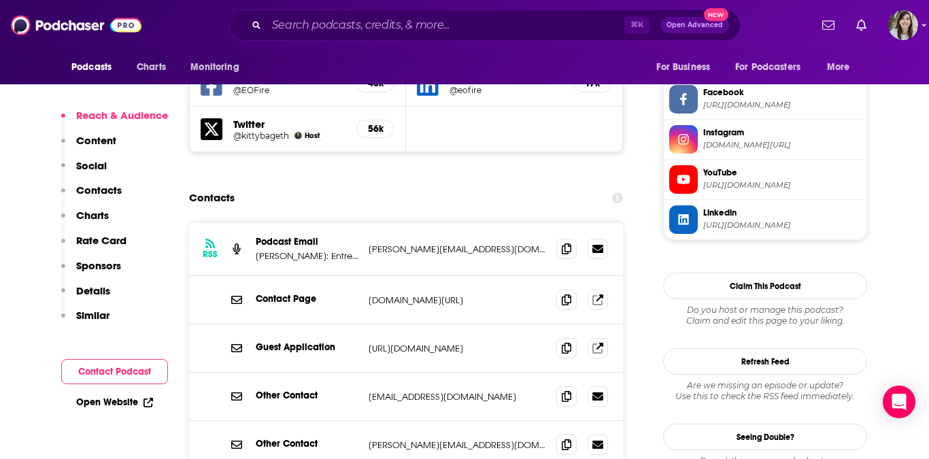
scroll to position [1263, 0]
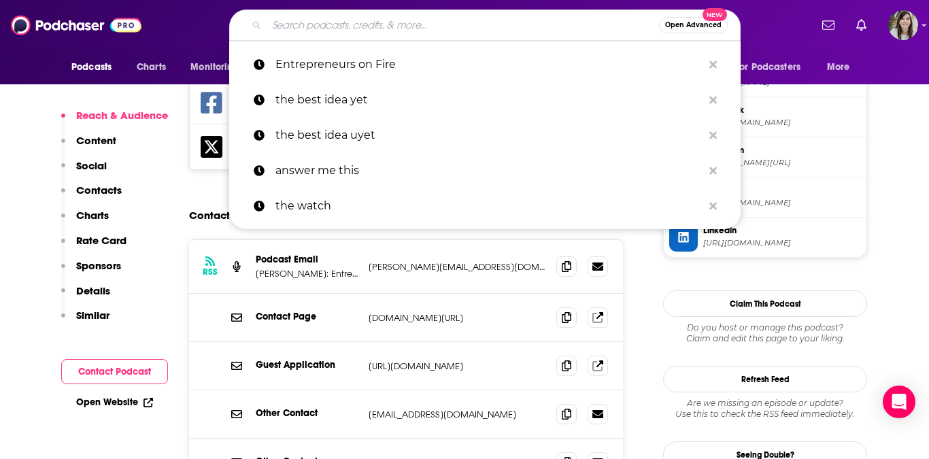
click at [435, 28] on input "Search podcasts, credits, & more..." at bounding box center [463, 25] width 393 height 22
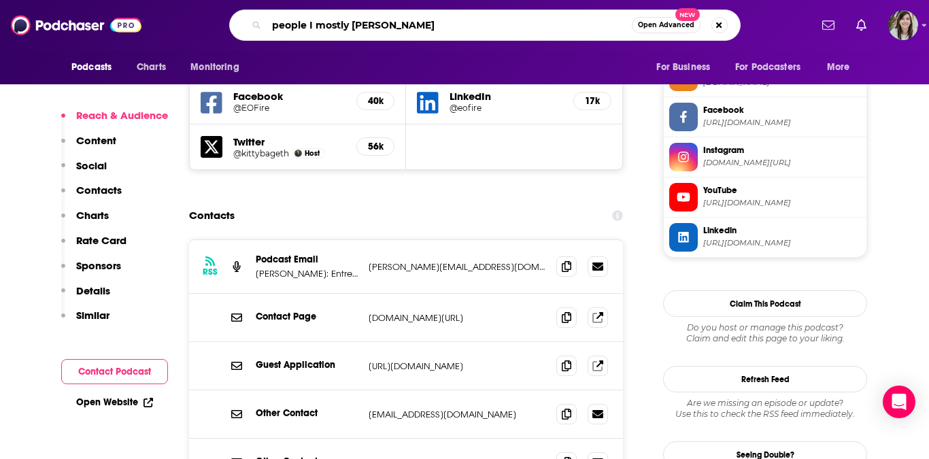
type input "people I mostly admire"
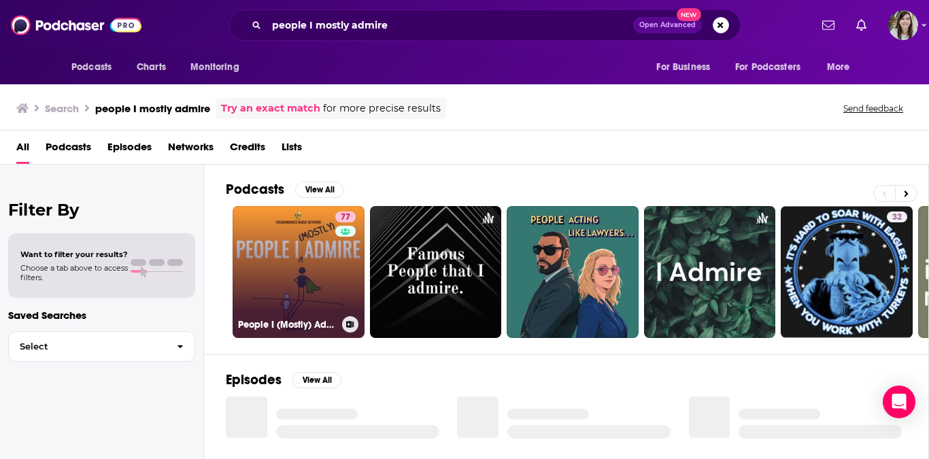
click at [272, 268] on link "77 People I (Mostly) Admire" at bounding box center [299, 272] width 132 height 132
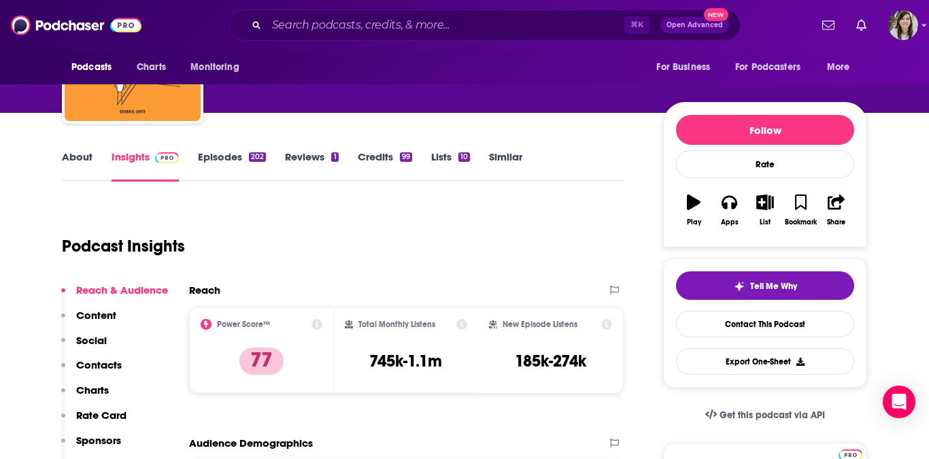
scroll to position [56, 0]
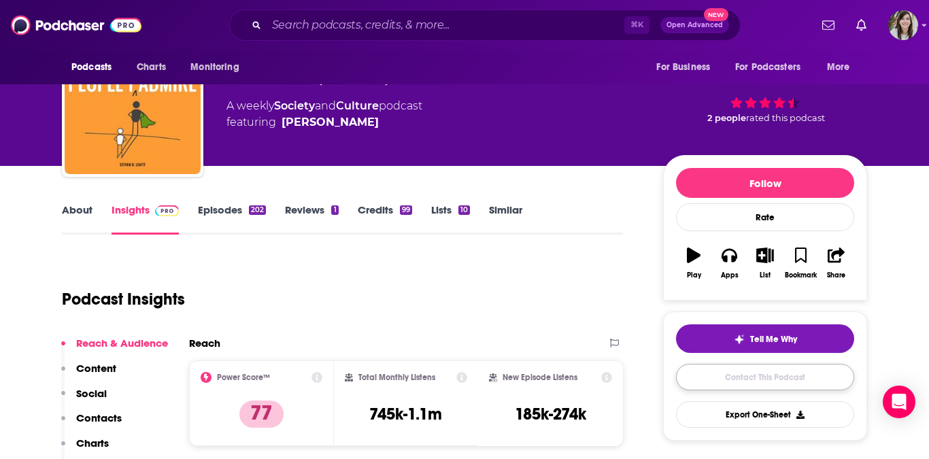
click at [738, 378] on link "Contact This Podcast" at bounding box center [765, 377] width 178 height 27
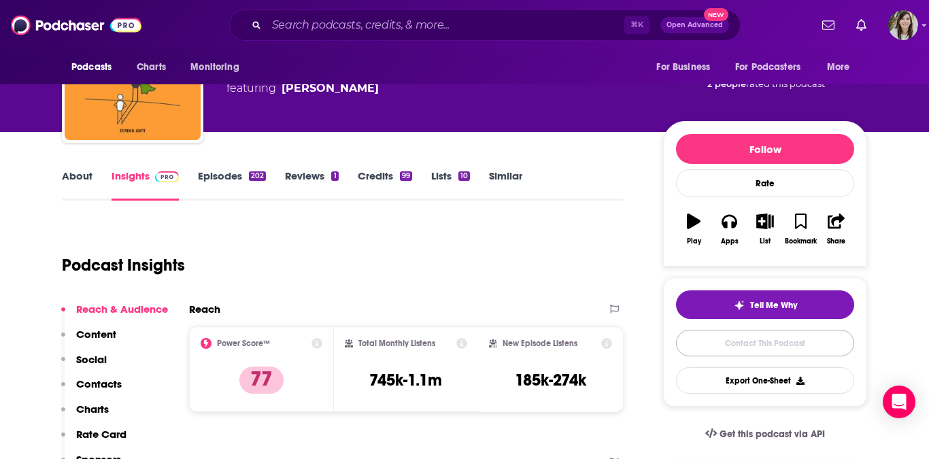
scroll to position [56, 0]
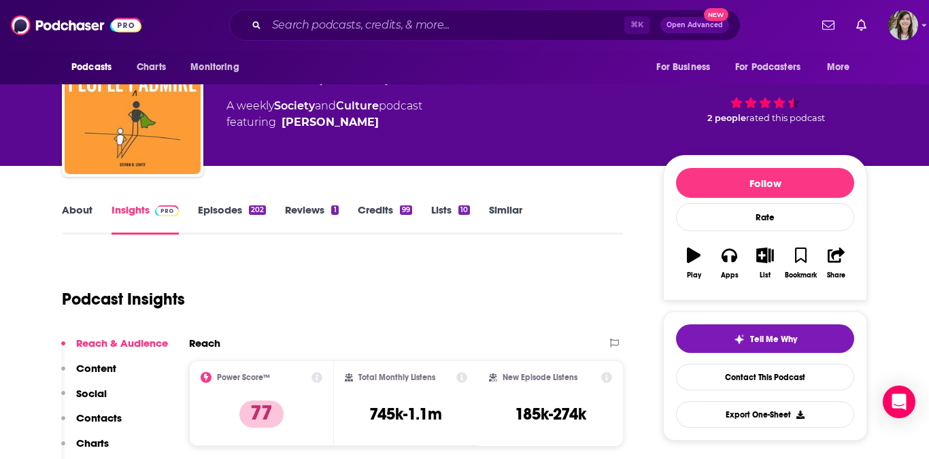
click at [67, 216] on link "About" at bounding box center [77, 218] width 31 height 31
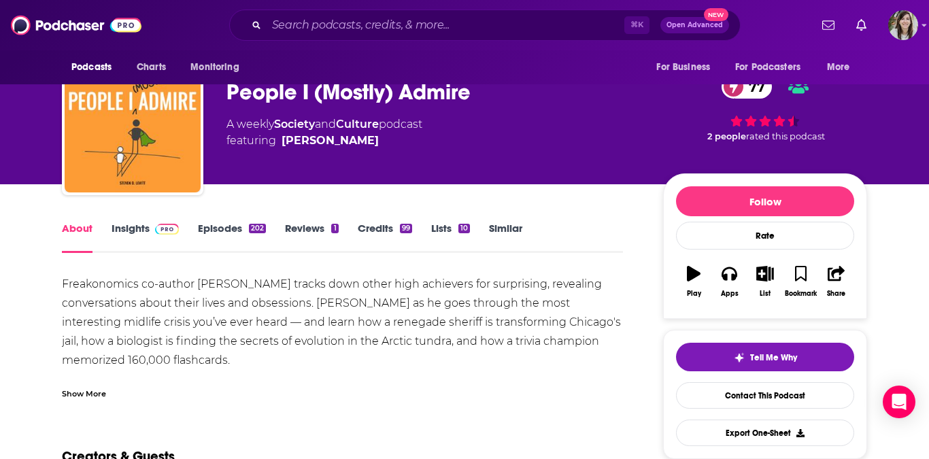
scroll to position [46, 0]
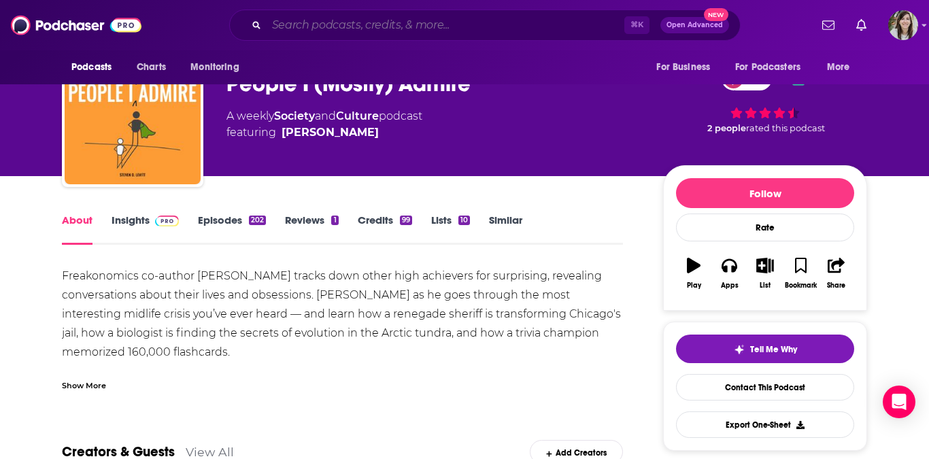
click at [413, 21] on input "Search podcasts, credits, & more..." at bounding box center [446, 25] width 358 height 22
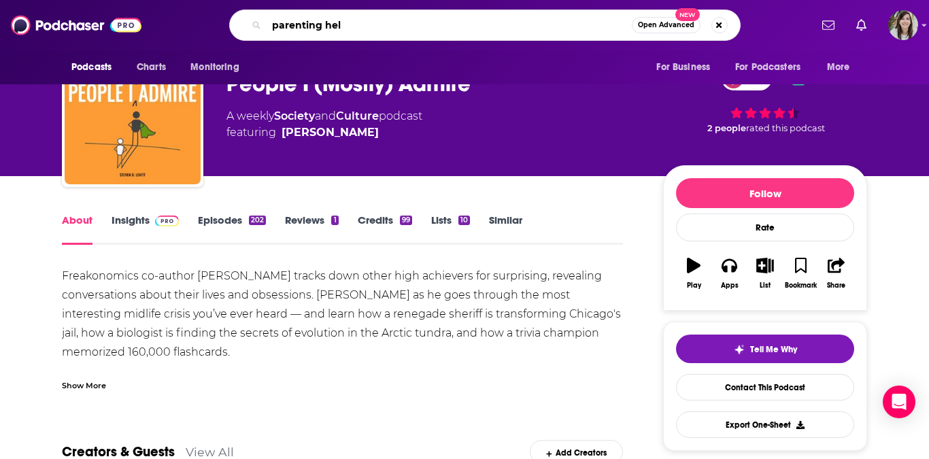
type input "parenting hell"
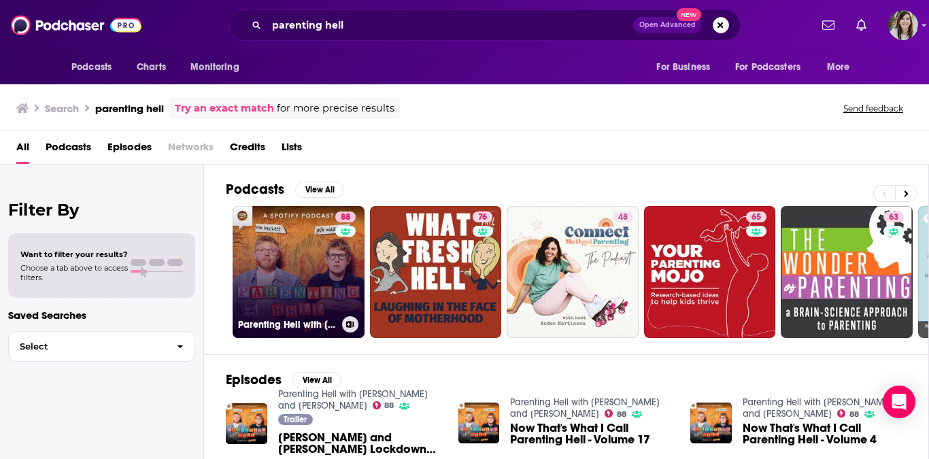
click at [276, 264] on link "88 Parenting Hell with Rob Beckett and Josh Widdicombe" at bounding box center [299, 272] width 132 height 132
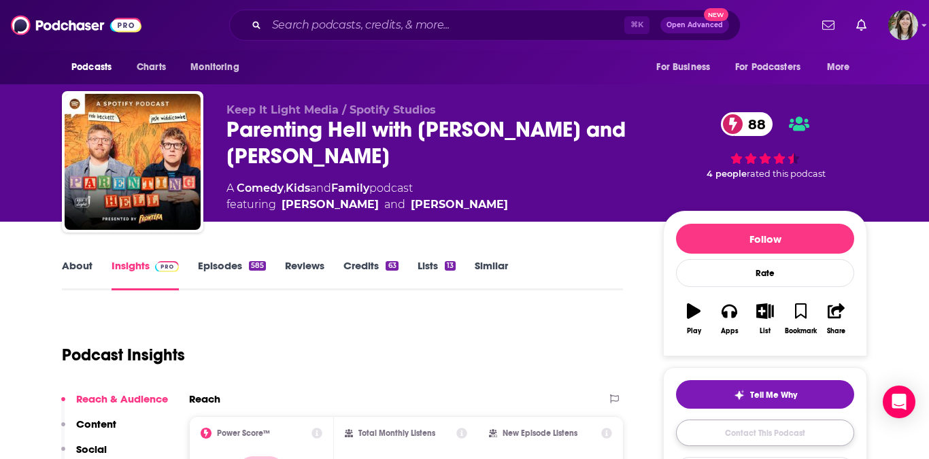
click at [716, 433] on link "Contact This Podcast" at bounding box center [765, 433] width 178 height 27
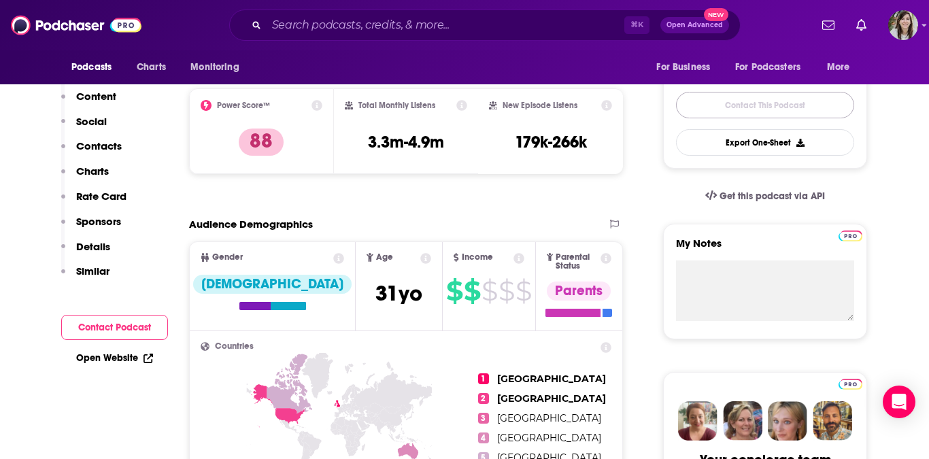
scroll to position [56, 0]
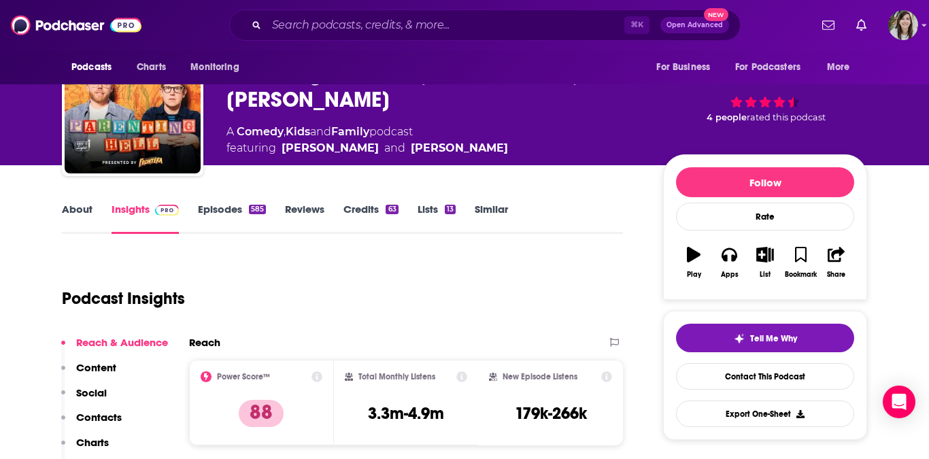
click at [237, 212] on link "Episodes 585" at bounding box center [232, 218] width 68 height 31
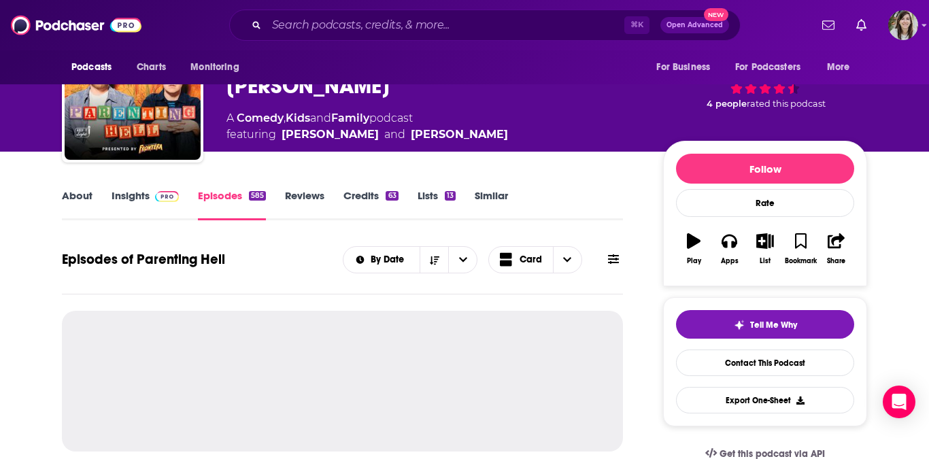
scroll to position [193, 0]
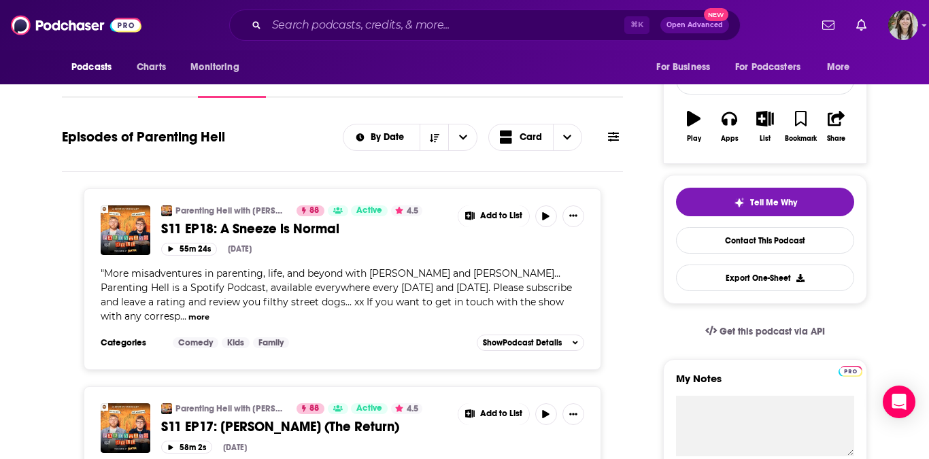
click at [220, 228] on span "S11 EP18: A Sneeze is Normal" at bounding box center [250, 228] width 178 height 17
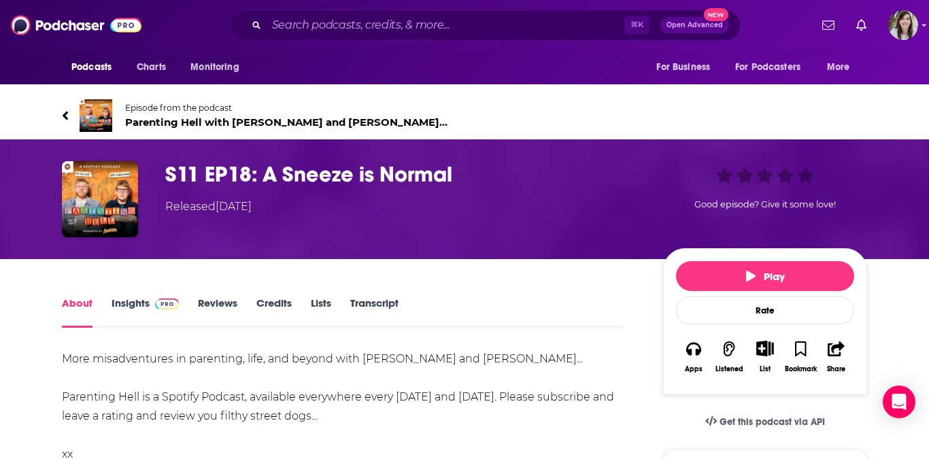
click at [380, 303] on link "Transcript" at bounding box center [374, 312] width 48 height 31
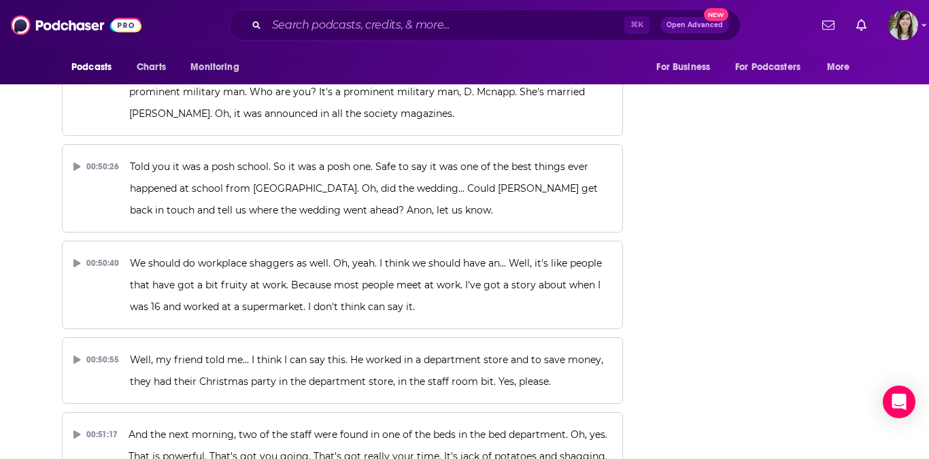
scroll to position [21302, 0]
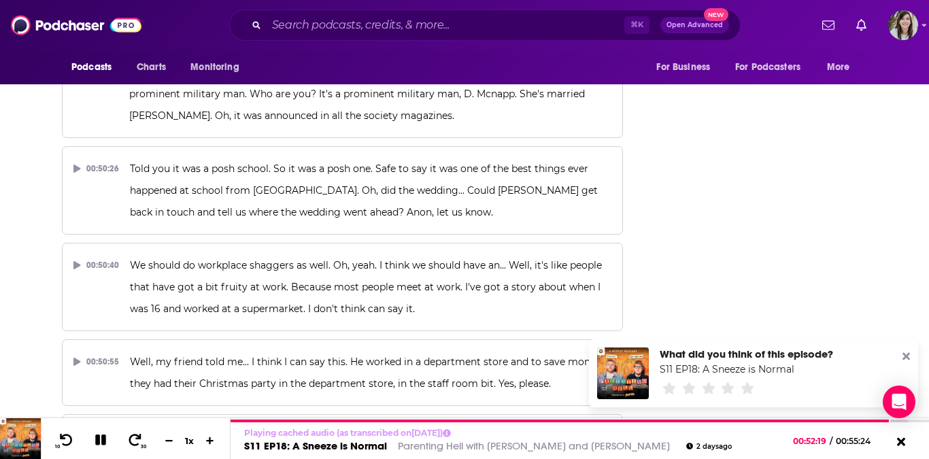
click at [904, 354] on icon at bounding box center [906, 356] width 7 height 7
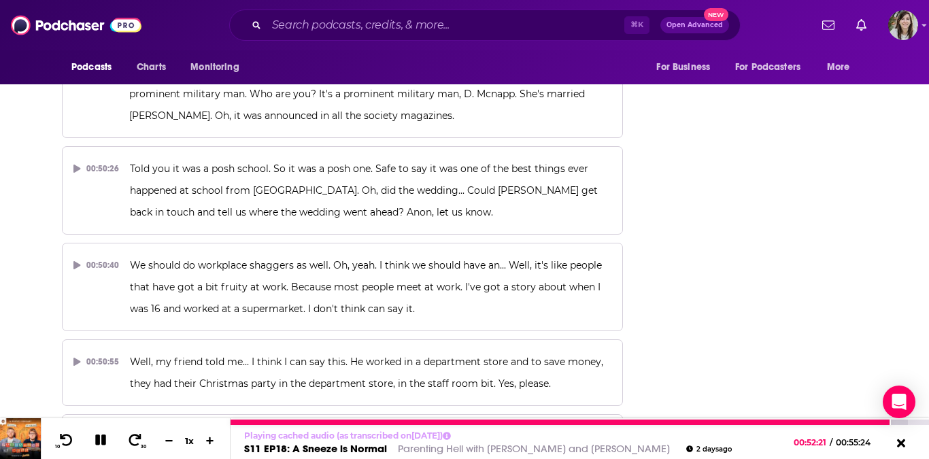
click at [97, 442] on icon at bounding box center [100, 440] width 11 height 11
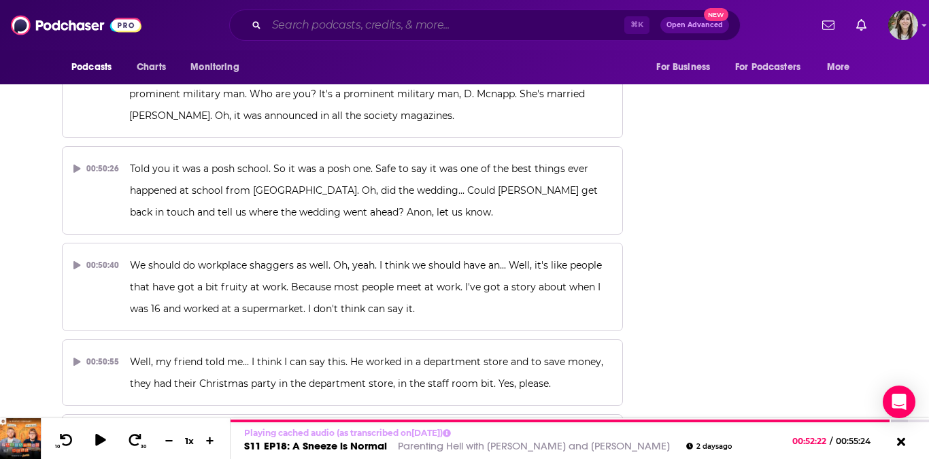
click at [355, 26] on input "Search podcasts, credits, & more..." at bounding box center [446, 25] width 358 height 22
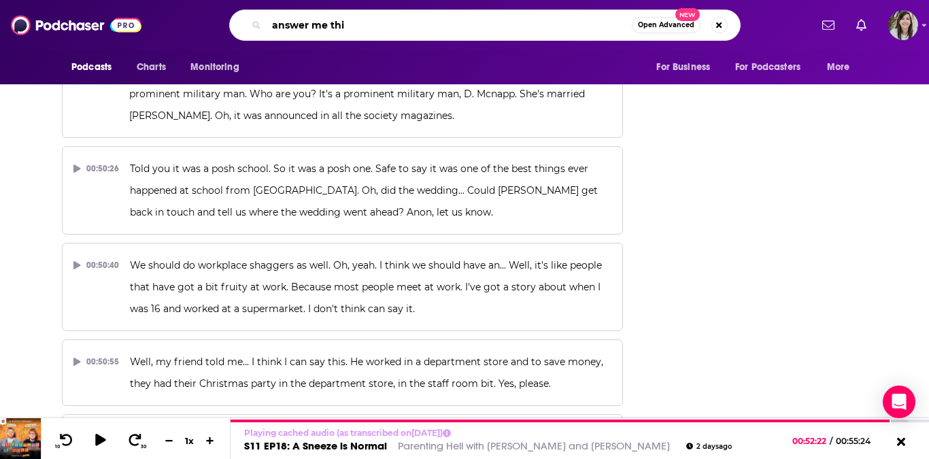
type input "answer me this"
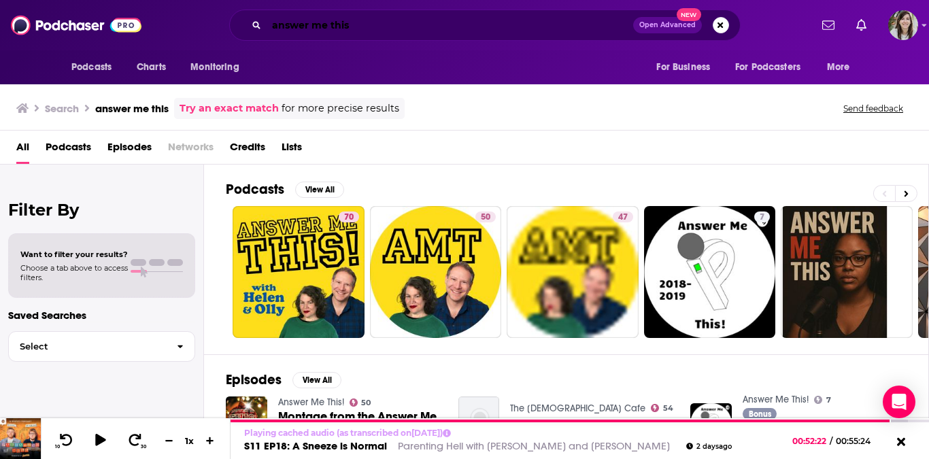
click at [331, 25] on input "answer me this" at bounding box center [450, 25] width 367 height 22
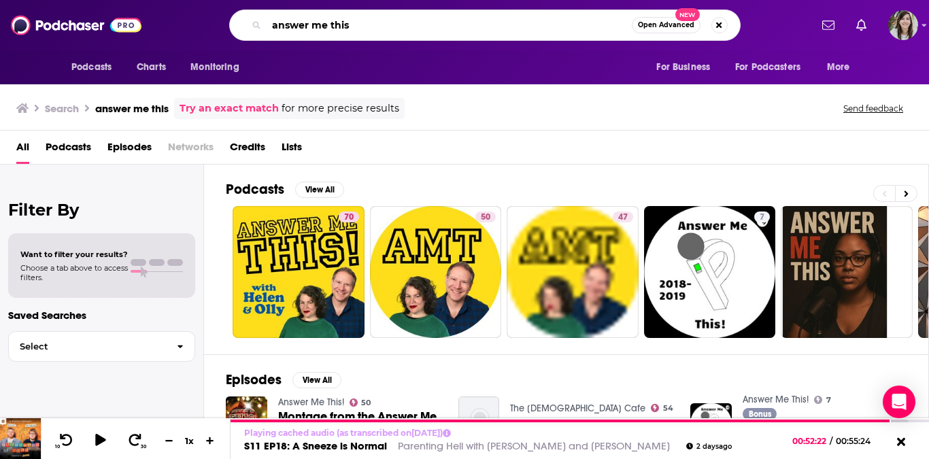
click at [331, 25] on input "answer me this" at bounding box center [449, 25] width 365 height 22
type input "working it out with mike birbiglia"
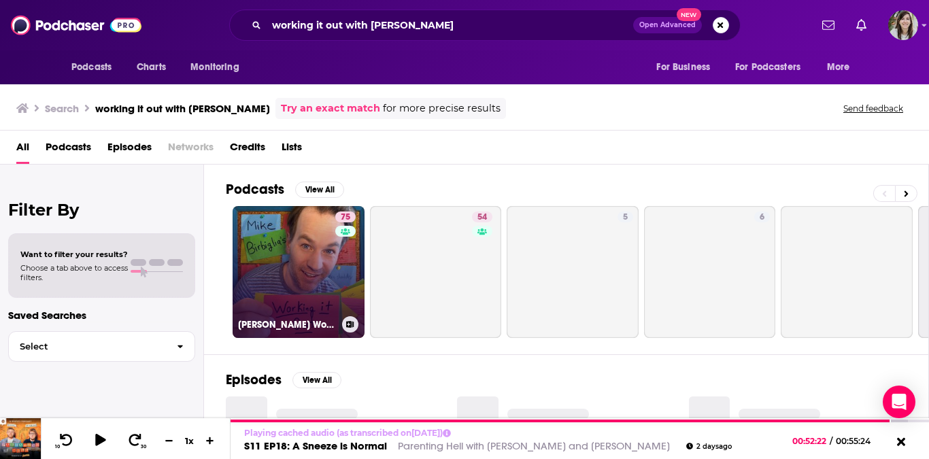
click at [278, 284] on link "75 Mike Birbiglia's Working It Out" at bounding box center [299, 272] width 132 height 132
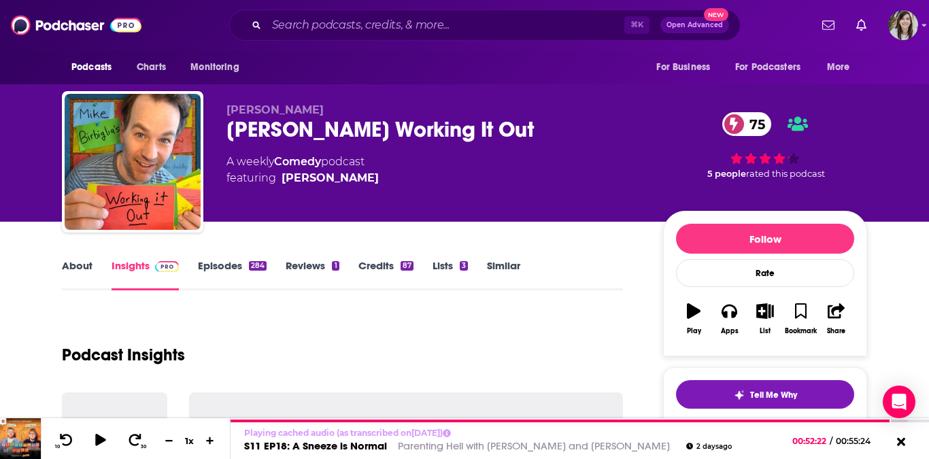
click at [512, 264] on link "Similar" at bounding box center [503, 274] width 33 height 31
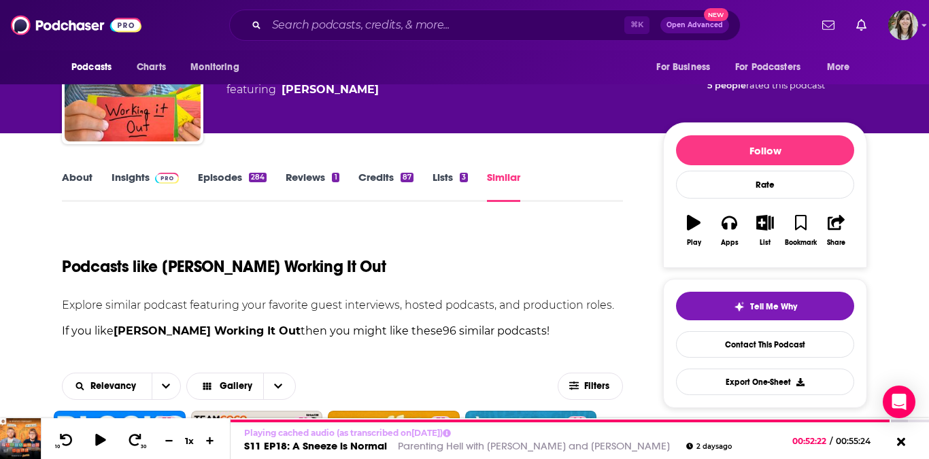
scroll to position [178, 0]
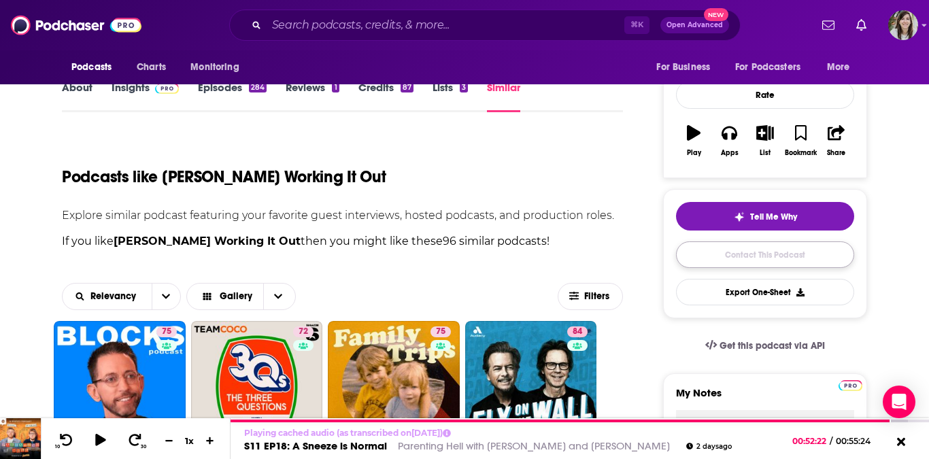
click at [755, 257] on link "Contact This Podcast" at bounding box center [765, 255] width 178 height 27
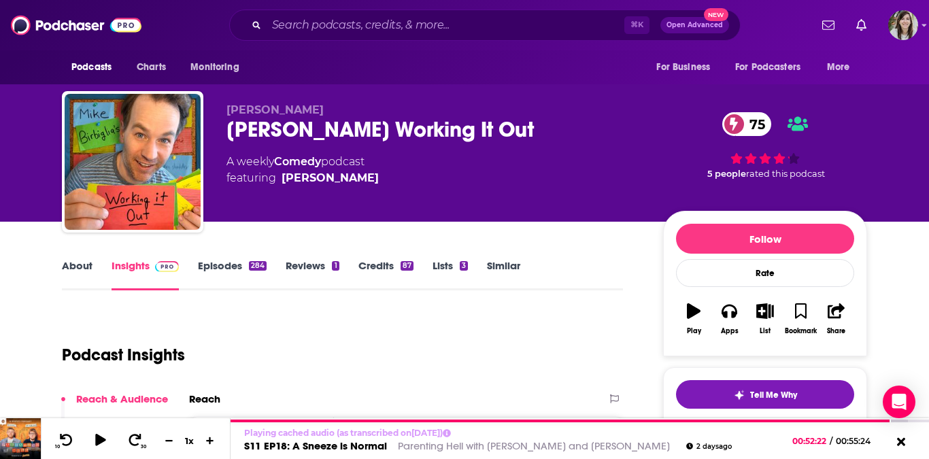
click at [225, 266] on link "Episodes 284" at bounding box center [232, 274] width 69 height 31
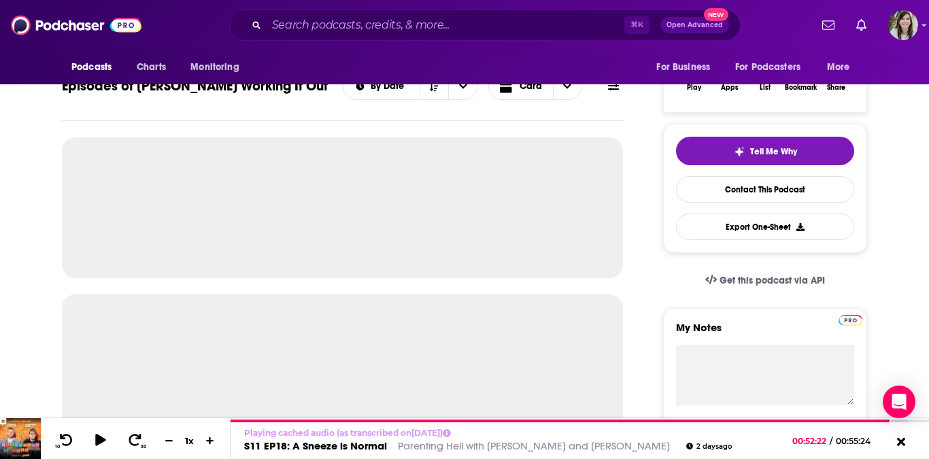
scroll to position [235, 0]
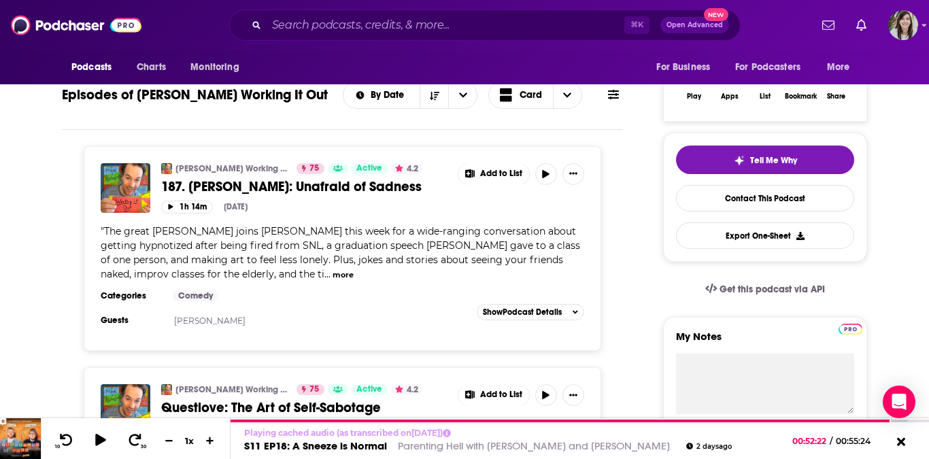
click at [274, 190] on span "187. Jenny Slate: Unafraid of Sadness" at bounding box center [291, 186] width 261 height 17
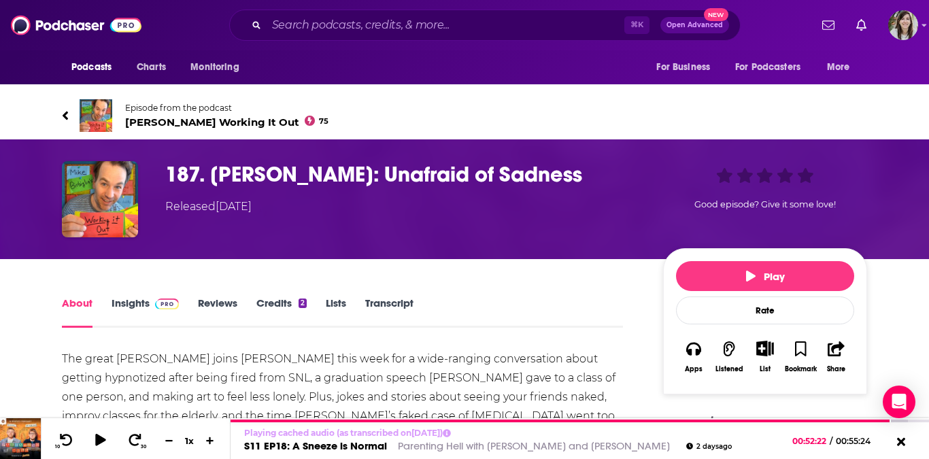
click at [386, 303] on link "Transcript" at bounding box center [389, 312] width 48 height 31
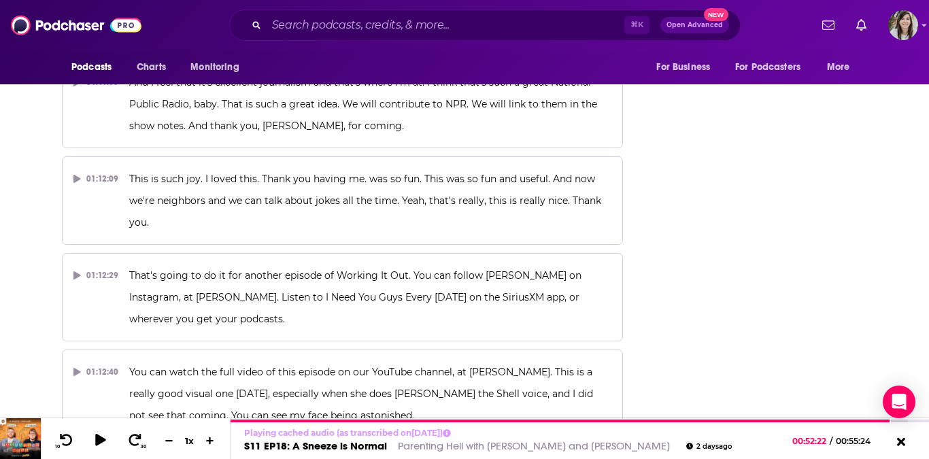
scroll to position [26560, 0]
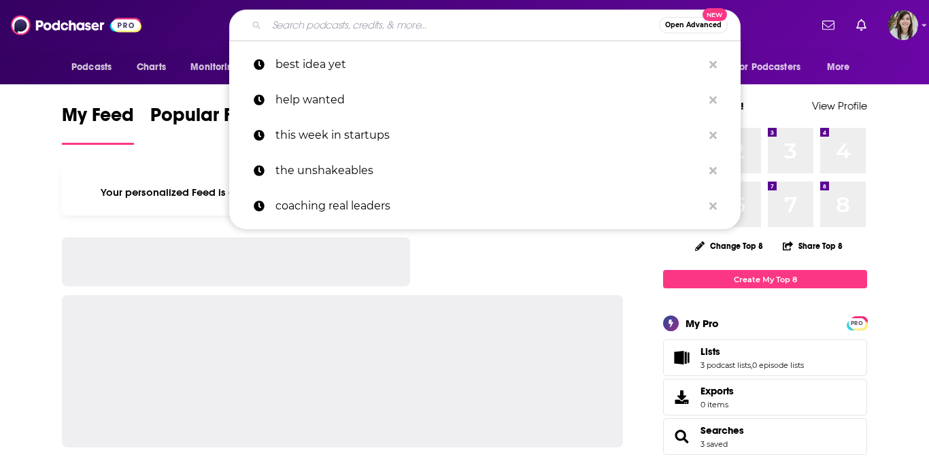
click at [370, 24] on input "Search podcasts, credits, & more..." at bounding box center [463, 25] width 393 height 22
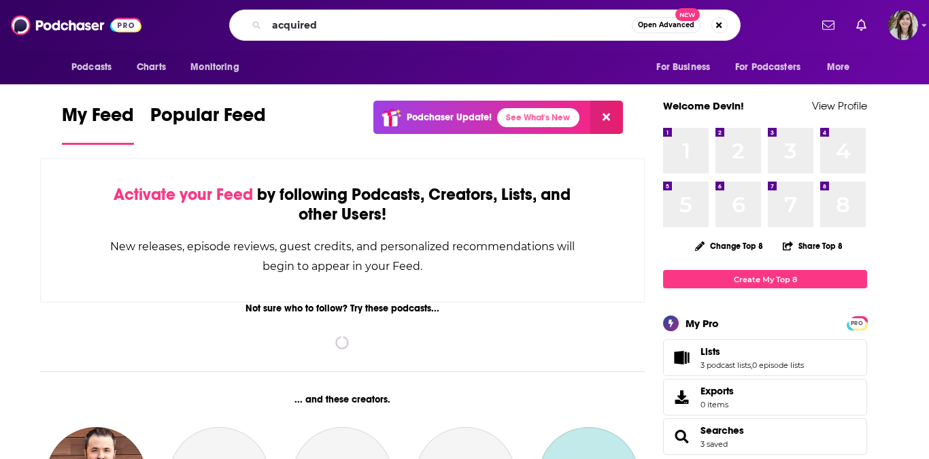
type input "acquired"
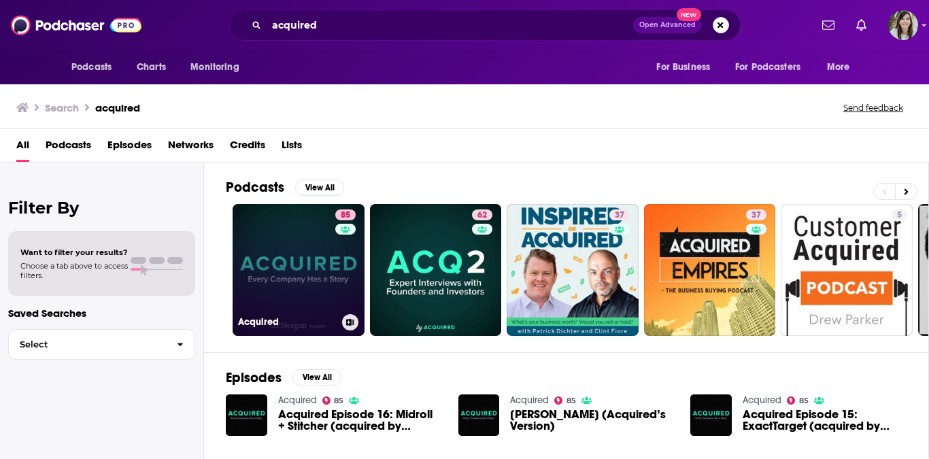
click at [301, 256] on link "85 Acquired" at bounding box center [299, 270] width 132 height 132
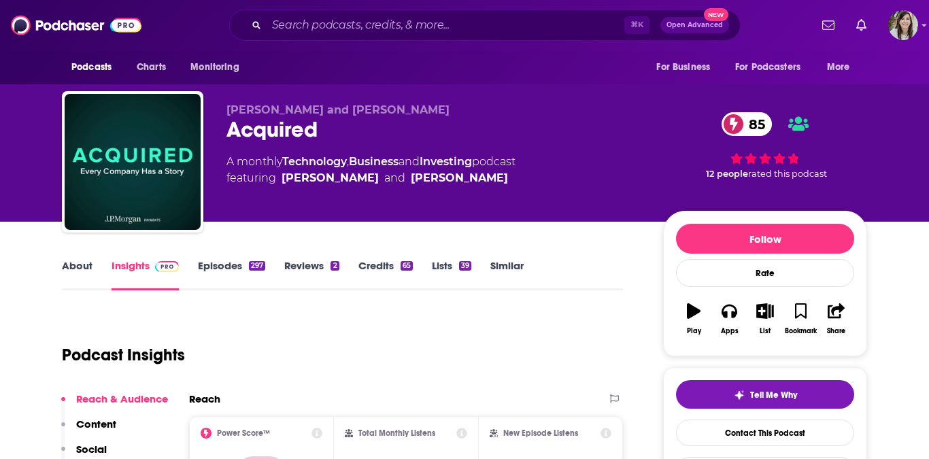
click at [219, 272] on link "Episodes 297" at bounding box center [231, 274] width 67 height 31
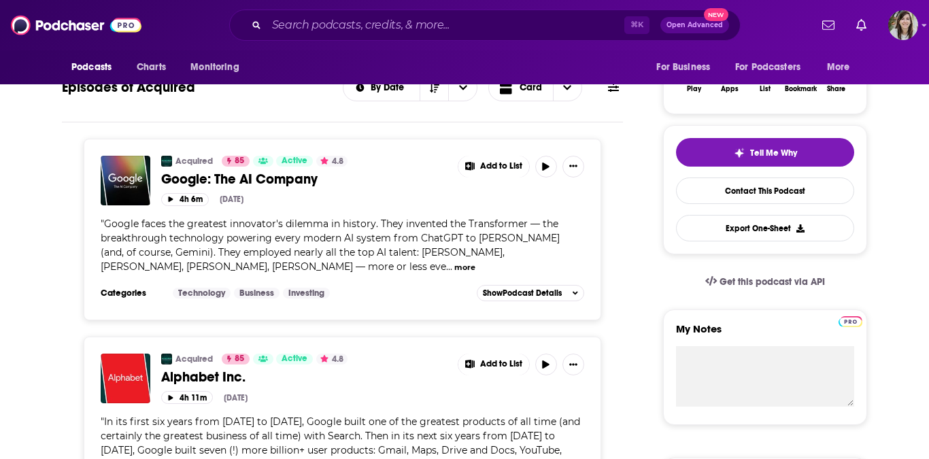
scroll to position [230, 0]
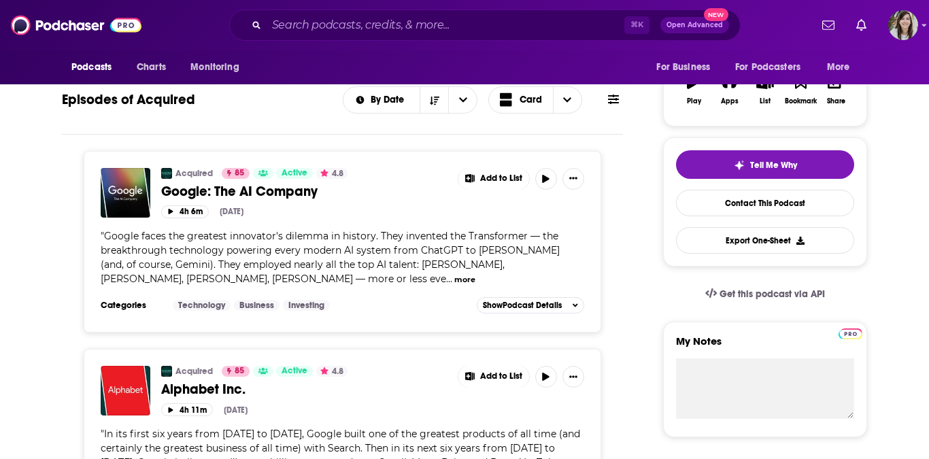
click at [278, 193] on span "Google: The AI Company" at bounding box center [239, 191] width 156 height 17
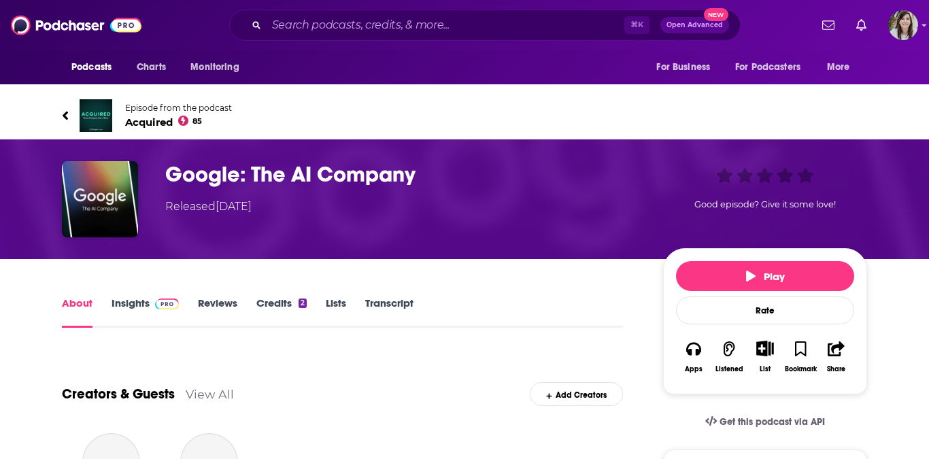
click at [393, 300] on link "Transcript" at bounding box center [389, 312] width 48 height 31
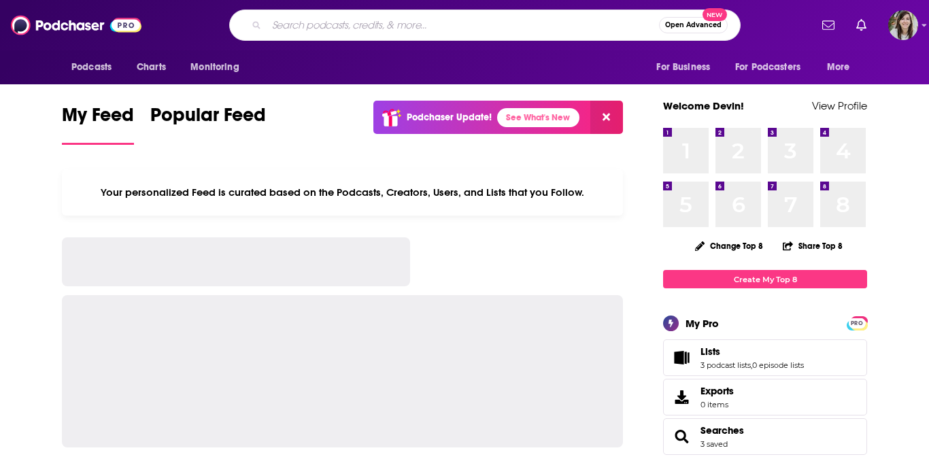
click at [358, 22] on input "Search podcasts, credits, & more..." at bounding box center [463, 25] width 393 height 22
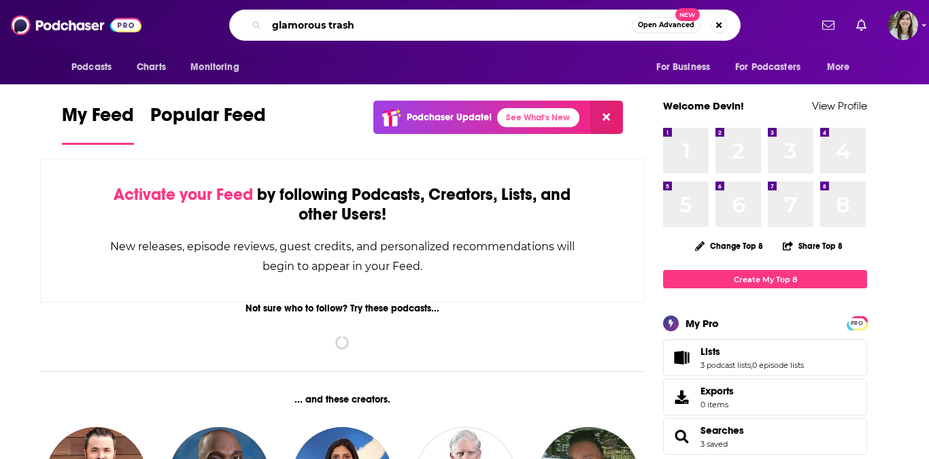
type input "glamorous trash"
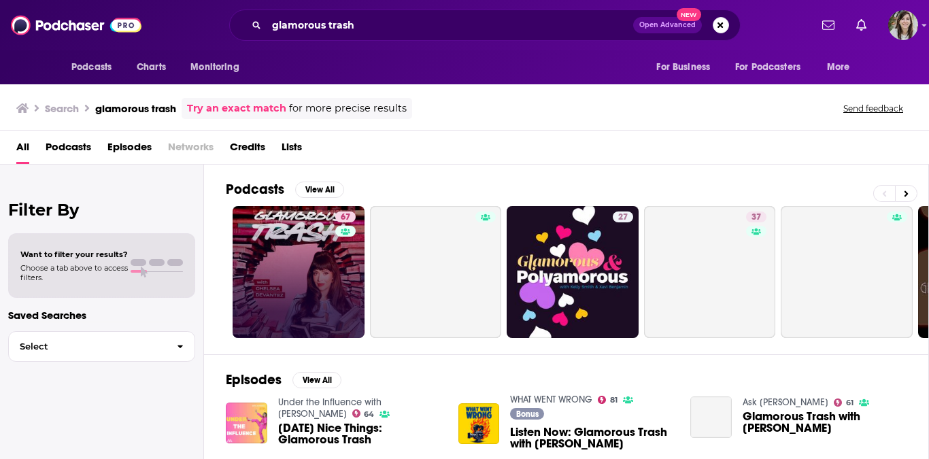
click at [321, 256] on link "67" at bounding box center [299, 272] width 132 height 132
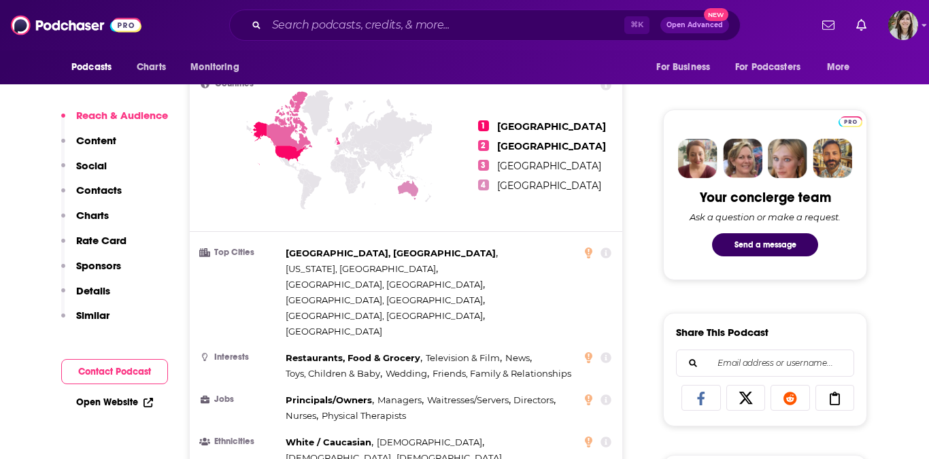
scroll to position [593, 0]
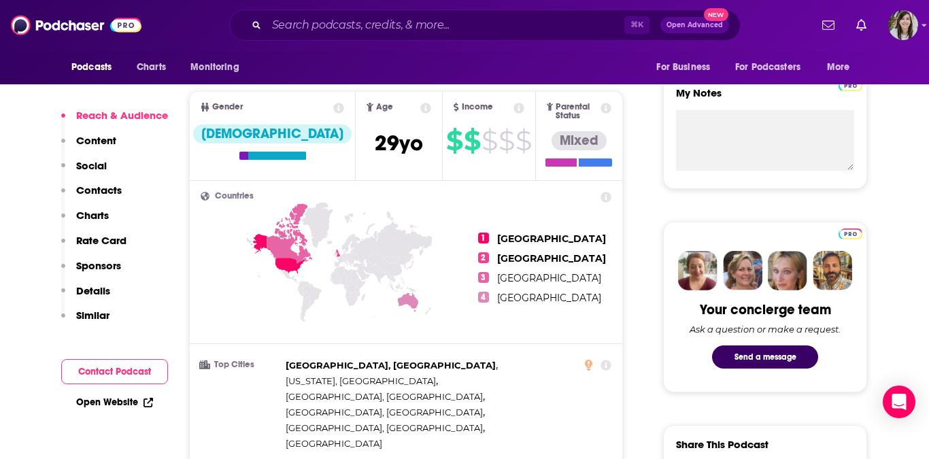
scroll to position [476, 0]
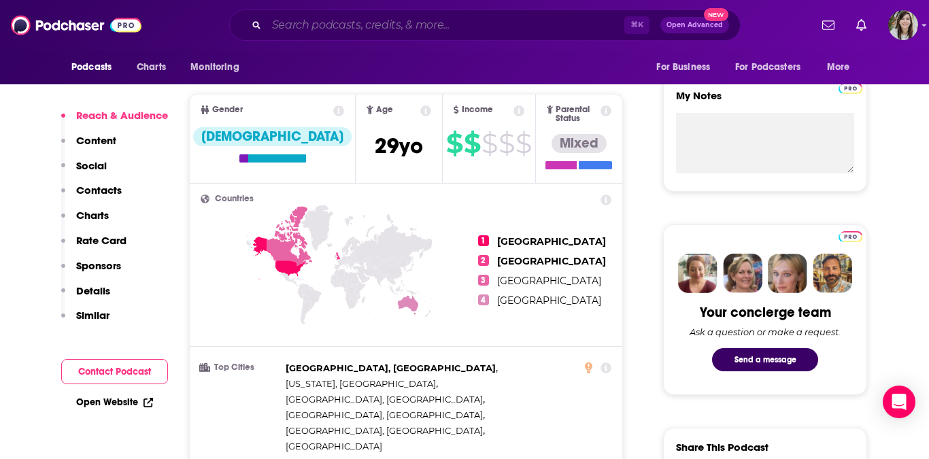
click at [384, 22] on input "Search podcasts, credits, & more..." at bounding box center [446, 25] width 358 height 22
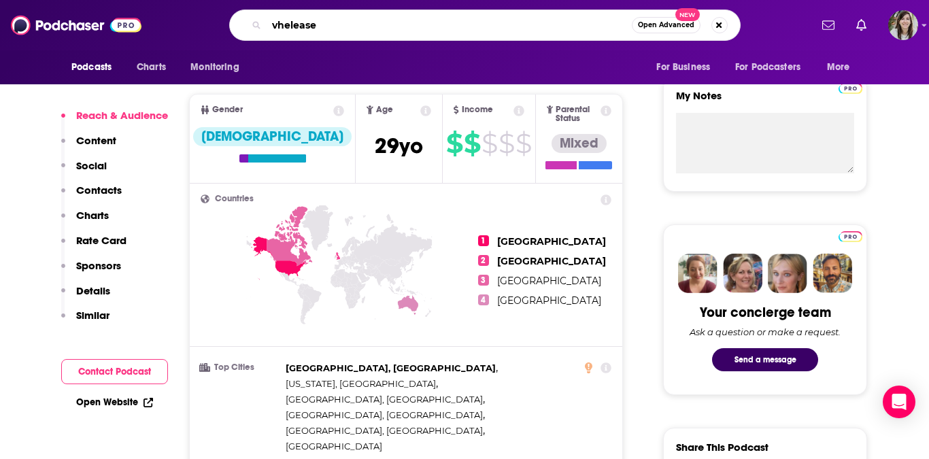
click at [384, 22] on input "vhelease" at bounding box center [449, 25] width 365 height 22
type input "[PERSON_NAME]"
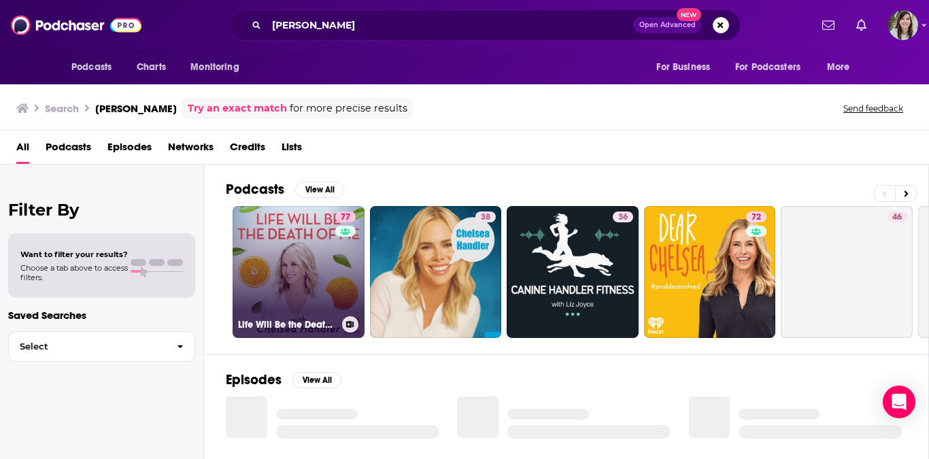
click at [297, 308] on link "77 Life Will Be the Death of Me with [PERSON_NAME]" at bounding box center [299, 272] width 132 height 132
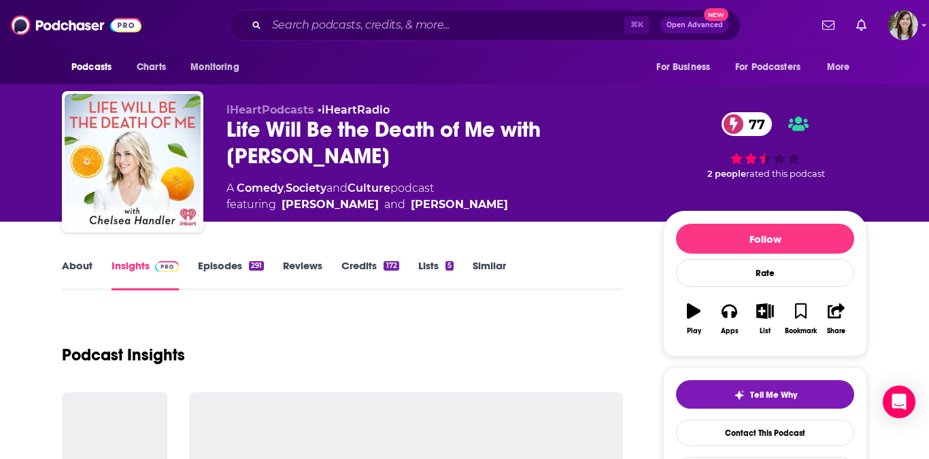
click at [218, 271] on link "Episodes 291" at bounding box center [231, 274] width 66 height 31
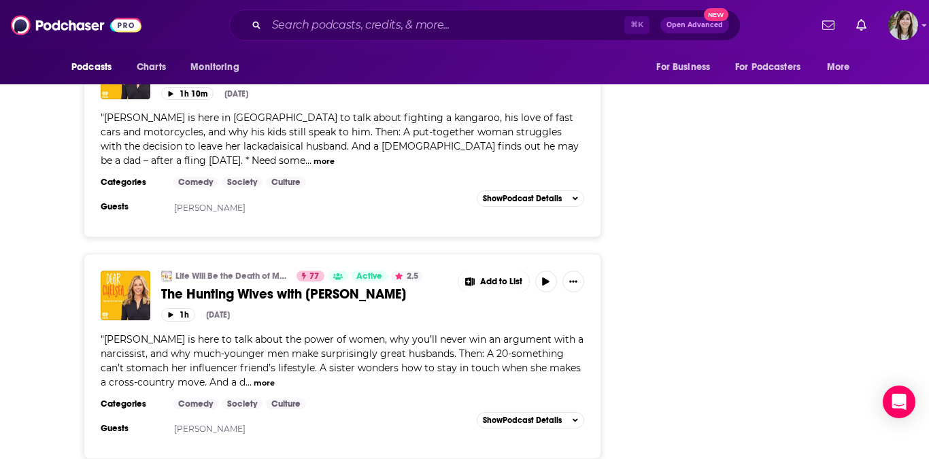
scroll to position [4358, 0]
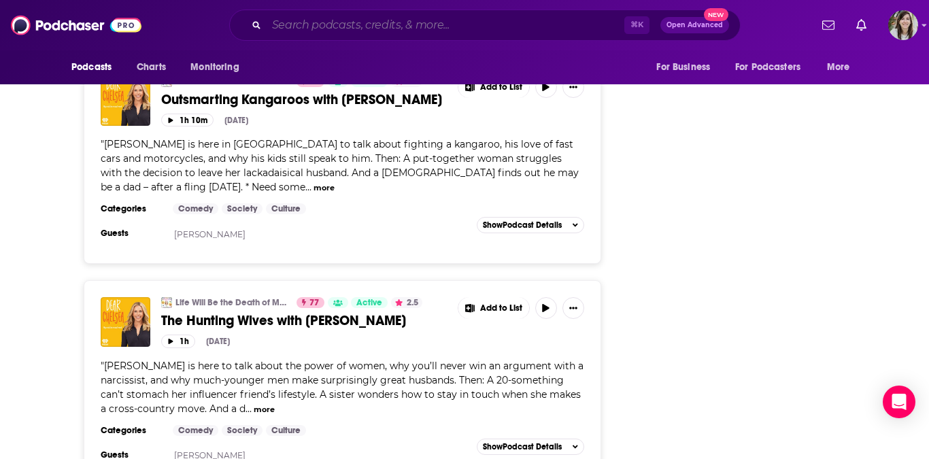
click at [466, 24] on input "Search podcasts, credits, & more..." at bounding box center [446, 25] width 358 height 22
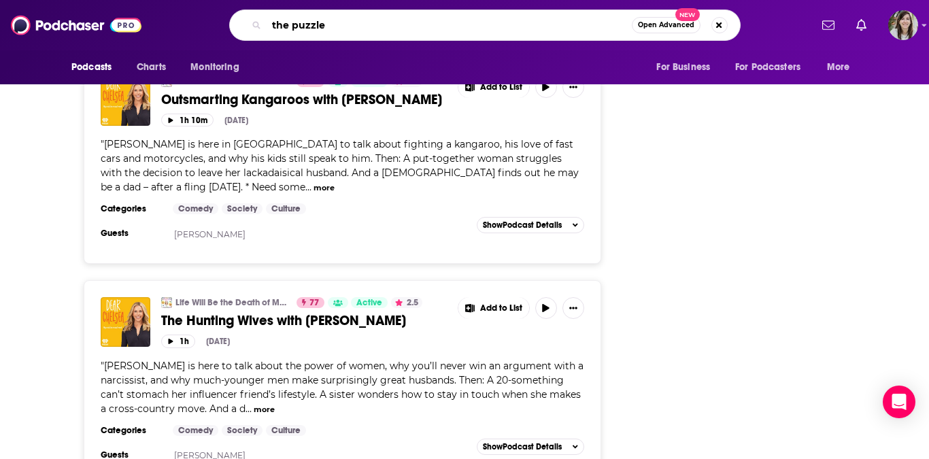
type input "the puzzler"
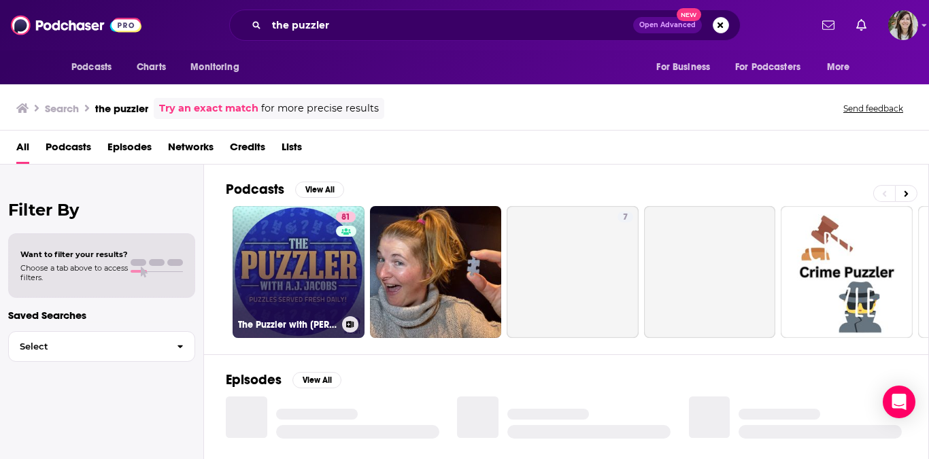
click at [317, 280] on link "81 The Puzzler with [PERSON_NAME]" at bounding box center [299, 272] width 132 height 132
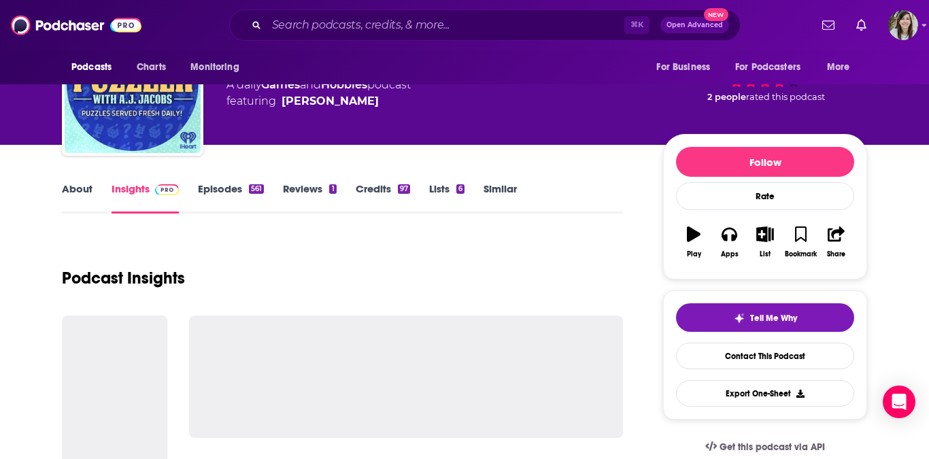
scroll to position [133, 0]
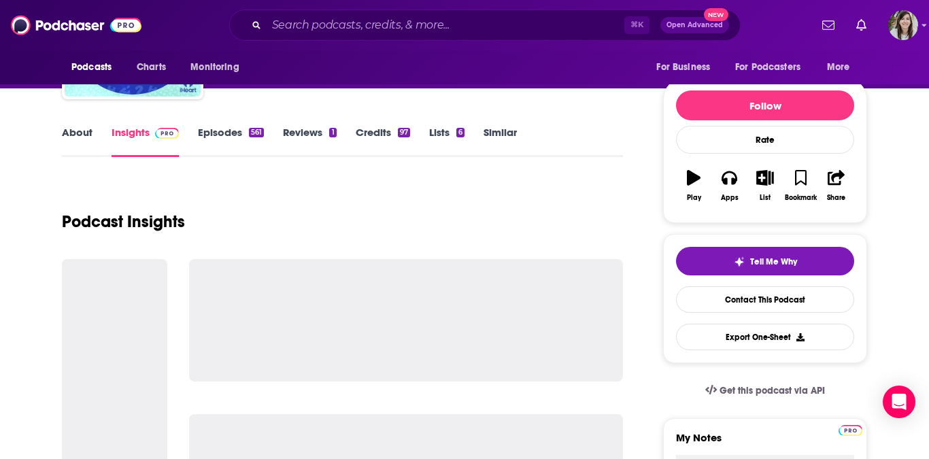
click at [228, 132] on link "Episodes 561" at bounding box center [231, 141] width 66 height 31
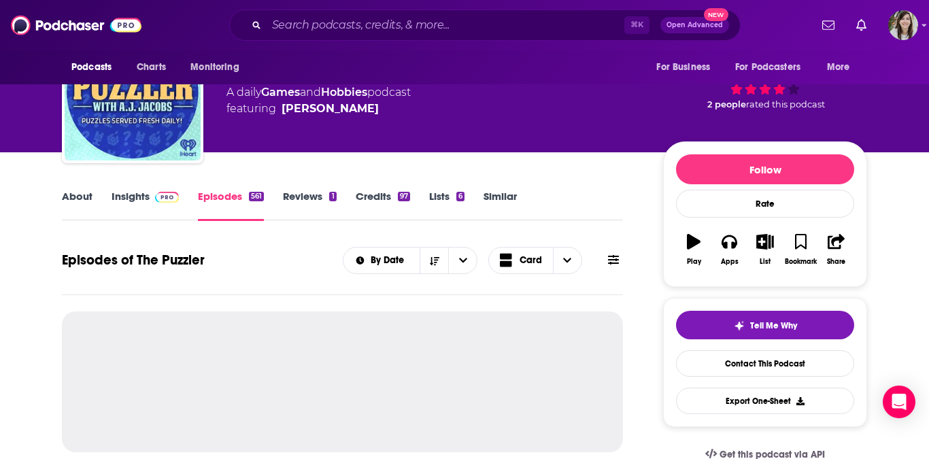
scroll to position [123, 0]
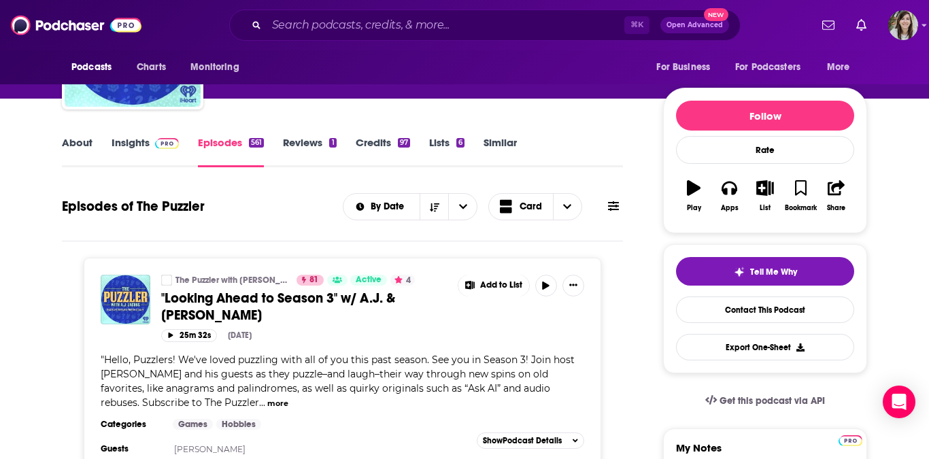
click at [611, 210] on icon at bounding box center [613, 206] width 11 height 10
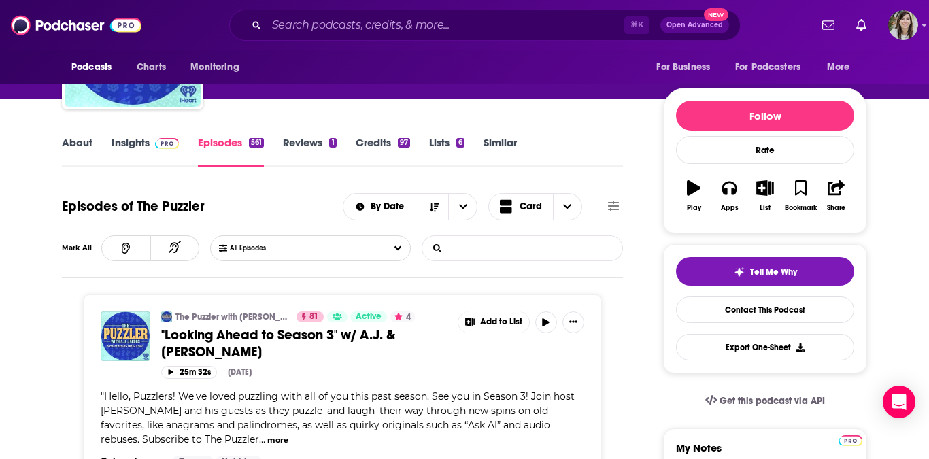
click at [488, 254] on input "List Search Input" at bounding box center [493, 248] width 142 height 24
type input "[PERSON_NAME]"
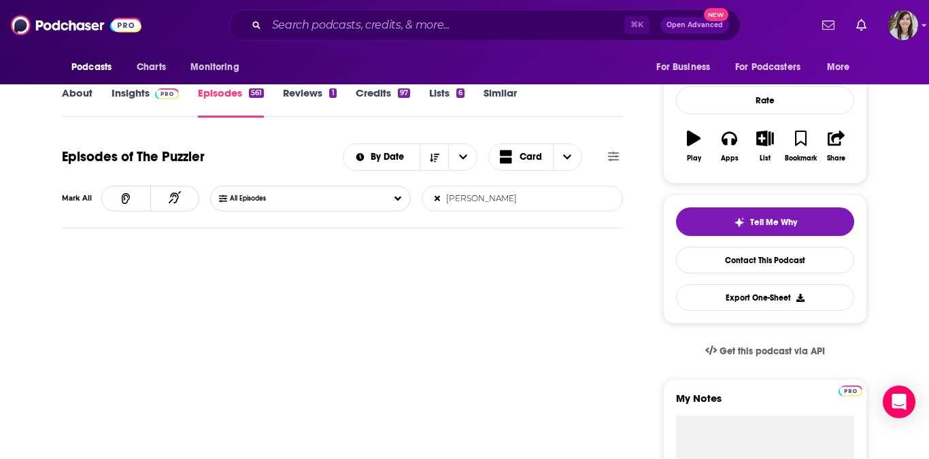
scroll to position [190, 0]
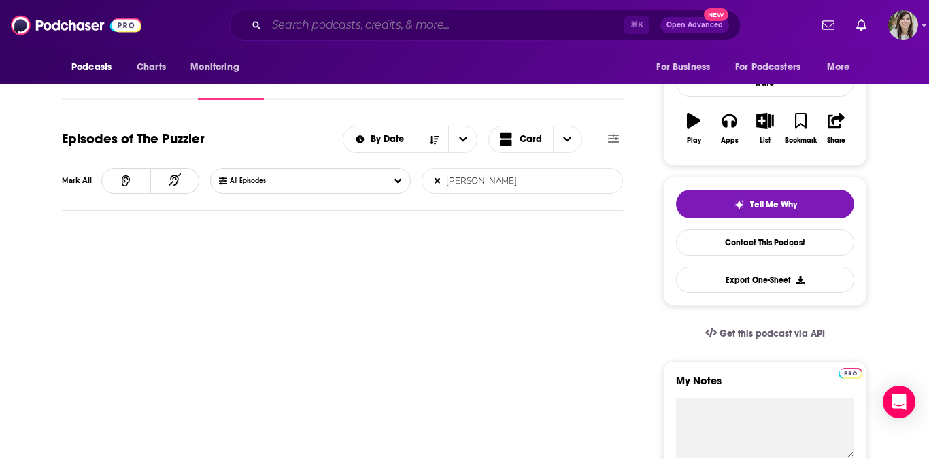
click at [393, 27] on input "Search podcasts, credits, & more..." at bounding box center [446, 25] width 358 height 22
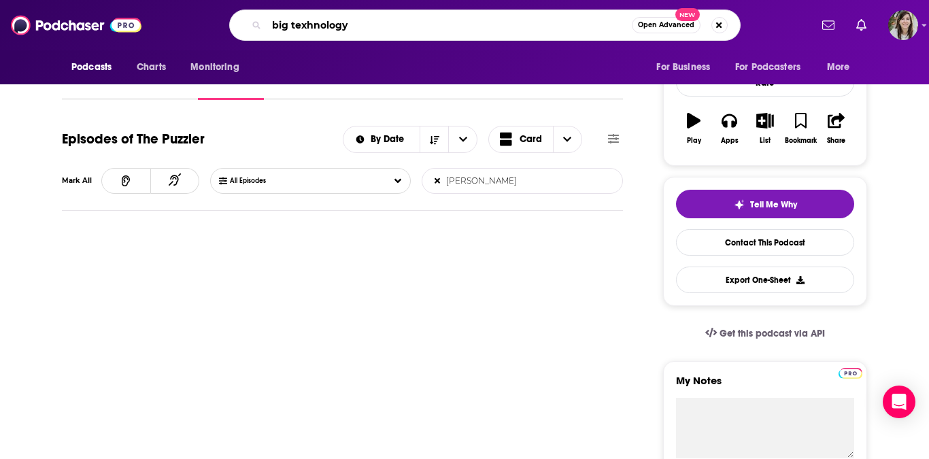
click at [393, 27] on input "big texhnology" at bounding box center [449, 25] width 365 height 22
type input "big technology podcast"
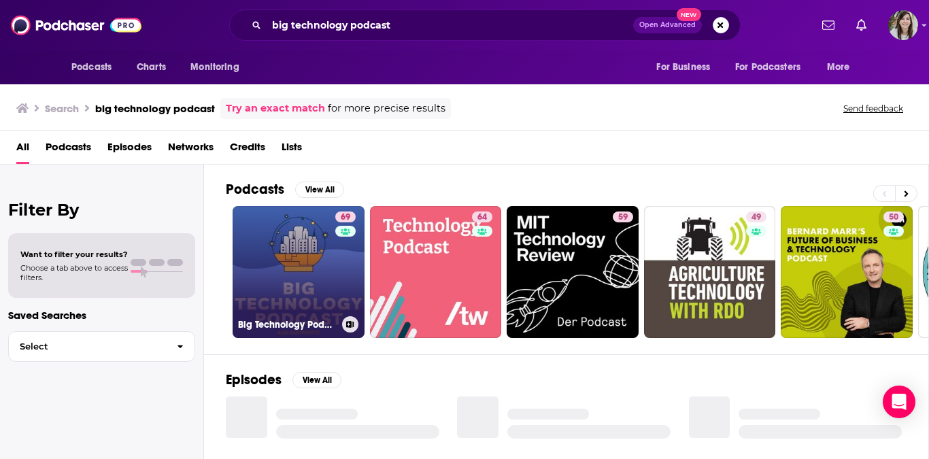
click at [312, 246] on link "69 Big Technology Podcast" at bounding box center [299, 272] width 132 height 132
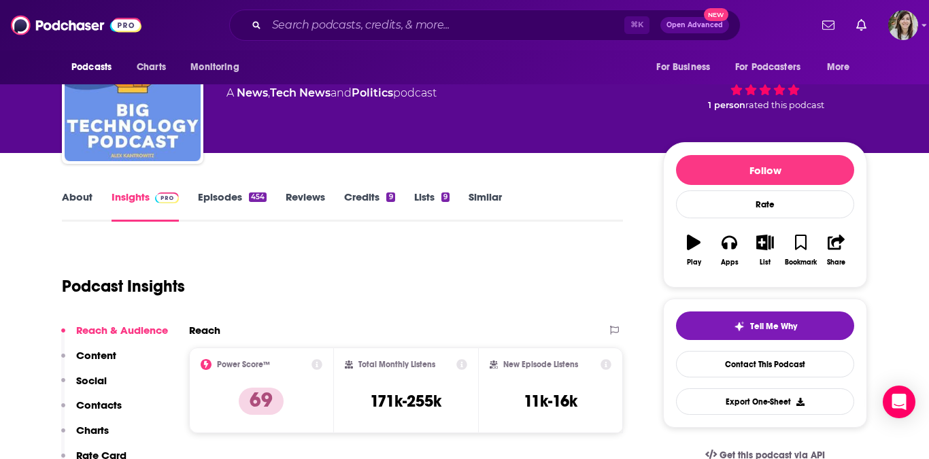
scroll to position [92, 0]
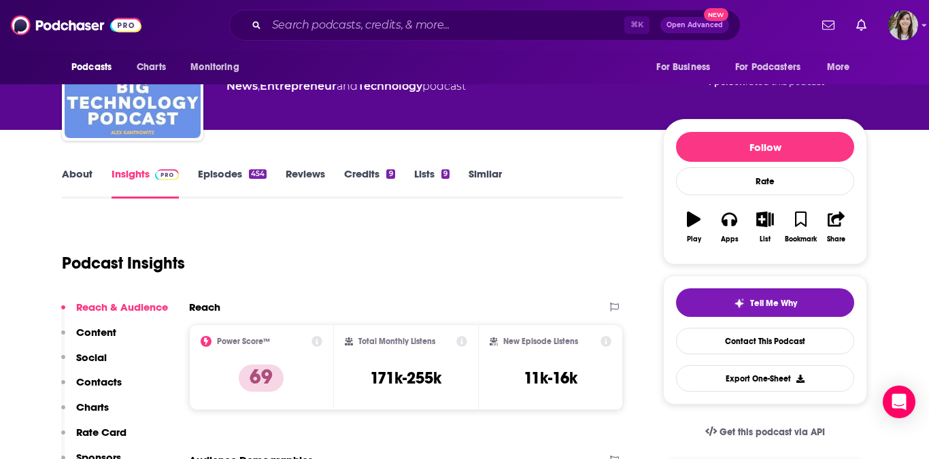
click at [430, 378] on h3 "171k-255k" at bounding box center [405, 378] width 71 height 20
copy div "171k-255k"
click at [239, 176] on link "Episodes 454" at bounding box center [232, 182] width 69 height 31
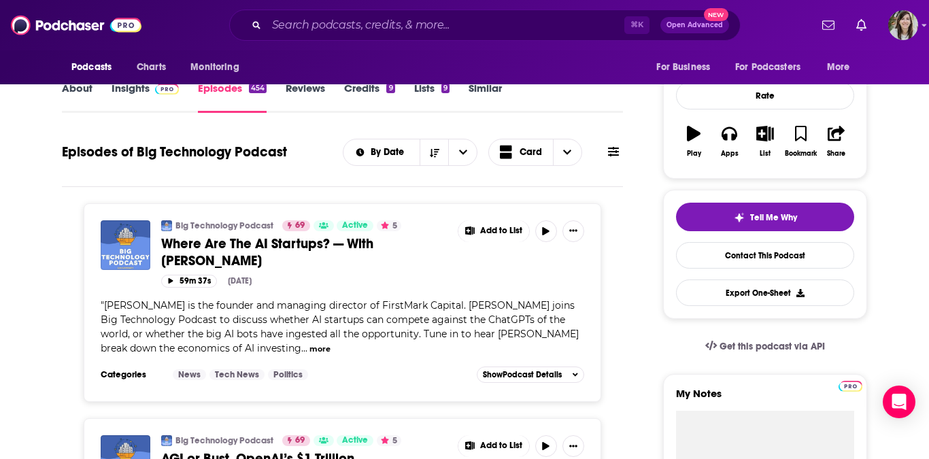
scroll to position [191, 0]
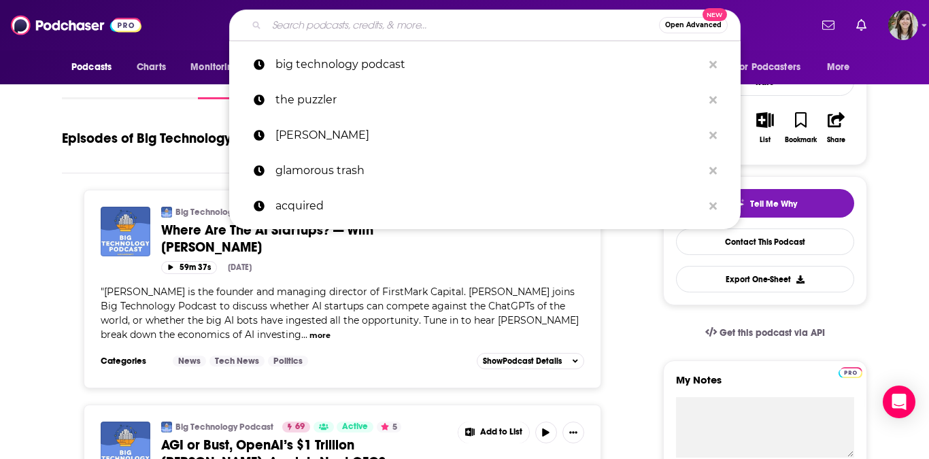
click at [336, 27] on input "Search podcasts, credits, & more..." at bounding box center [463, 25] width 393 height 22
paste input "Glamorous Trash"
type input "Glamorous Trash"
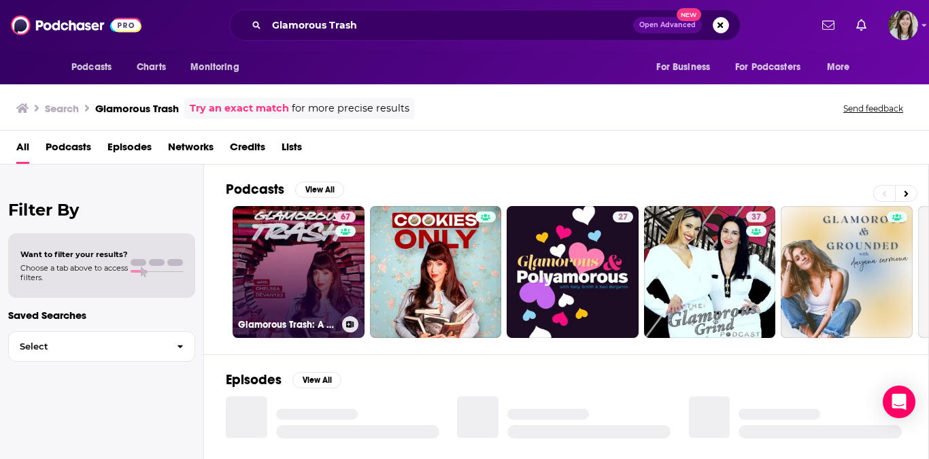
click at [307, 270] on link "67 Glamorous Trash: A Celebrity Memoir Podcast" at bounding box center [299, 272] width 132 height 132
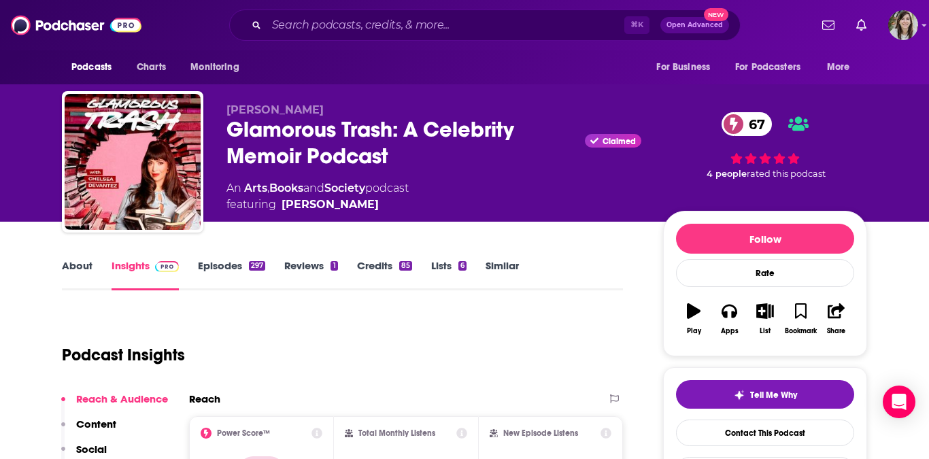
click at [236, 264] on link "Episodes 297" at bounding box center [231, 274] width 67 height 31
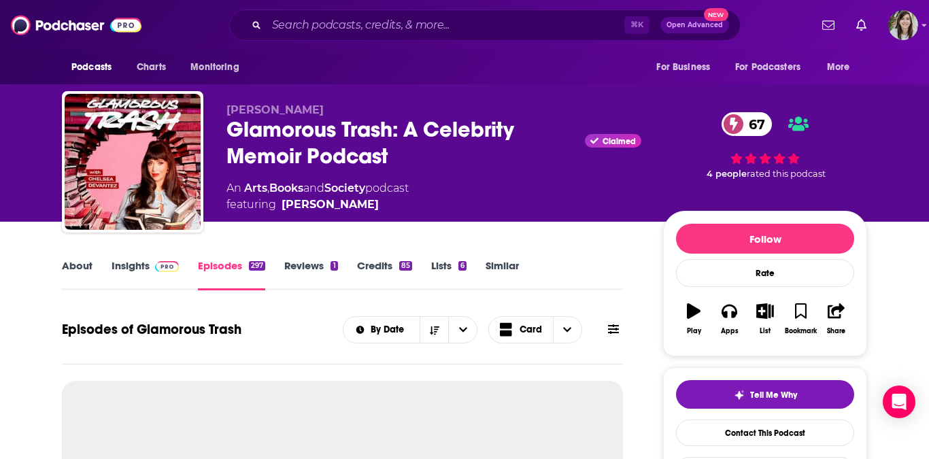
click at [126, 262] on link "Insights" at bounding box center [145, 274] width 67 height 31
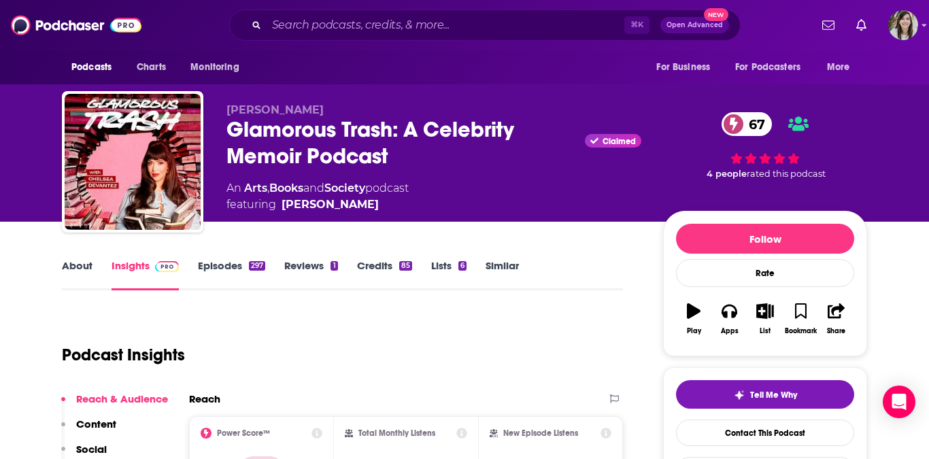
scroll to position [135, 0]
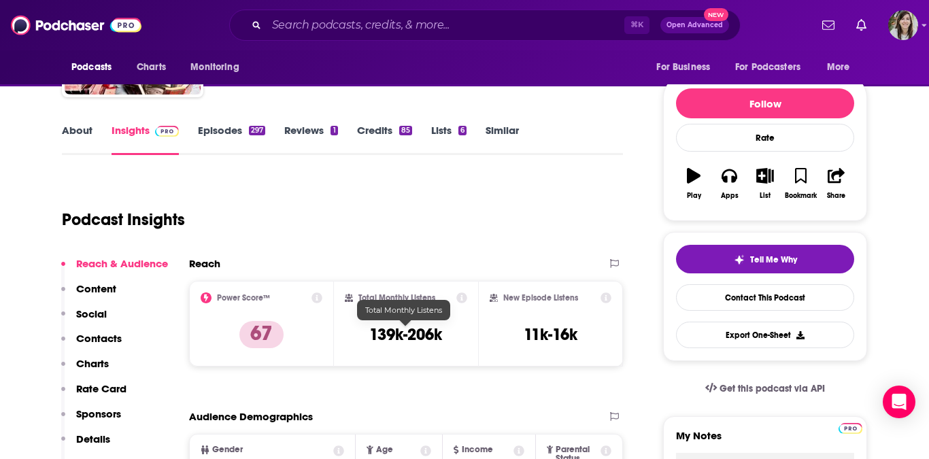
click at [410, 334] on h3 "139k-206k" at bounding box center [405, 335] width 73 height 20
copy div "139k-206k"
click at [342, 31] on input "Search podcasts, credits, & more..." at bounding box center [446, 25] width 358 height 22
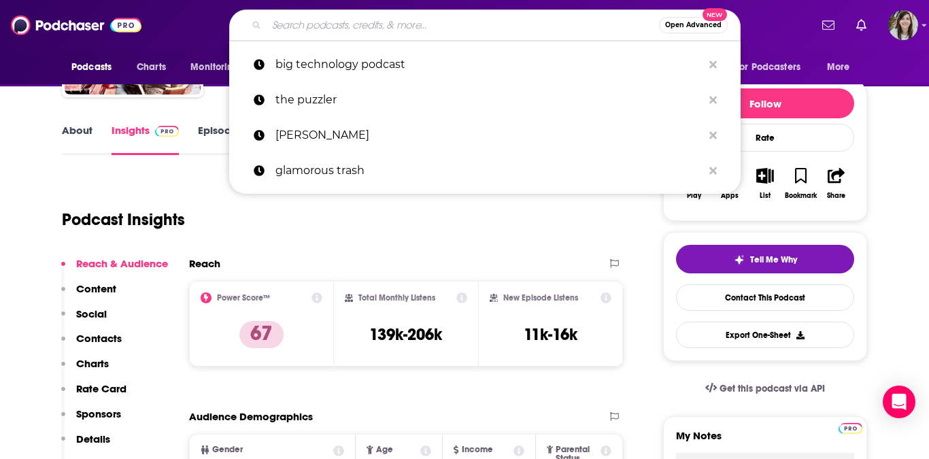
paste input "The One You Feed"
type input "The One You Feed"
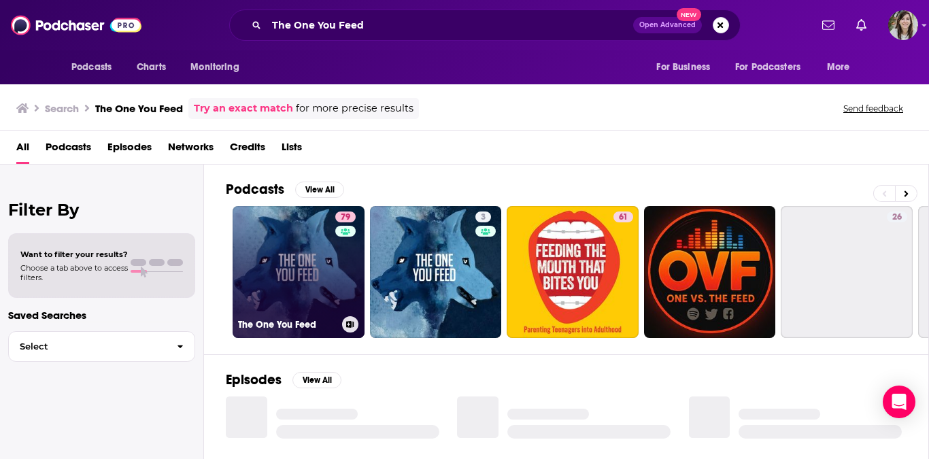
click at [303, 274] on link "79 The One You Feed" at bounding box center [299, 272] width 132 height 132
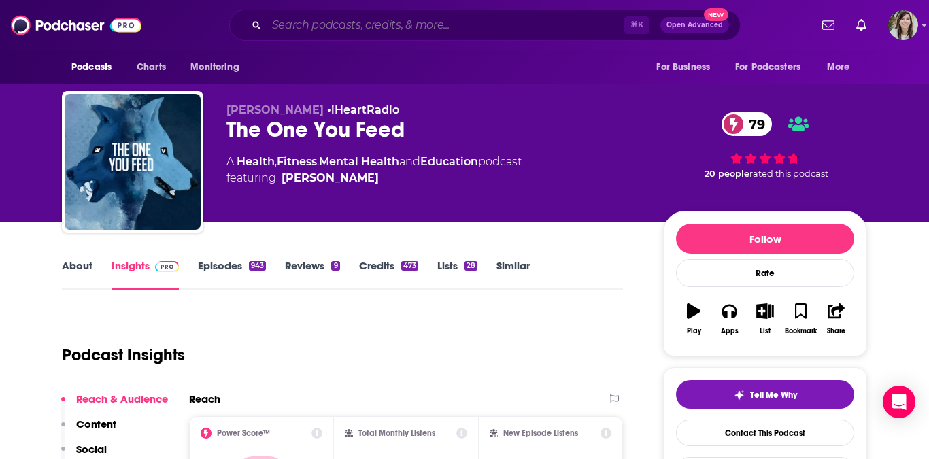
click at [352, 24] on input "Search podcasts, credits, & more..." at bounding box center [446, 25] width 358 height 22
paste input "People I (Mostly) Admire"
type input "People I (Mostly) Admire"
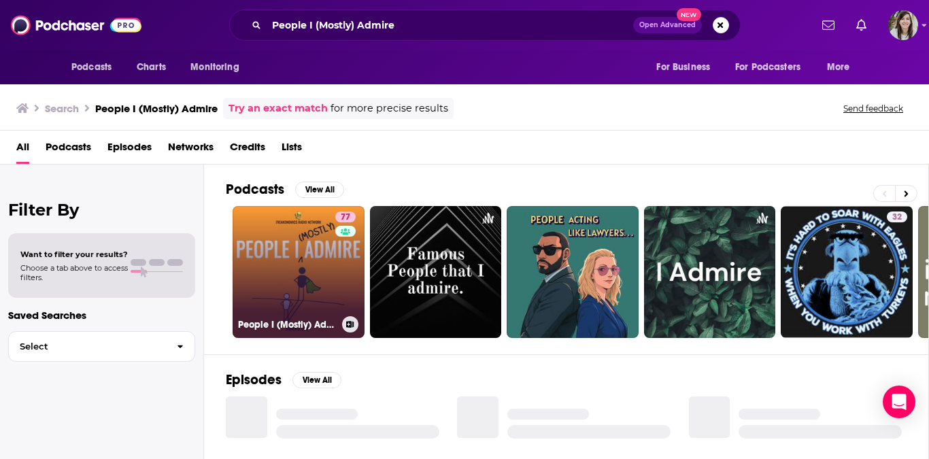
click at [288, 263] on link "77 People I (Mostly) Admire" at bounding box center [299, 272] width 132 height 132
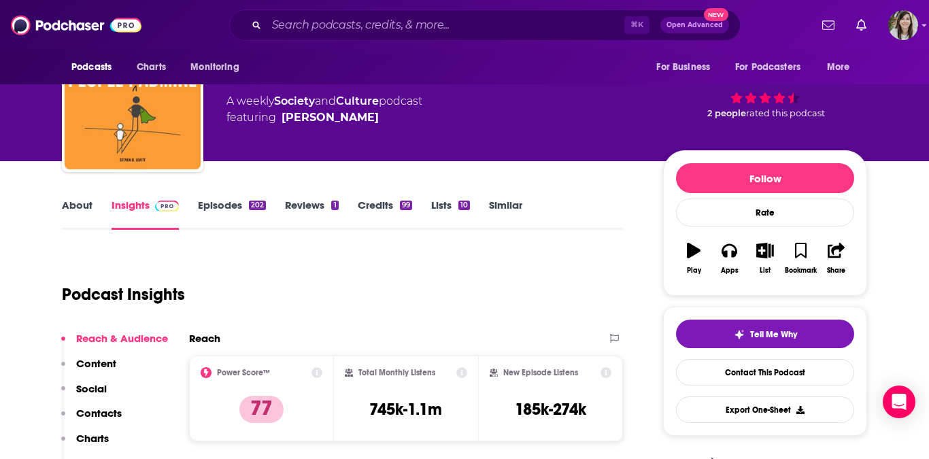
scroll to position [104, 0]
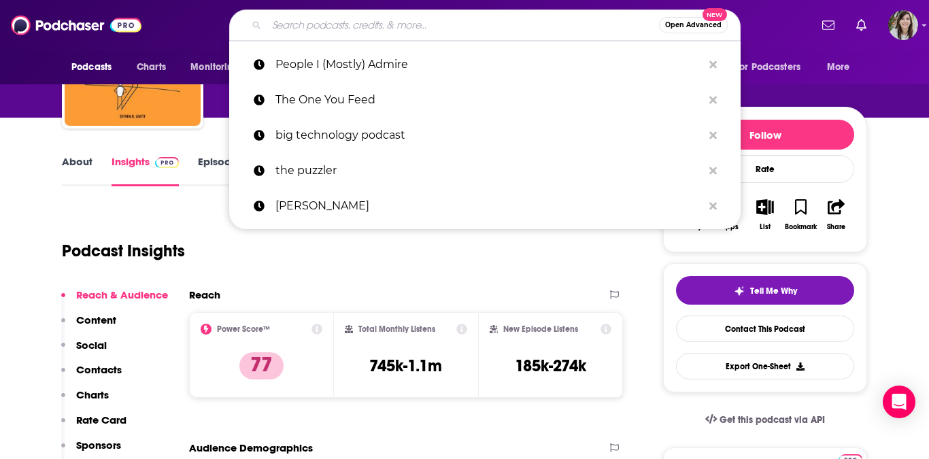
click at [435, 14] on input "Search podcasts, credits, & more..." at bounding box center [463, 25] width 393 height 22
paste input "Chelsea Handler's Life Will Be the Death of Me"
type input "Chelsea Handler's Life Will Be the Death of Me"
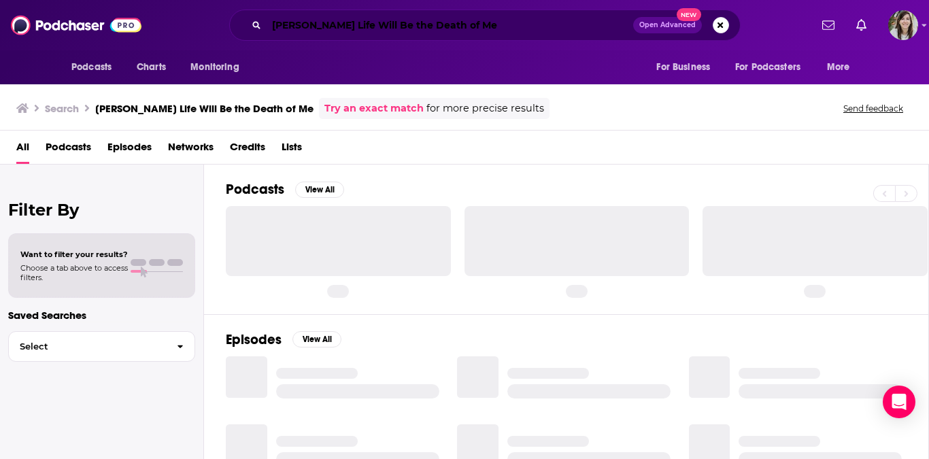
click at [360, 25] on input "Chelsea Handler's Life Will Be the Death of Me" at bounding box center [450, 25] width 367 height 22
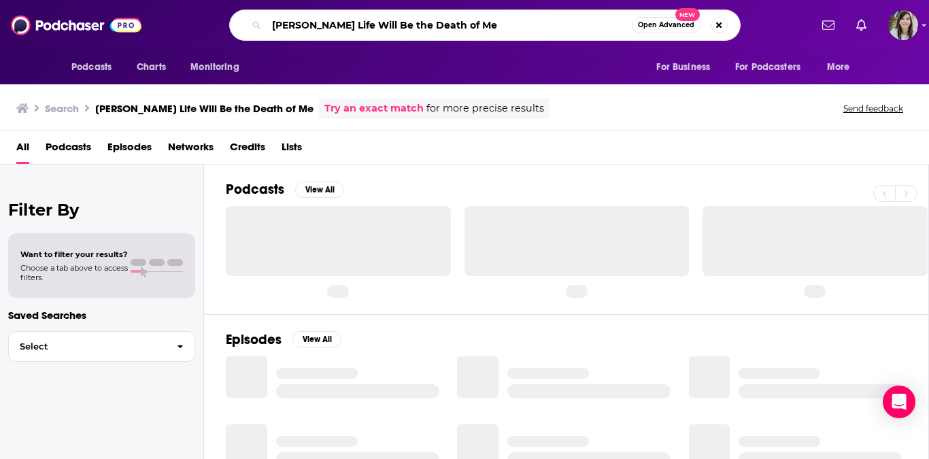
type input "Chelsea Handler Life Will Be the Death of Me"
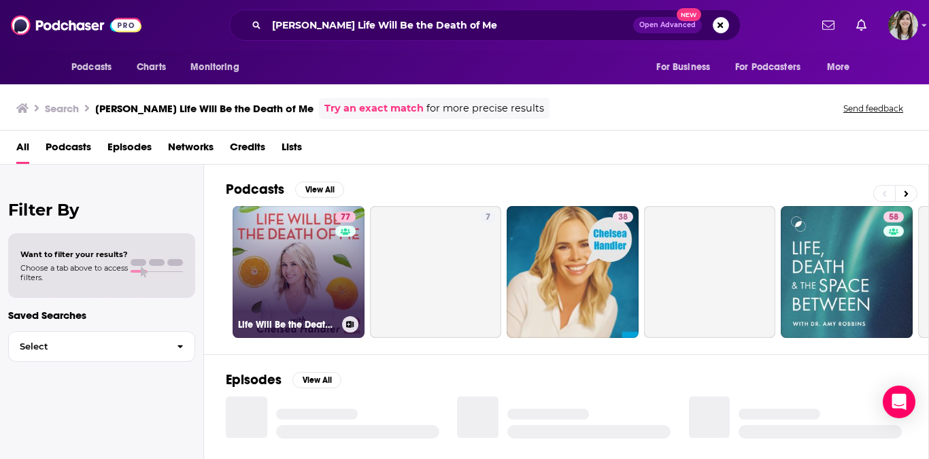
click at [304, 250] on link "77 Life Will Be the Death of Me with Chelsea Handler" at bounding box center [299, 272] width 132 height 132
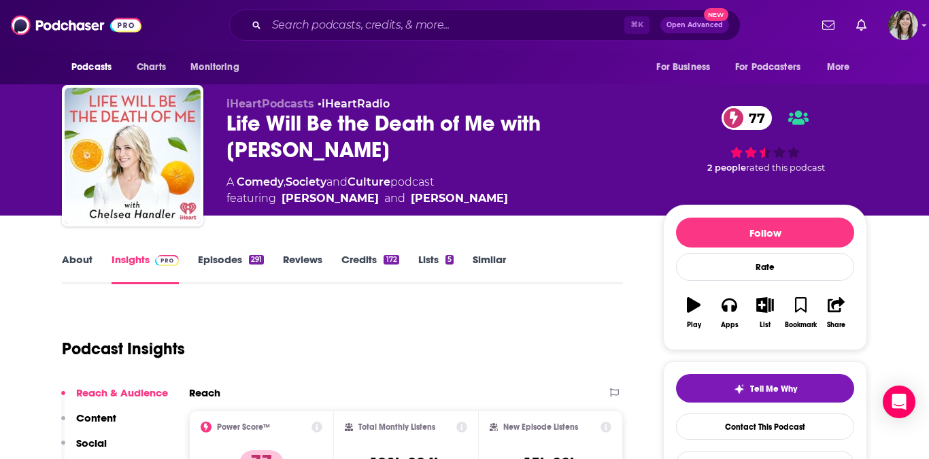
scroll to position [71, 0]
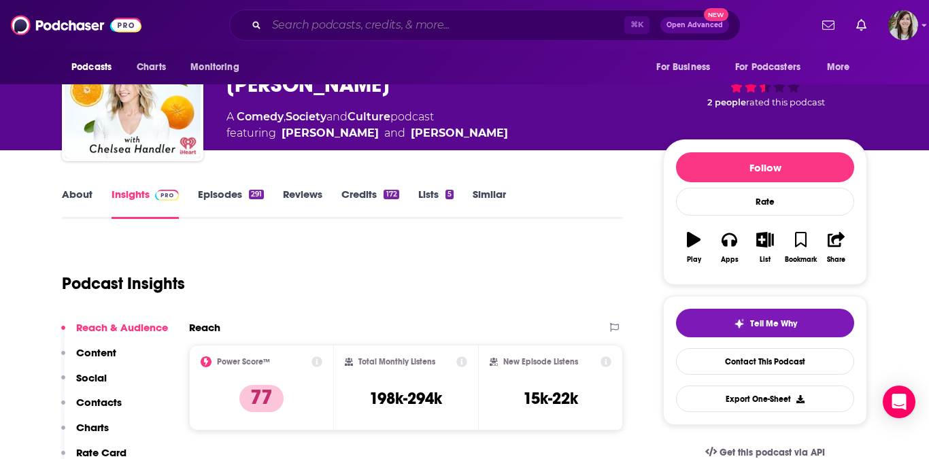
click at [422, 20] on input "Search podcasts, credits, & more..." at bounding box center [446, 25] width 358 height 22
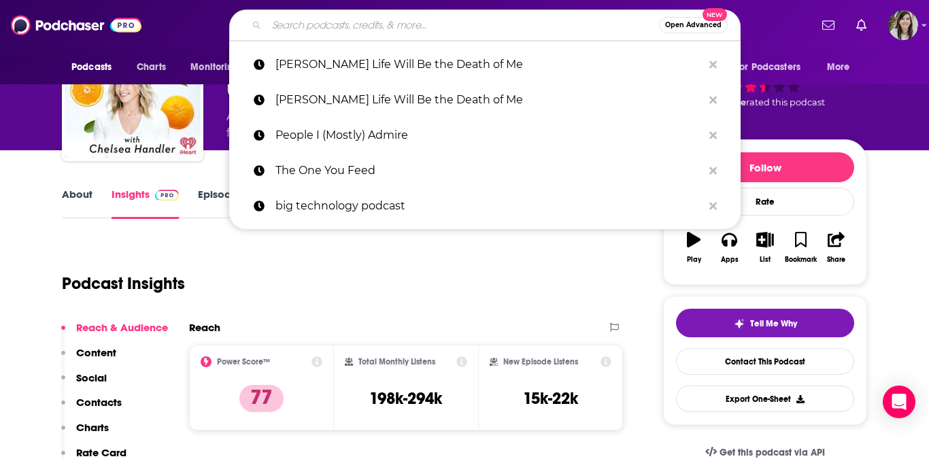
paste input "The Art of Accomplishment"
type input "The Art of Accomplishment"
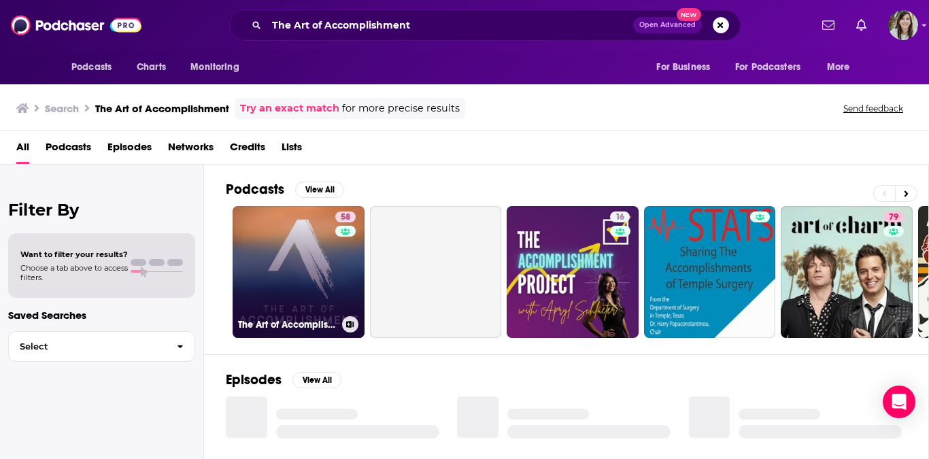
click at [265, 266] on link "58 The Art of Accomplishment" at bounding box center [299, 272] width 132 height 132
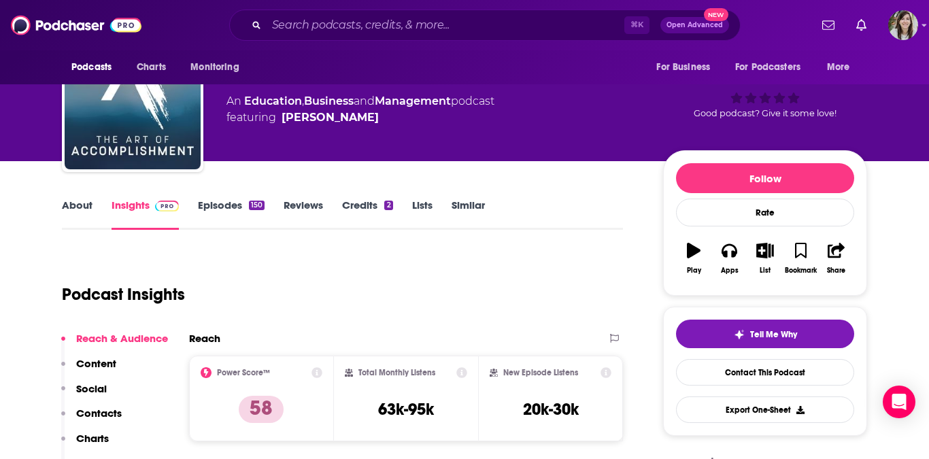
scroll to position [67, 0]
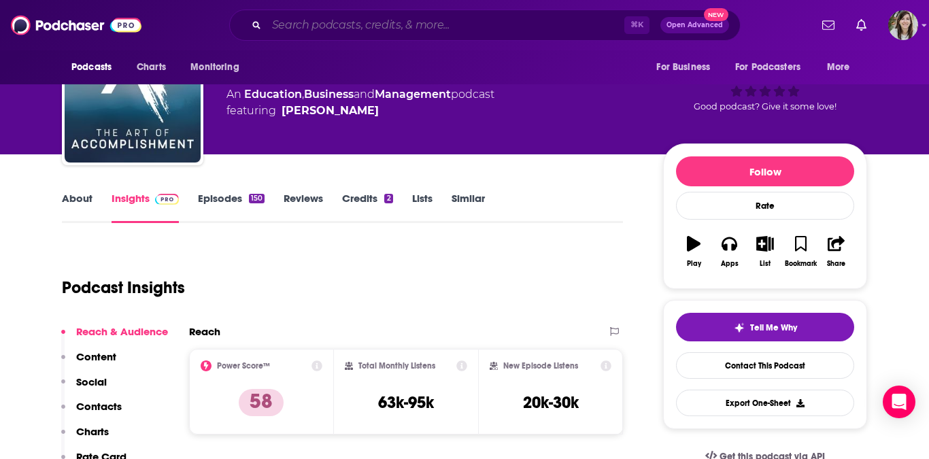
click at [446, 28] on input "Search podcasts, credits, & more..." at bounding box center [446, 25] width 358 height 22
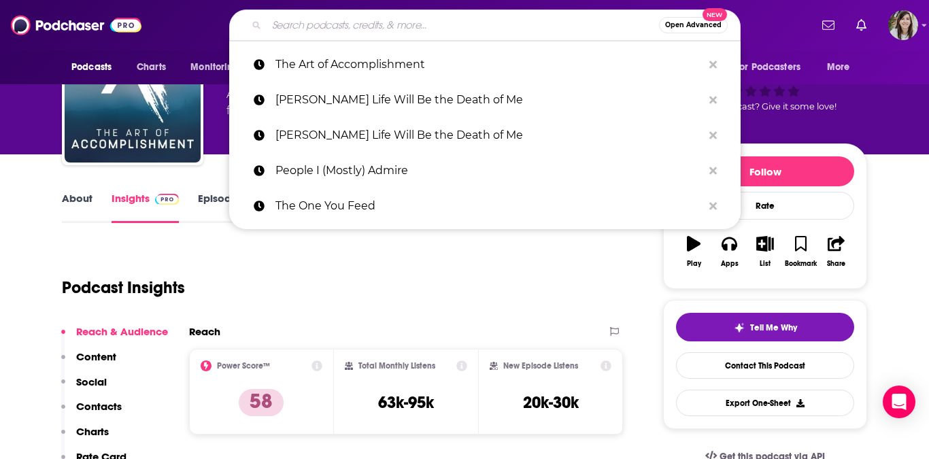
paste input "Shmanners"
type input "Shmanners"
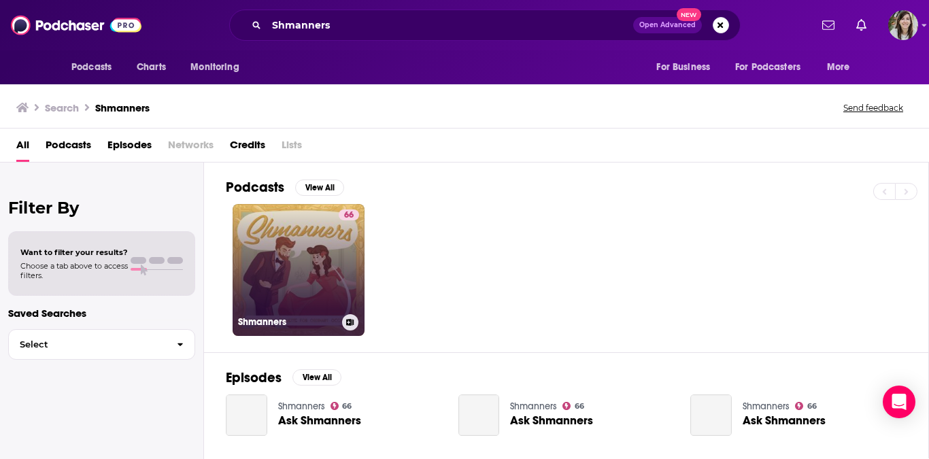
click at [270, 324] on h3 "Shmanners" at bounding box center [287, 322] width 99 height 12
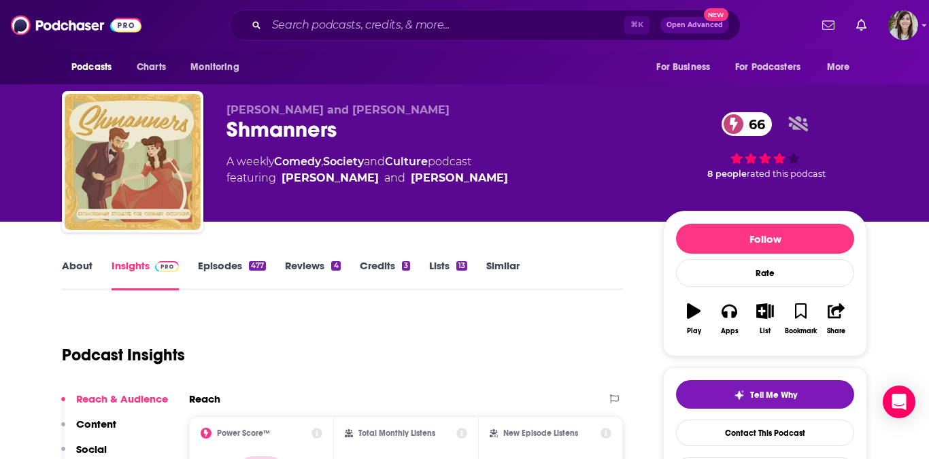
click at [408, 333] on div "Podcast Insights" at bounding box center [337, 346] width 550 height 69
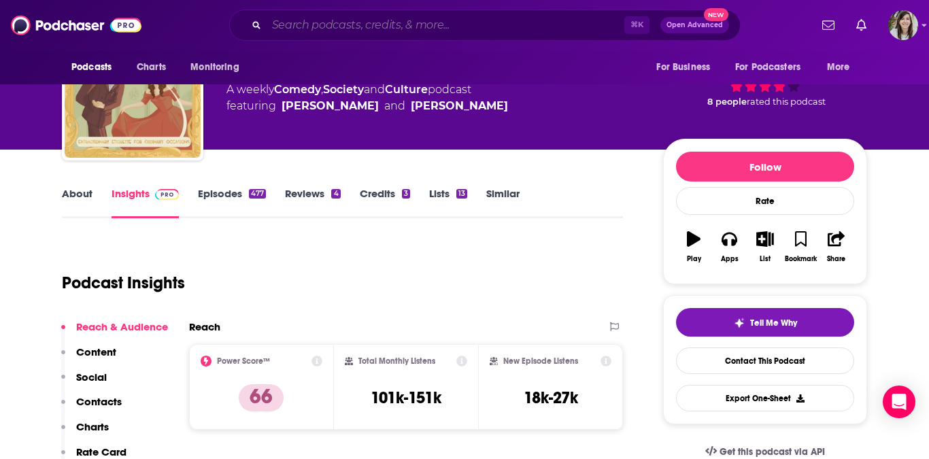
click at [423, 31] on input "Search podcasts, credits, & more..." at bounding box center [446, 25] width 358 height 22
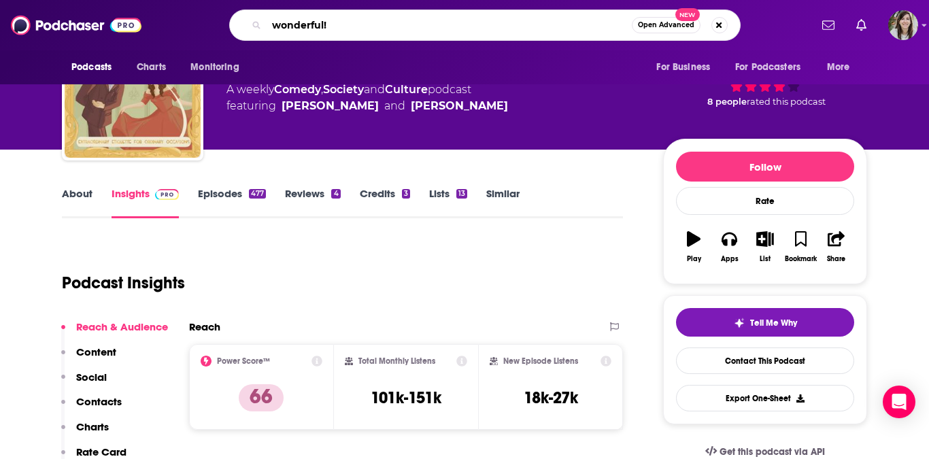
type input "wonderful"
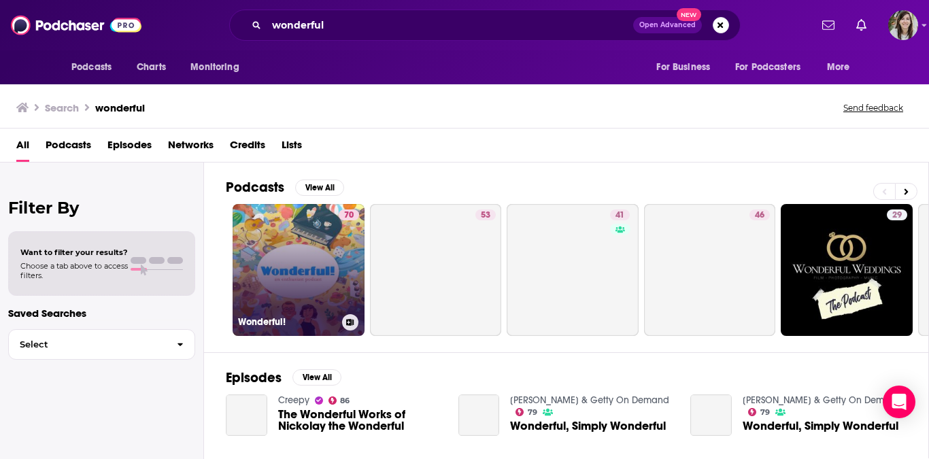
click at [321, 254] on link "70 Wonderful!" at bounding box center [299, 270] width 132 height 132
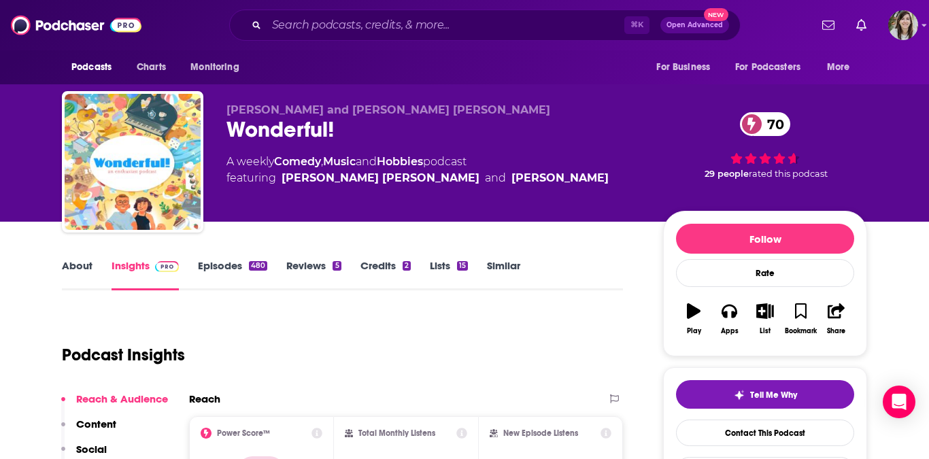
scroll to position [93, 0]
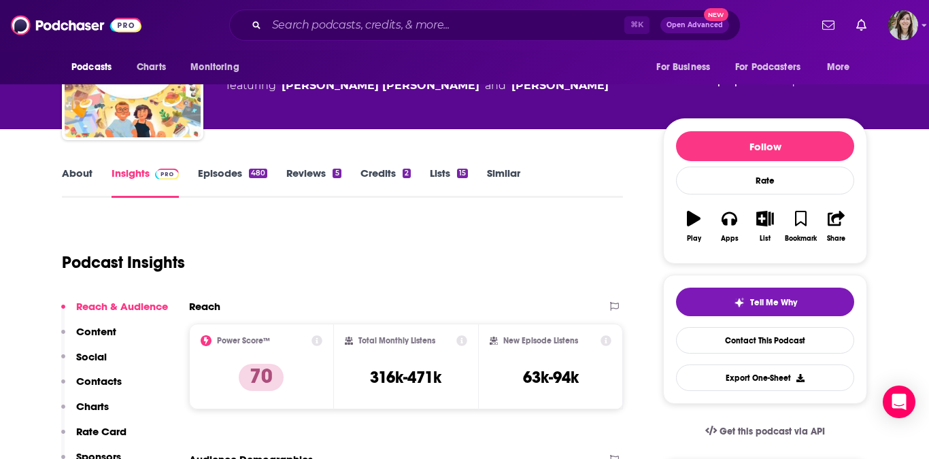
click at [396, 35] on div "⌘ K Open Advanced New" at bounding box center [485, 25] width 512 height 31
click at [385, 28] on input "Search podcasts, credits, & more..." at bounding box center [446, 25] width 358 height 22
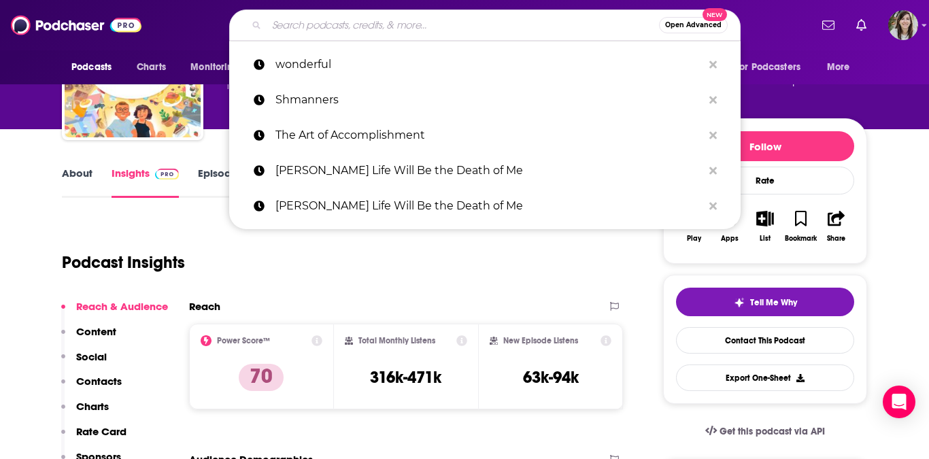
paste input "What Went Wrong"
type input "What Went Wrong"
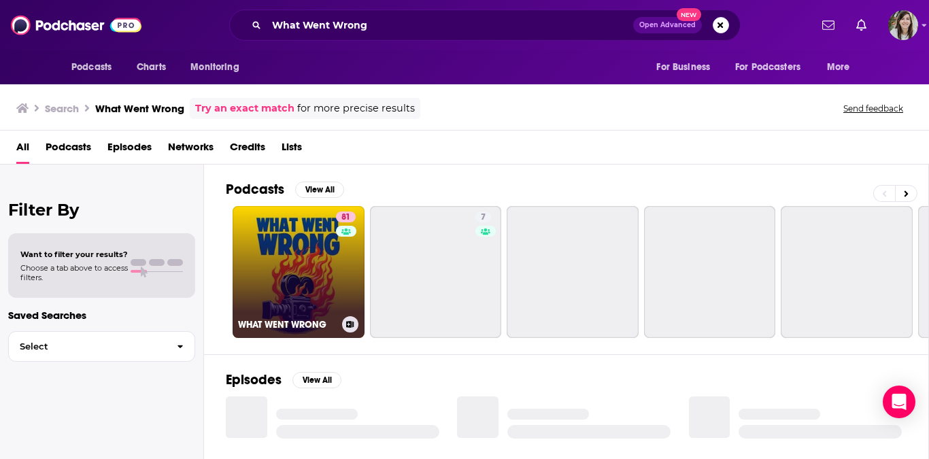
click at [305, 251] on link "81 WHAT WENT WRONG" at bounding box center [299, 272] width 132 height 132
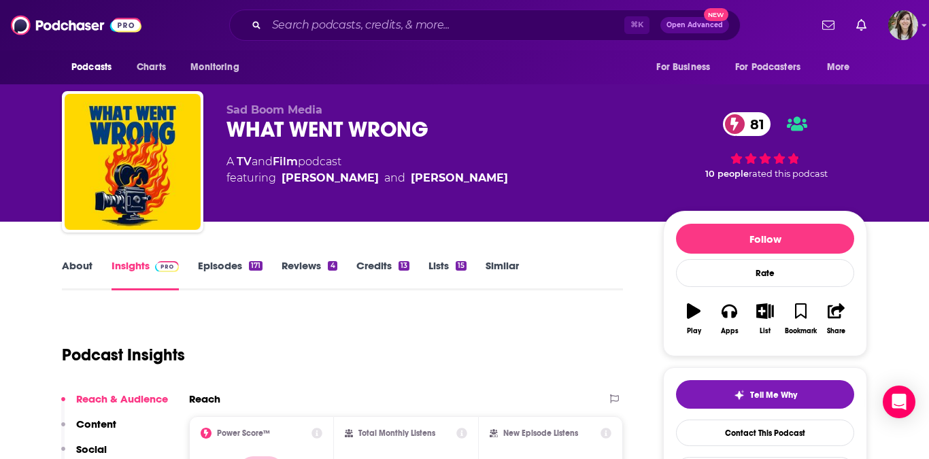
scroll to position [76, 0]
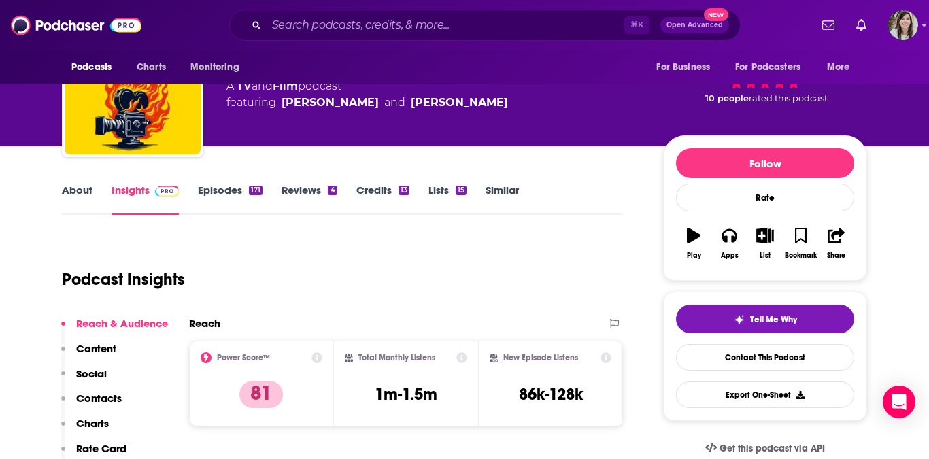
type input "The Puzzler"
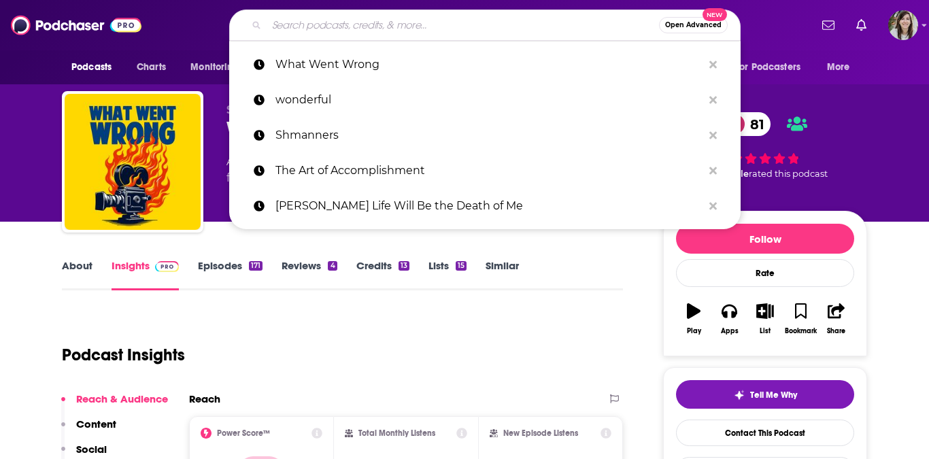
click at [442, 21] on input "Search podcasts, credits, & more..." at bounding box center [463, 25] width 393 height 22
paste input "The Puzzler"
type input "The Puzzler"
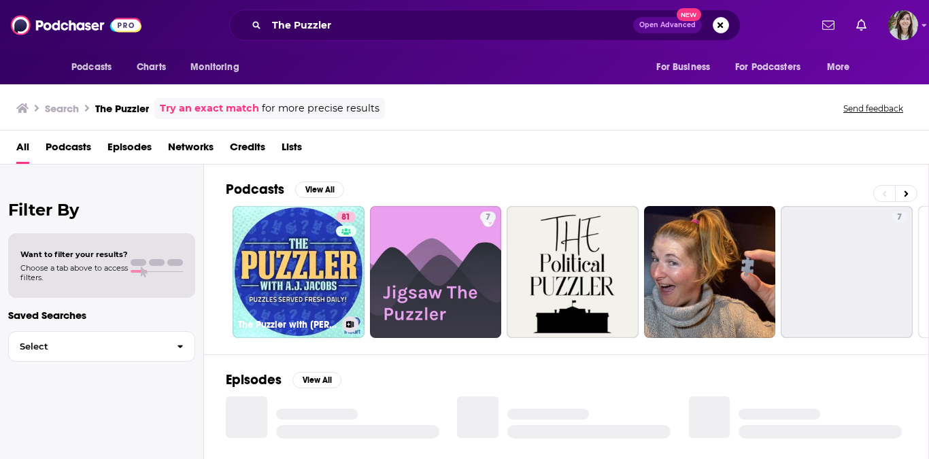
click at [282, 278] on link "81 The Puzzler with [PERSON_NAME]" at bounding box center [299, 272] width 132 height 132
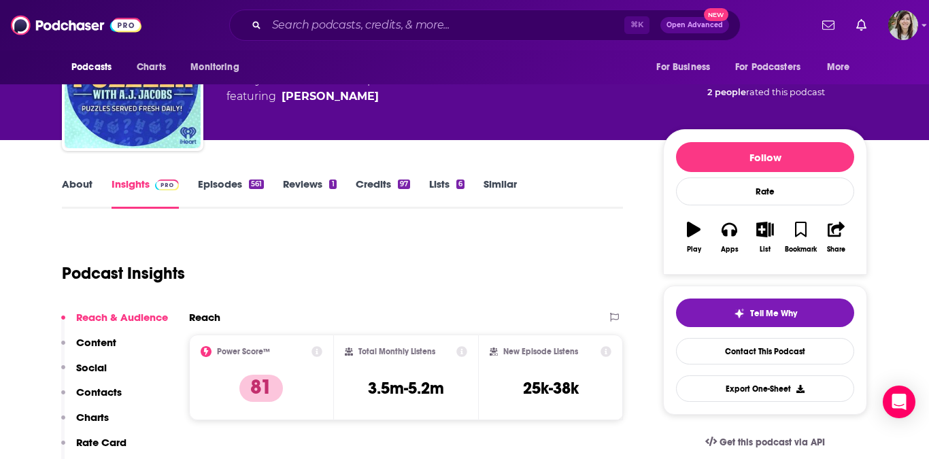
scroll to position [88, 0]
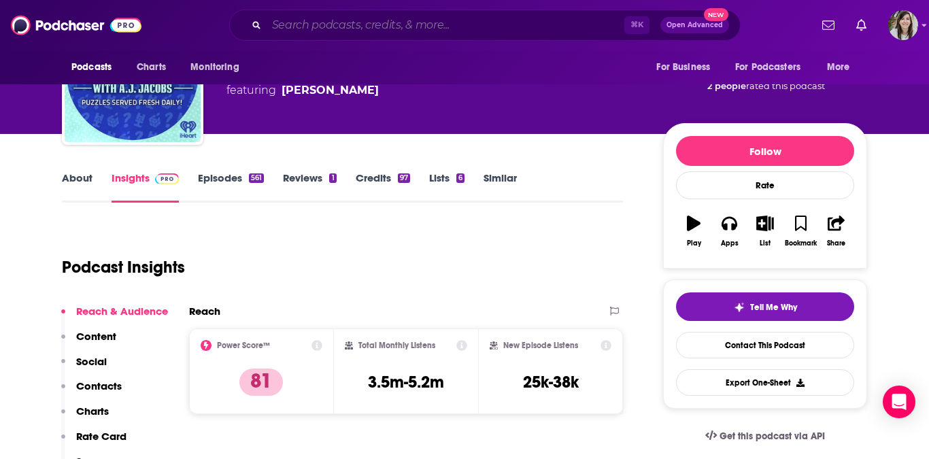
click at [452, 34] on input "Search podcasts, credits, & more..." at bounding box center [446, 25] width 358 height 22
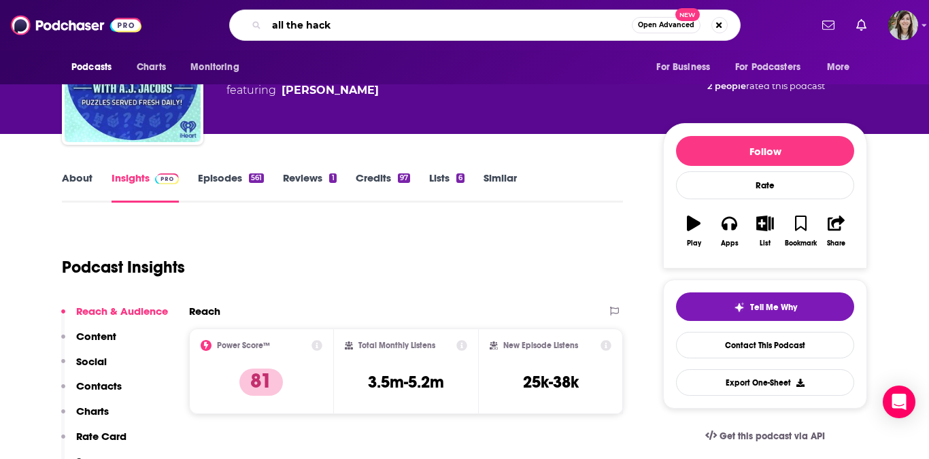
type input "all the hacks"
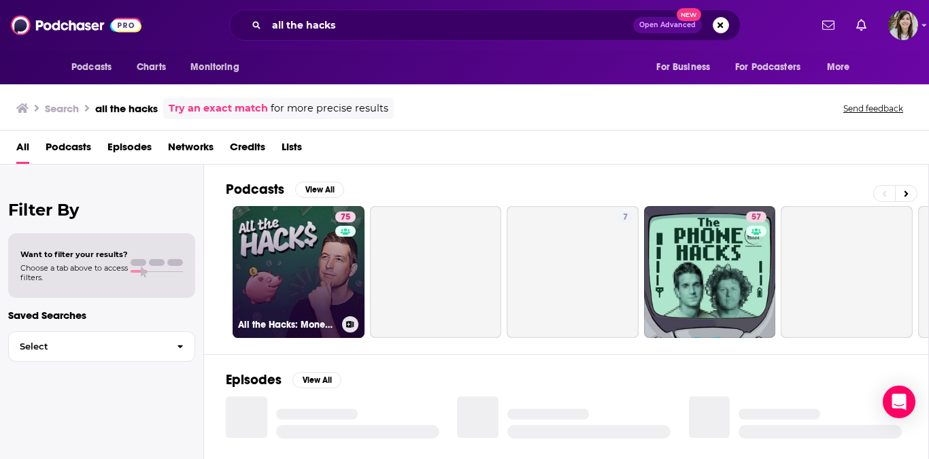
click at [325, 297] on link "75 All the Hacks: Money, Points & Life" at bounding box center [299, 272] width 132 height 132
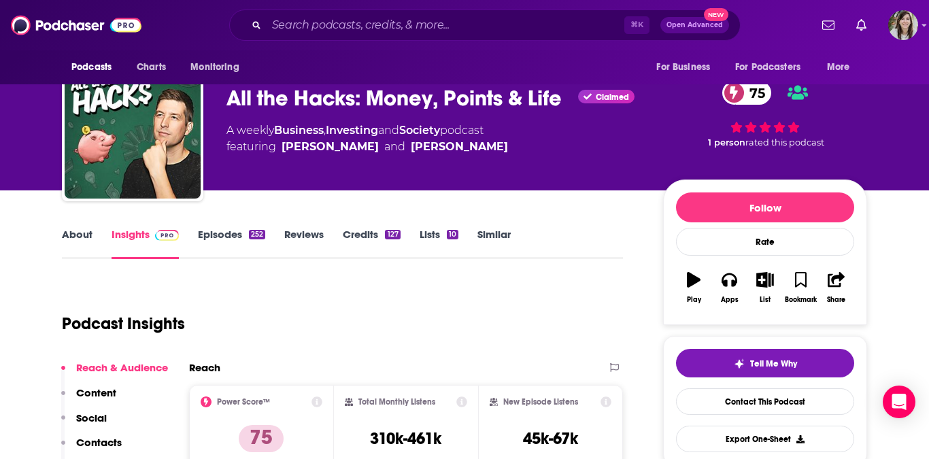
scroll to position [51, 0]
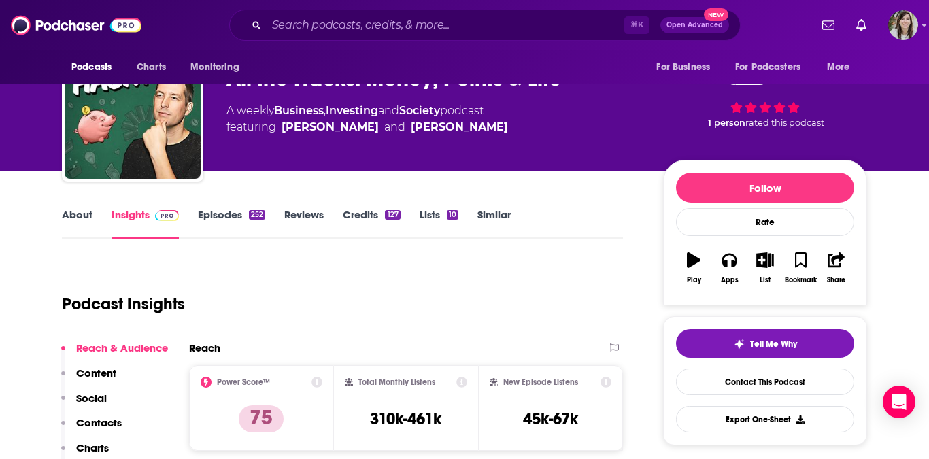
click at [378, 39] on div "⌘ K Open Advanced New" at bounding box center [485, 25] width 512 height 31
click at [376, 36] on div "⌘ K Open Advanced New" at bounding box center [485, 25] width 512 height 31
click at [372, 27] on input "Search podcasts, credits, & more..." at bounding box center [446, 25] width 358 height 22
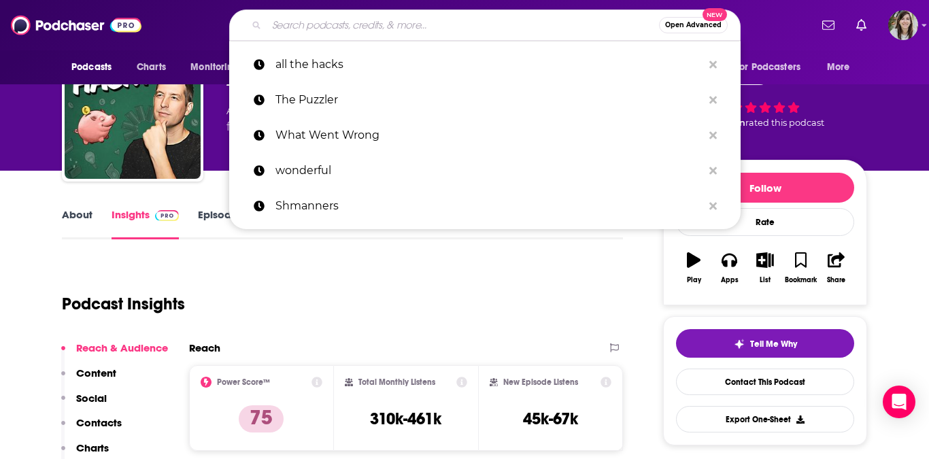
paste input "Entrepreneurs on Fire"
type input "Entrepreneurs on Fire"
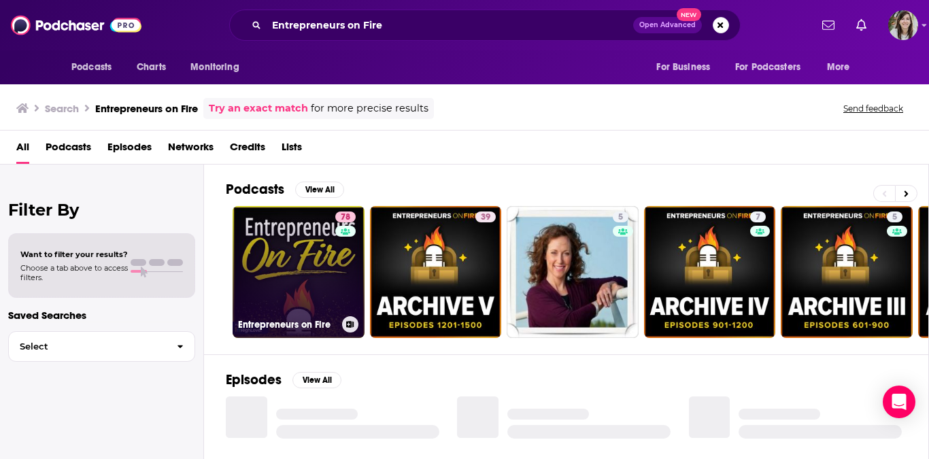
click at [301, 281] on link "78 Entrepreneurs on Fire" at bounding box center [299, 272] width 132 height 132
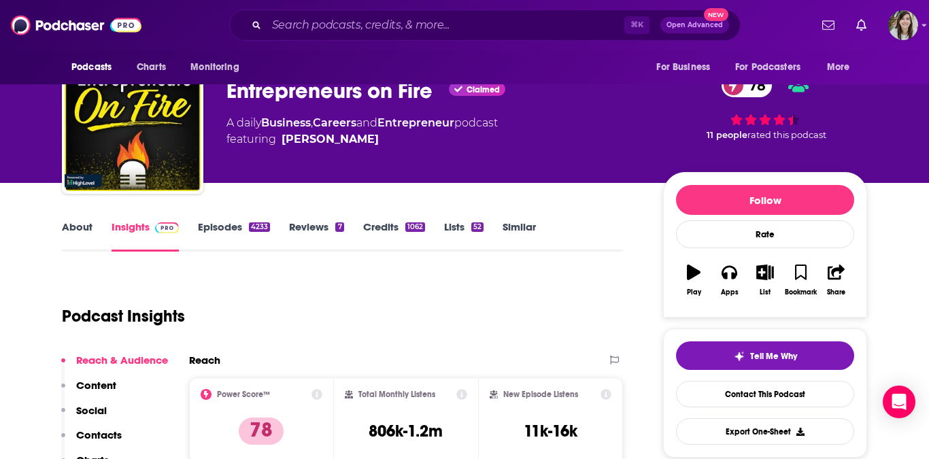
scroll to position [56, 0]
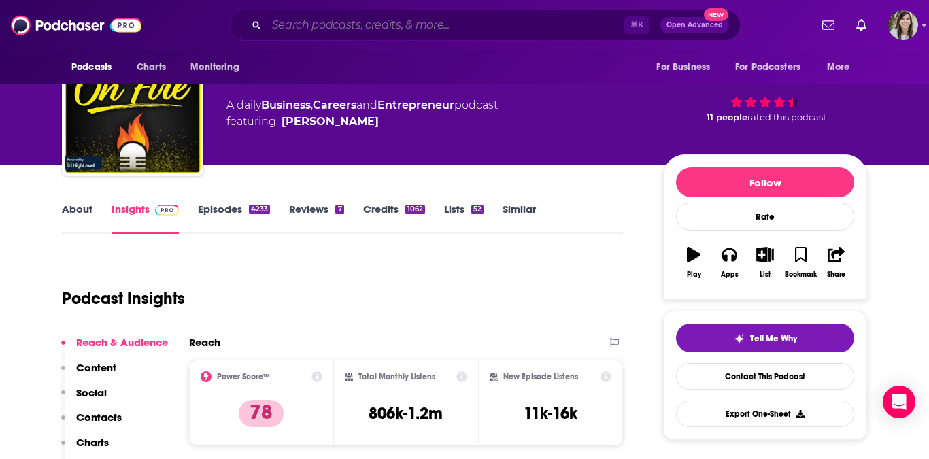
click at [410, 22] on input "Search podcasts, credits, & more..." at bounding box center [446, 25] width 358 height 22
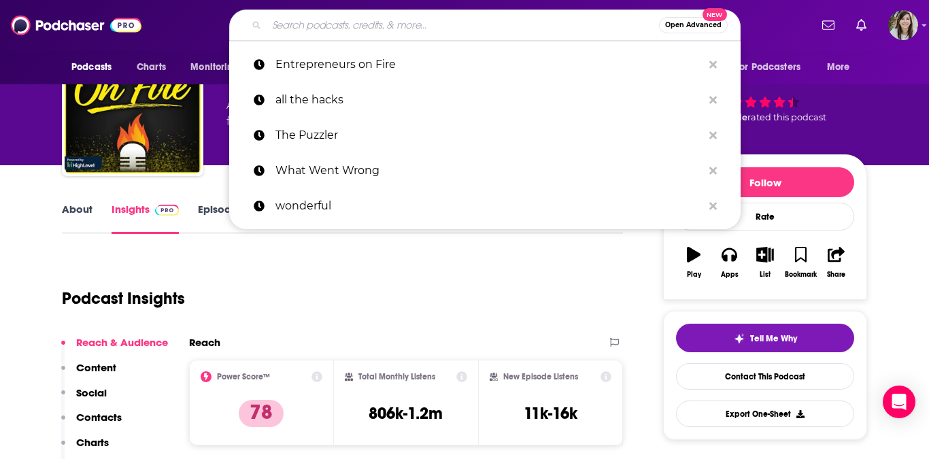
paste input "Business Breakdowns"
type input "Business Breakdowns"
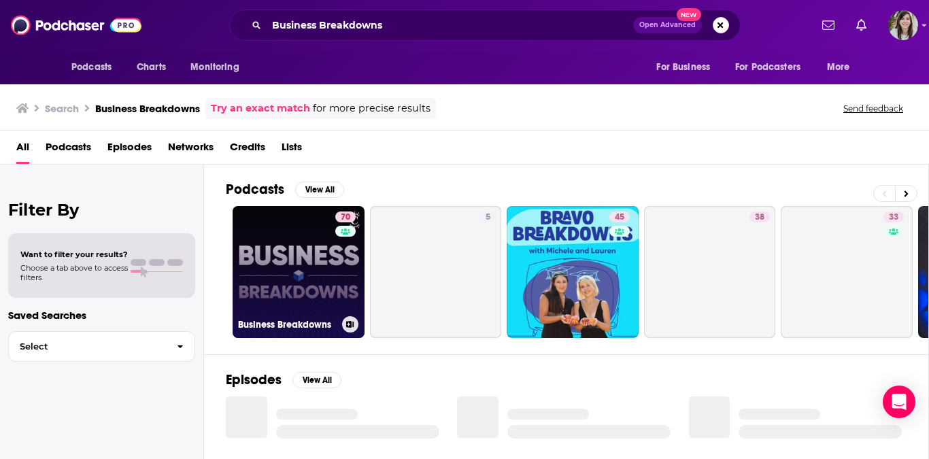
click at [286, 287] on link "70 Business Breakdowns" at bounding box center [299, 272] width 132 height 132
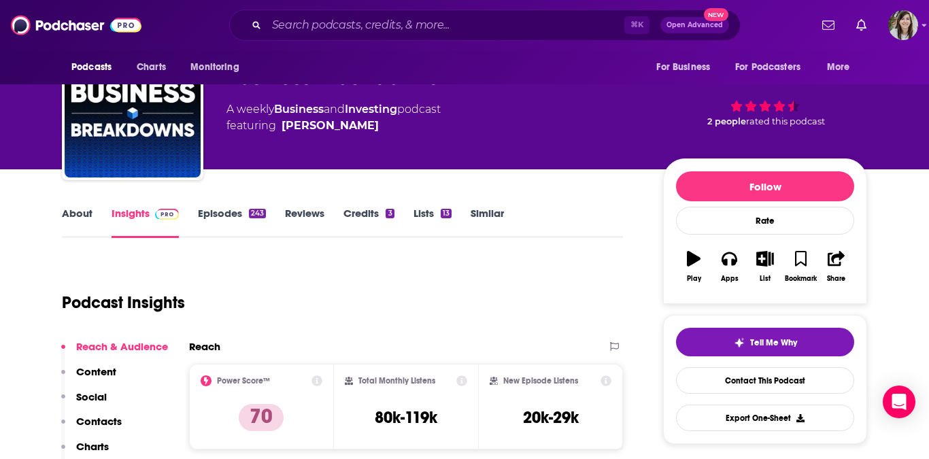
scroll to position [76, 0]
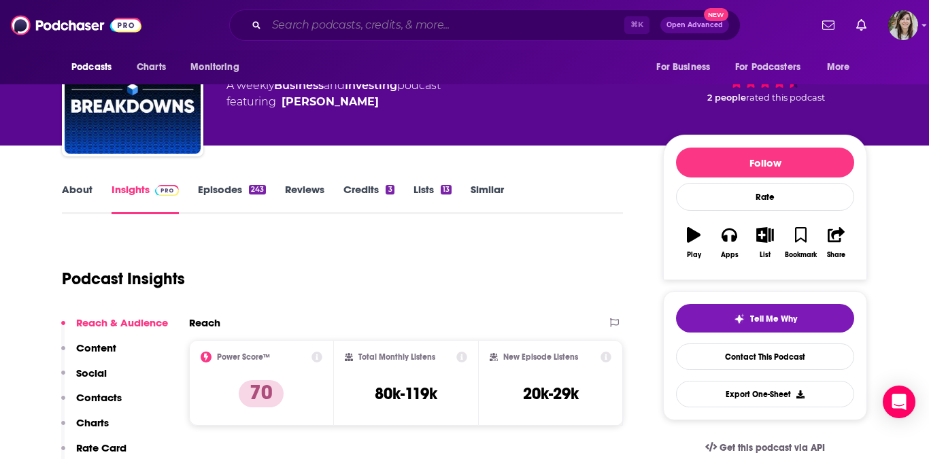
click at [400, 21] on input "Search podcasts, credits, & more..." at bounding box center [446, 25] width 358 height 22
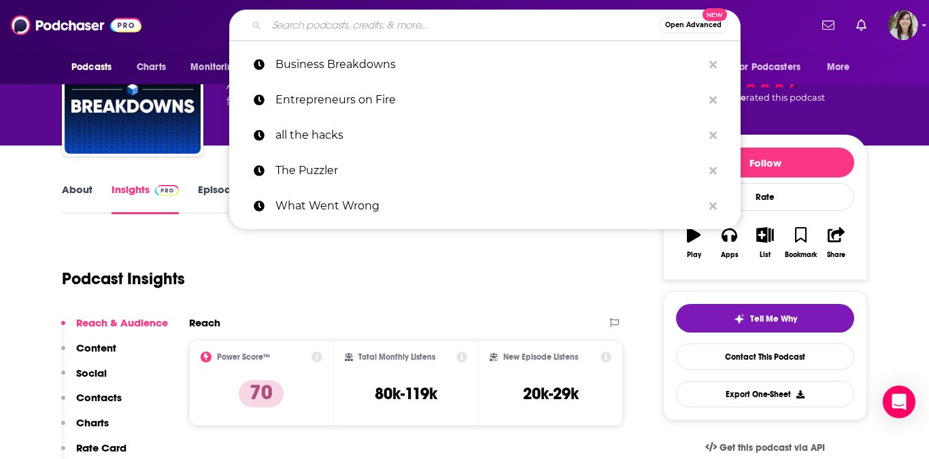
paste input "This Week in Startups"
type input "This Week in Startups"
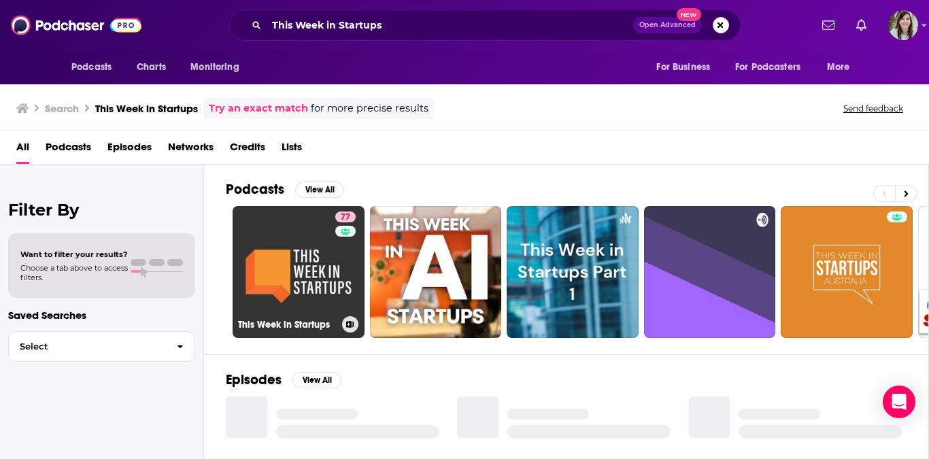
click at [307, 290] on link "77 This Week in Startups" at bounding box center [299, 272] width 132 height 132
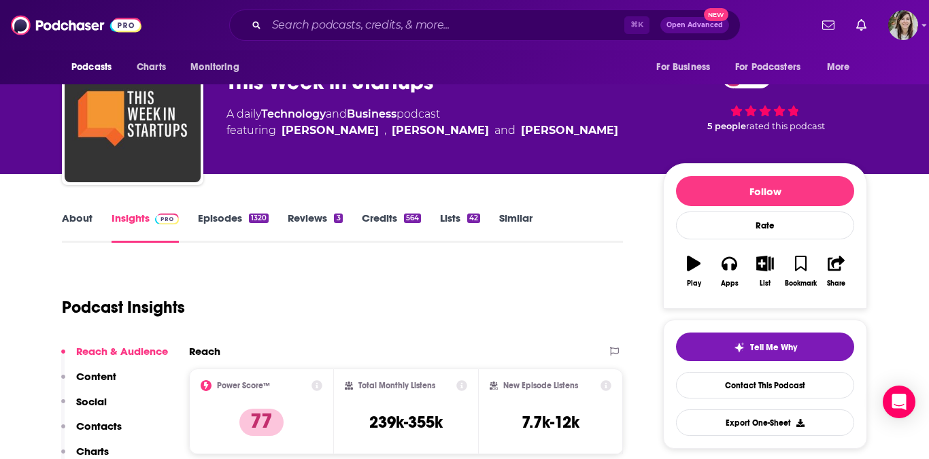
scroll to position [73, 0]
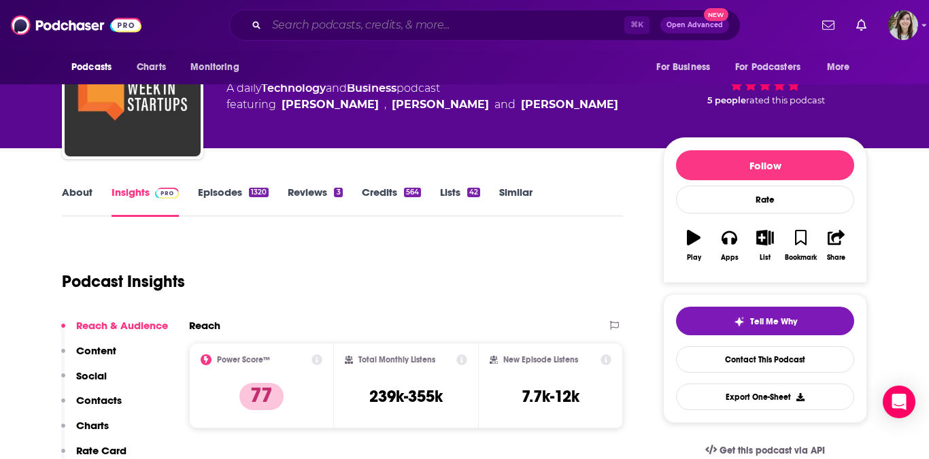
click at [394, 27] on input "Search podcasts, credits, & more..." at bounding box center [446, 25] width 358 height 22
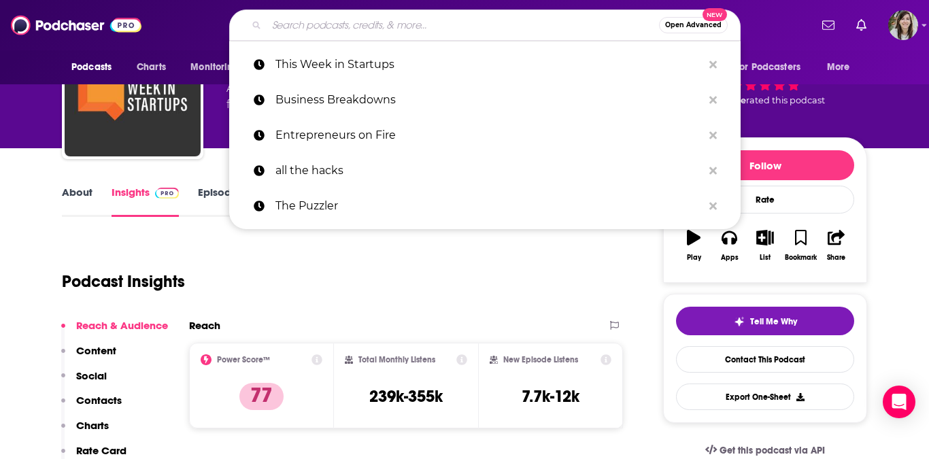
paste input "Death Panel"
type input "Death Panel"
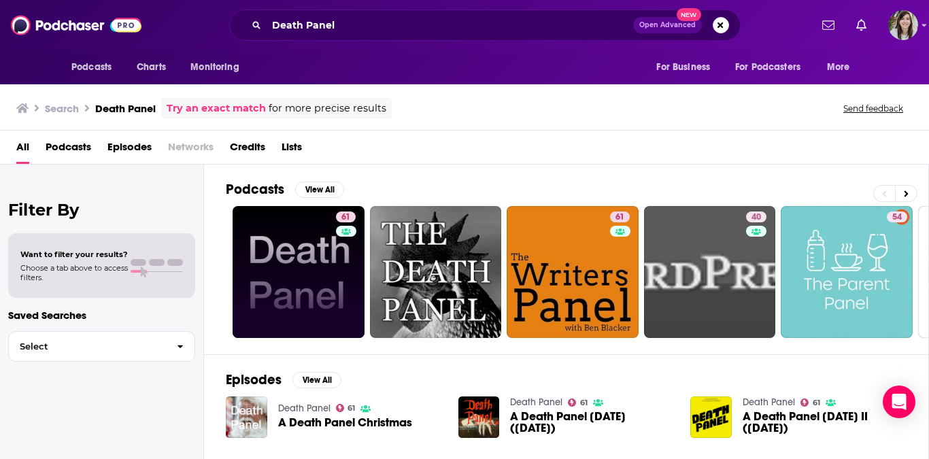
click at [308, 256] on link "61" at bounding box center [299, 272] width 132 height 132
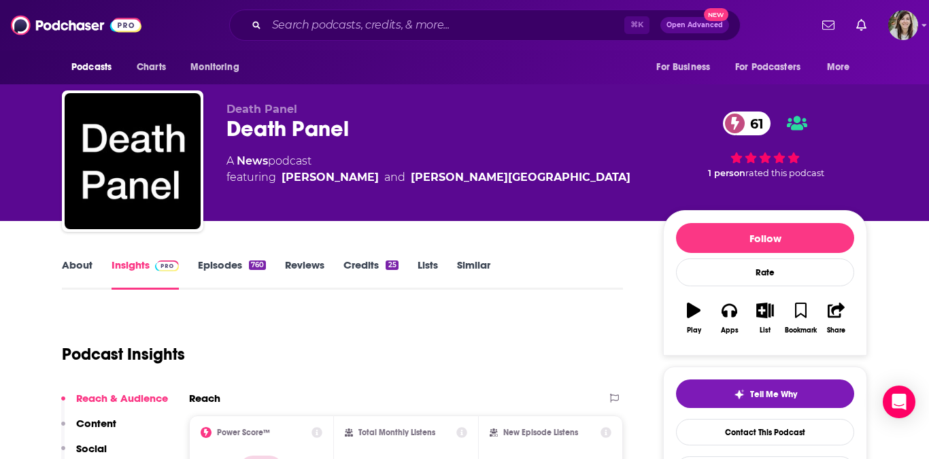
scroll to position [122, 0]
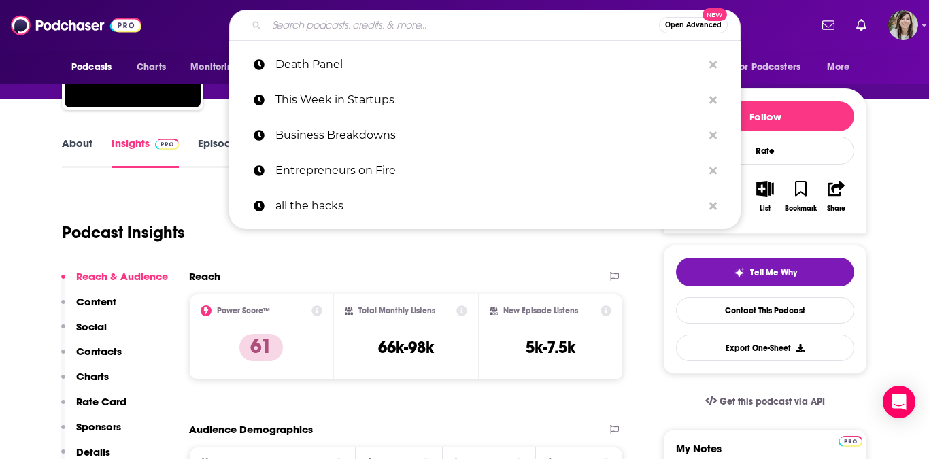
click at [429, 25] on input "Search podcasts, credits, & more..." at bounding box center [463, 25] width 393 height 22
paste input "Big Technology Podcast"
type input "Big Technology Podcast"
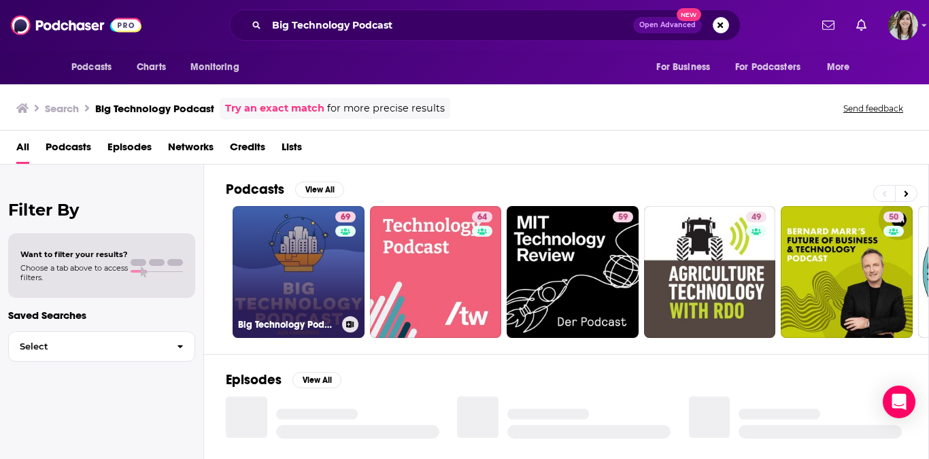
click at [297, 274] on link "69 Big Technology Podcast" at bounding box center [299, 272] width 132 height 132
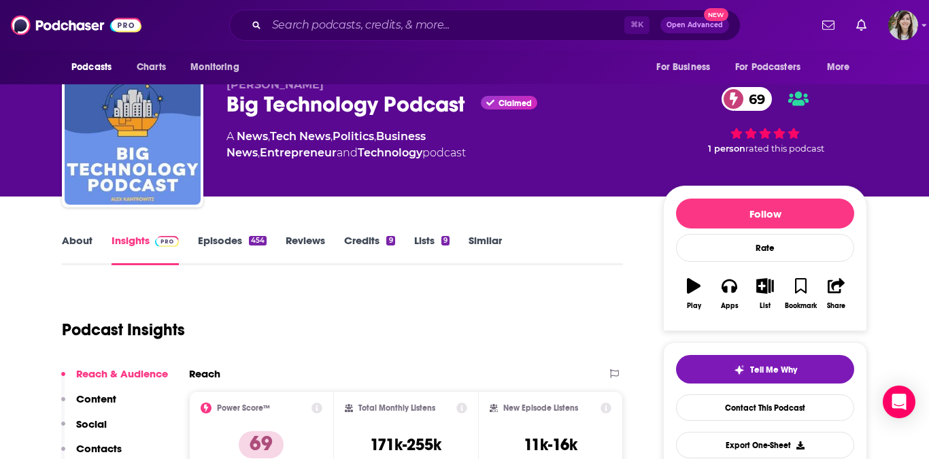
scroll to position [65, 0]
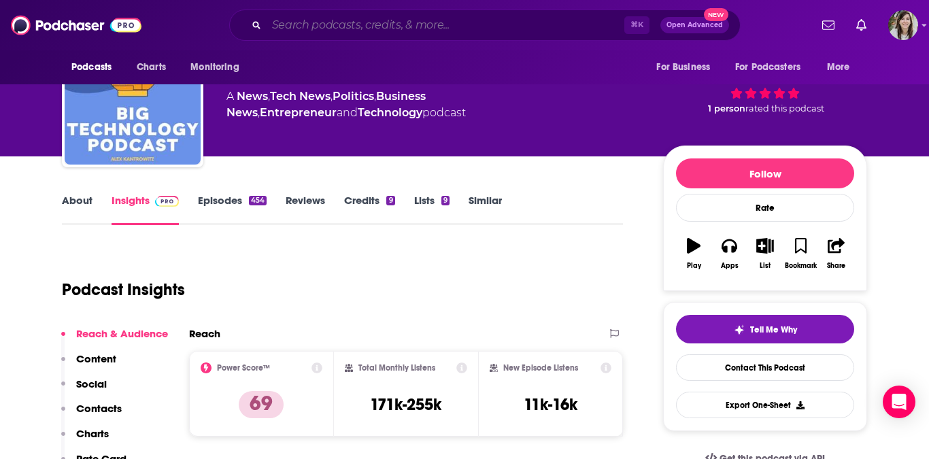
click at [357, 27] on input "Search podcasts, credits, & more..." at bounding box center [446, 25] width 358 height 22
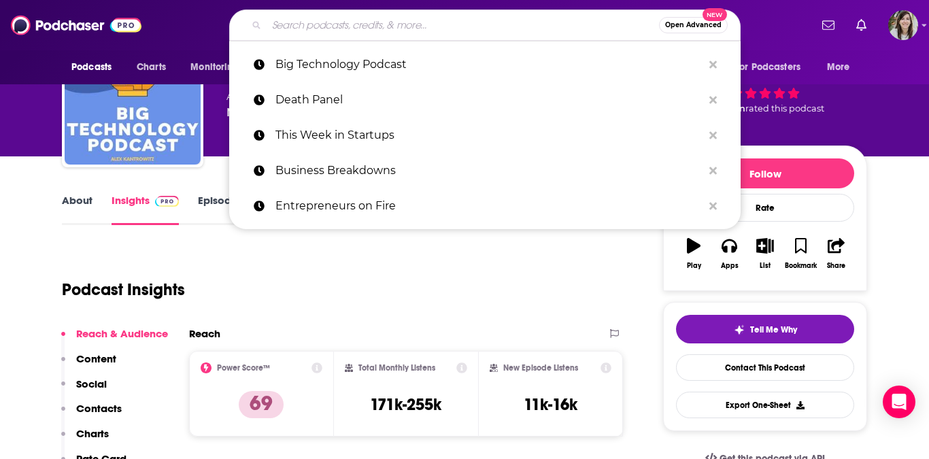
type input "e"
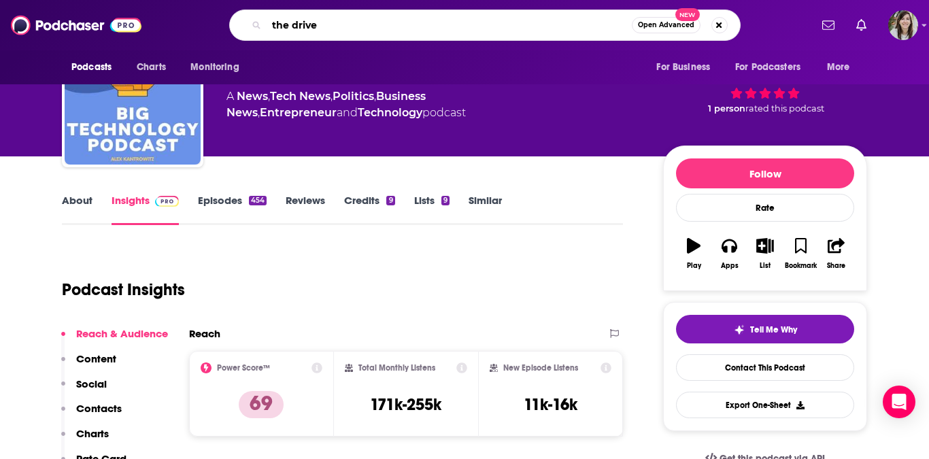
type input "the drive"
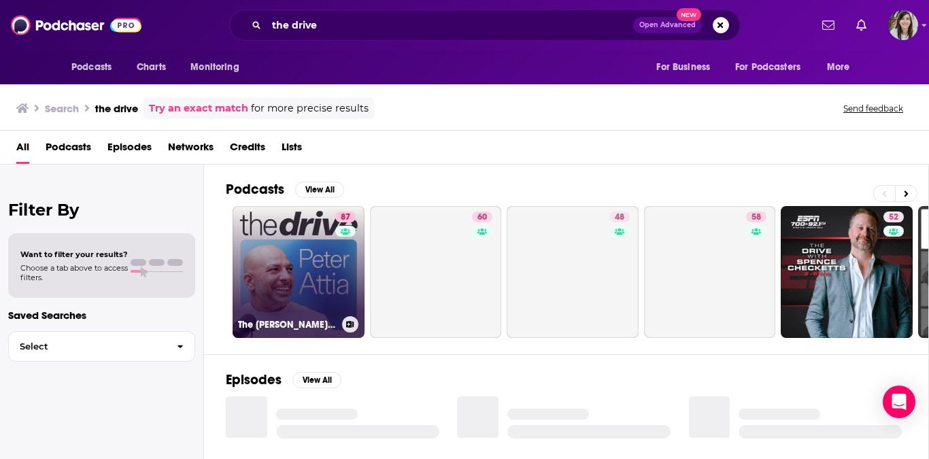
click at [274, 252] on link "87 The Peter Attia Drive" at bounding box center [299, 272] width 132 height 132
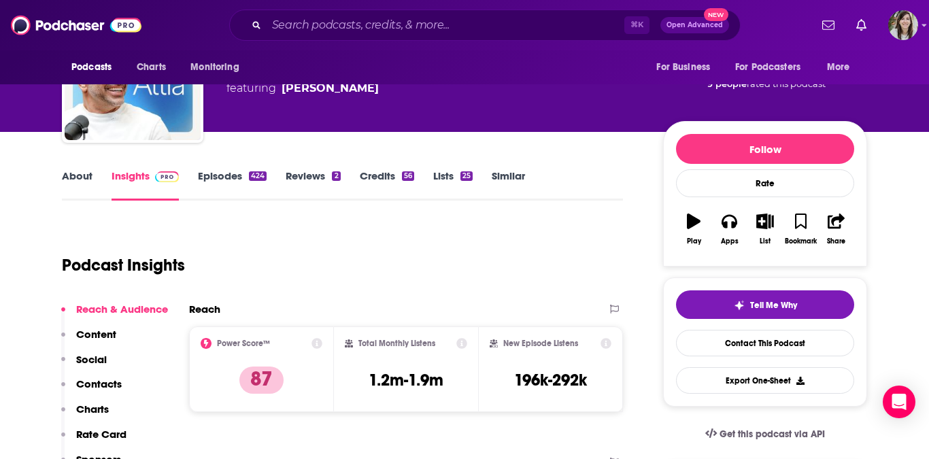
scroll to position [76, 0]
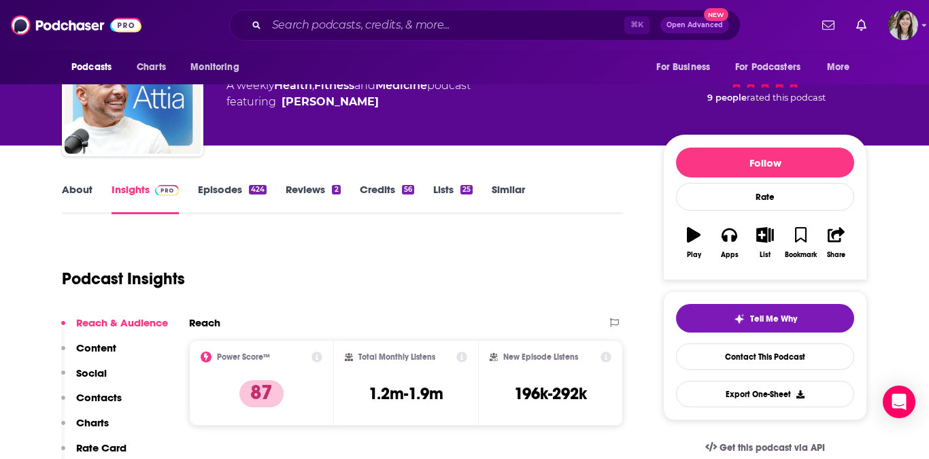
click at [216, 190] on link "Episodes 424" at bounding box center [232, 198] width 69 height 31
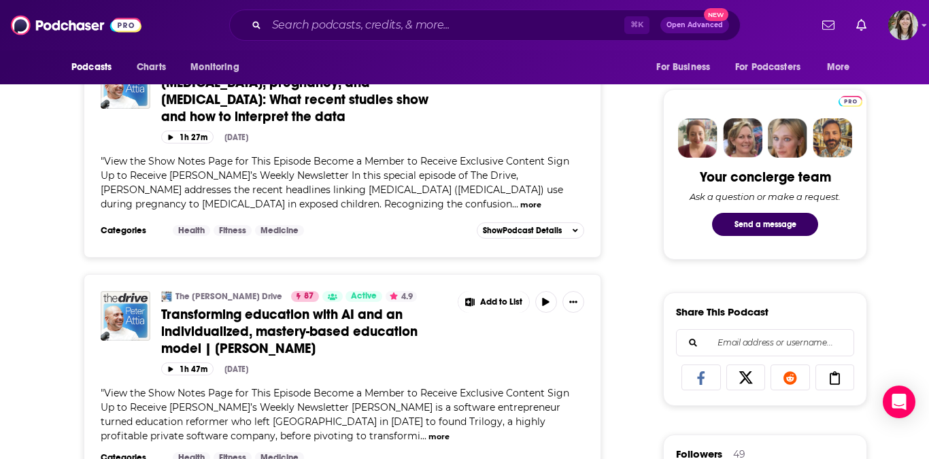
scroll to position [616, 0]
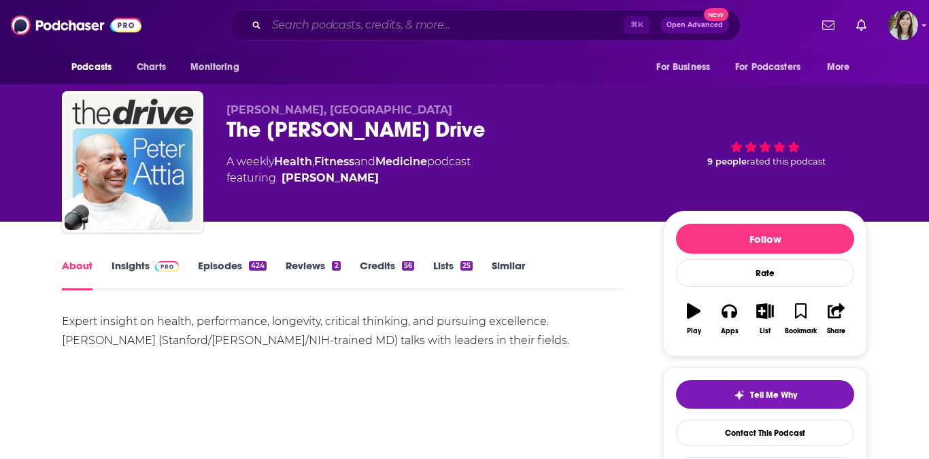
click at [380, 31] on input "Search podcasts, credits, & more..." at bounding box center [446, 25] width 358 height 22
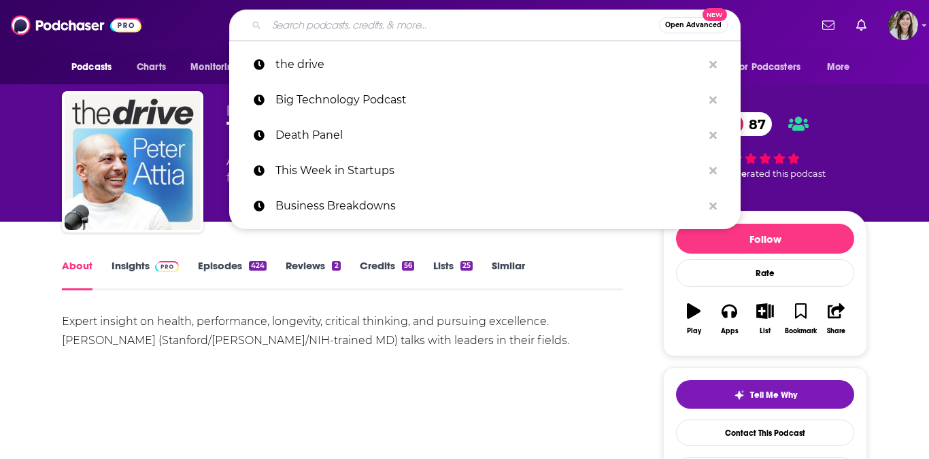
type input "t"
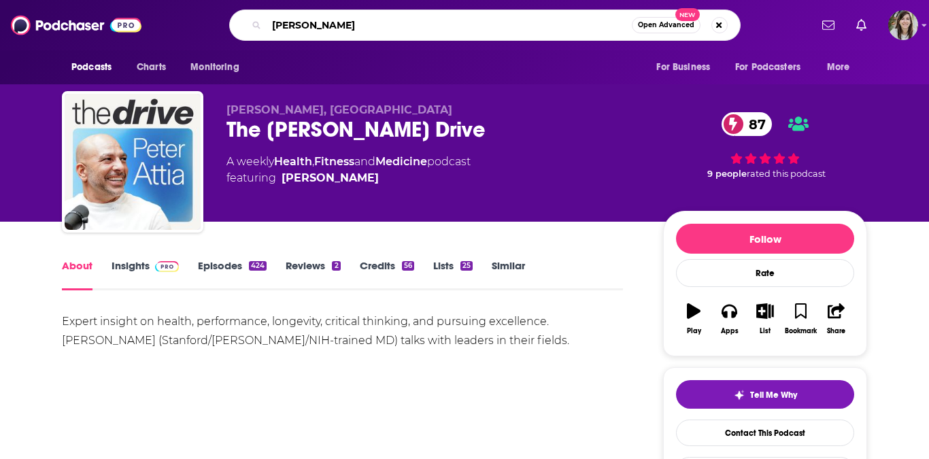
type input "[PERSON_NAME] health"
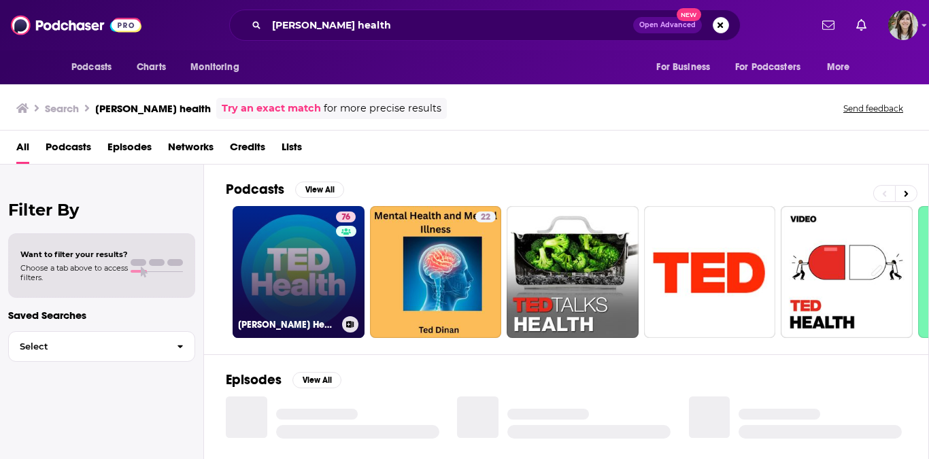
click at [276, 269] on link "76 [PERSON_NAME] Health" at bounding box center [299, 272] width 132 height 132
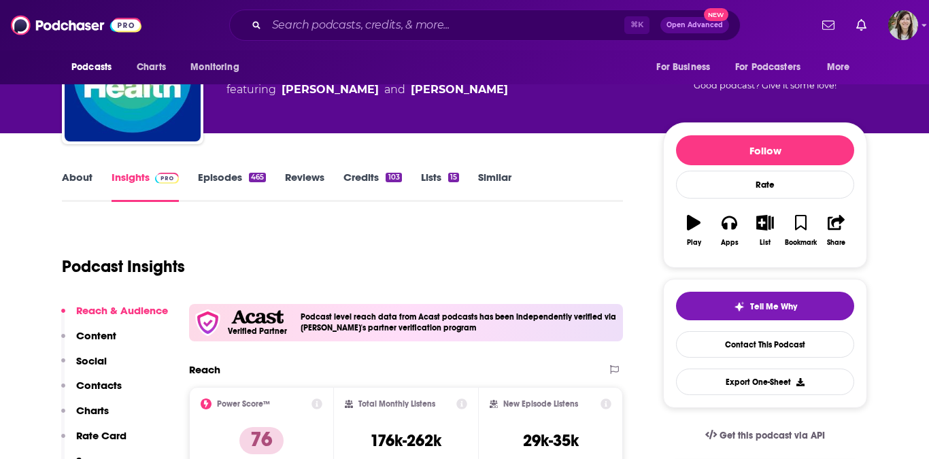
scroll to position [93, 0]
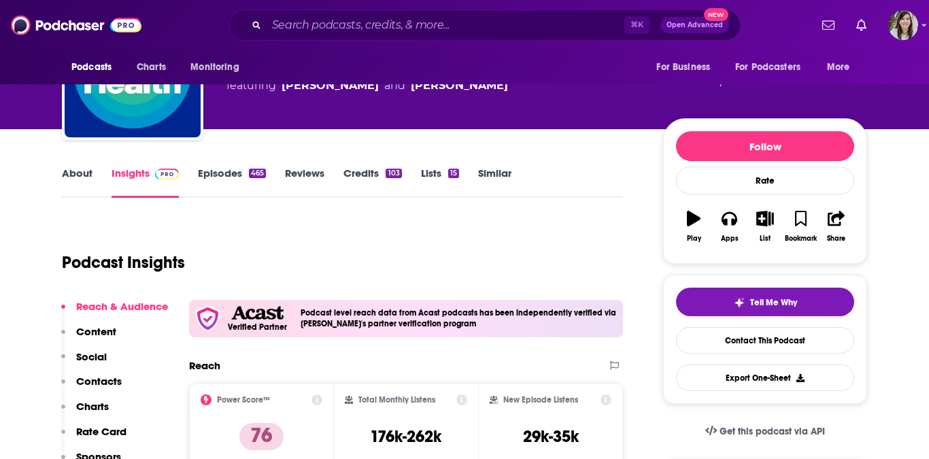
click at [242, 182] on link "Episodes 465" at bounding box center [232, 182] width 68 height 31
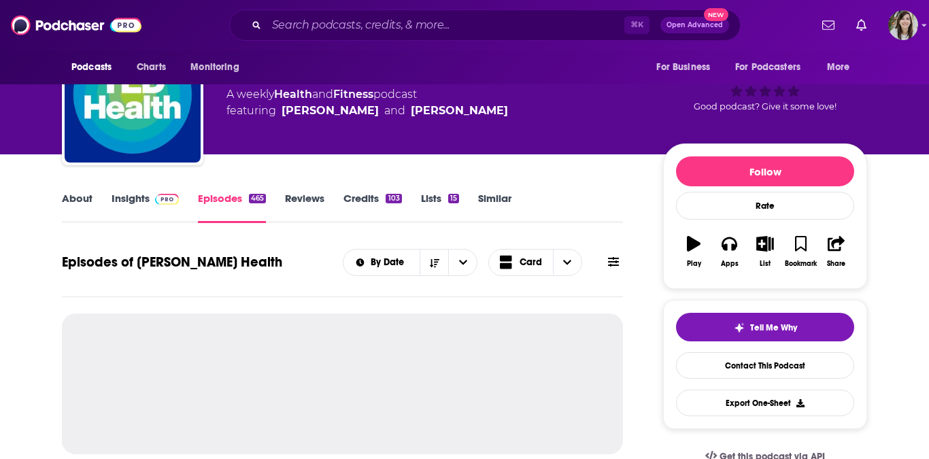
scroll to position [145, 0]
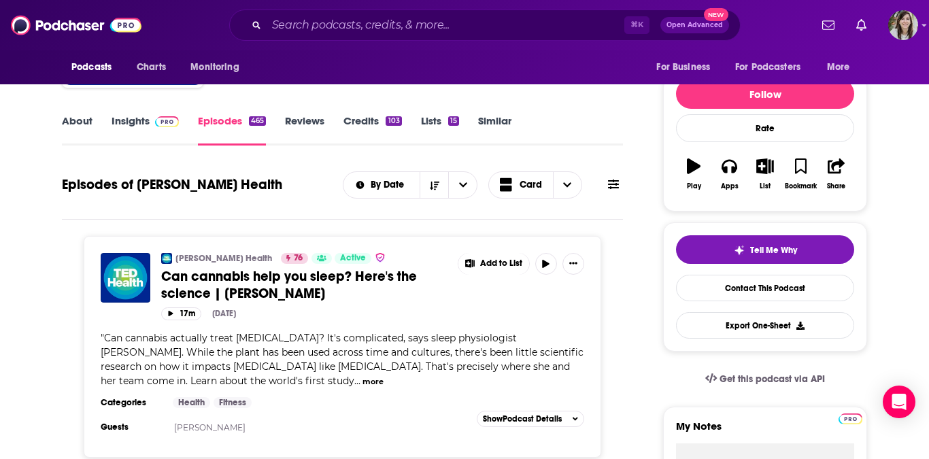
click at [616, 186] on icon at bounding box center [613, 184] width 11 height 11
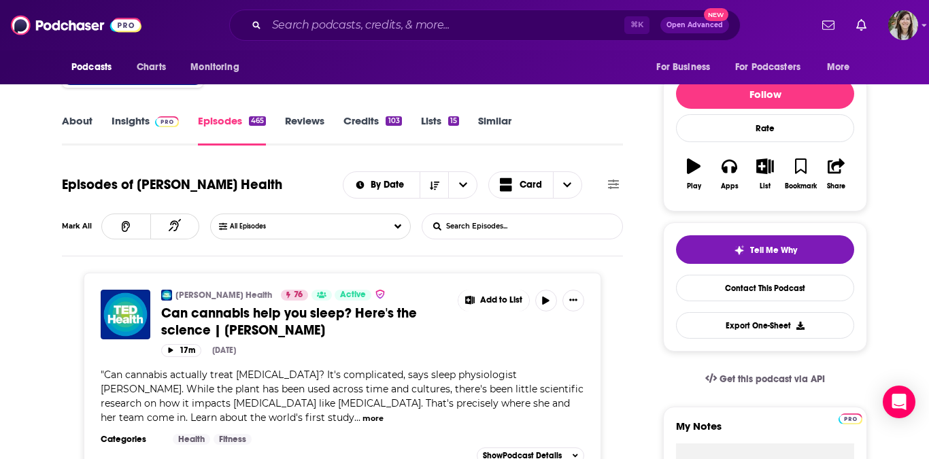
click at [481, 222] on input "List Search Input" at bounding box center [493, 226] width 142 height 24
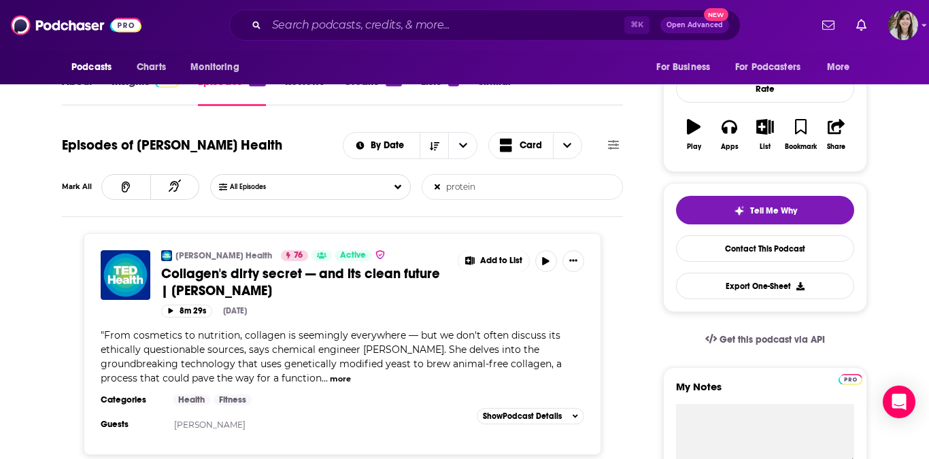
scroll to position [218, 0]
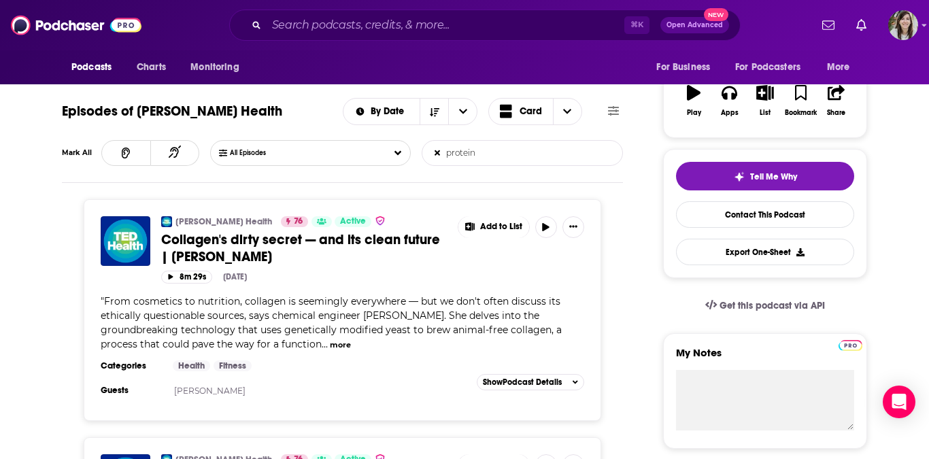
click at [495, 143] on input "protein" at bounding box center [493, 153] width 142 height 24
type input "[MEDICAL_DATA]"
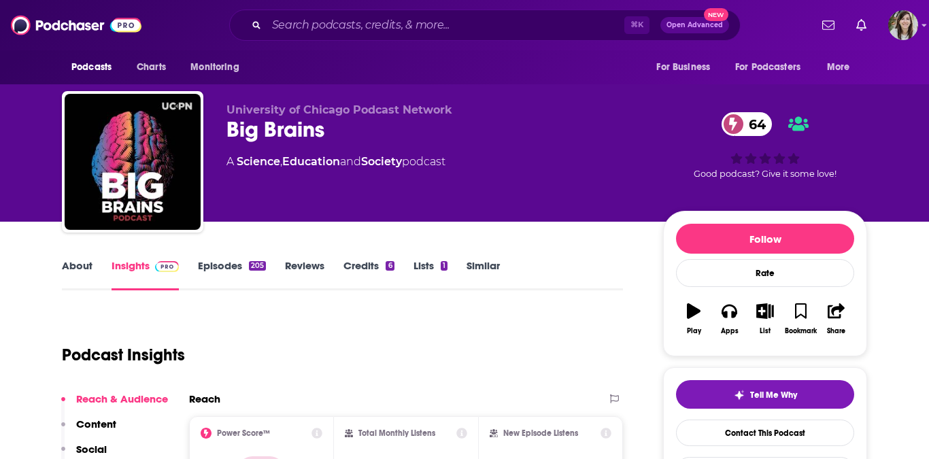
scroll to position [113, 0]
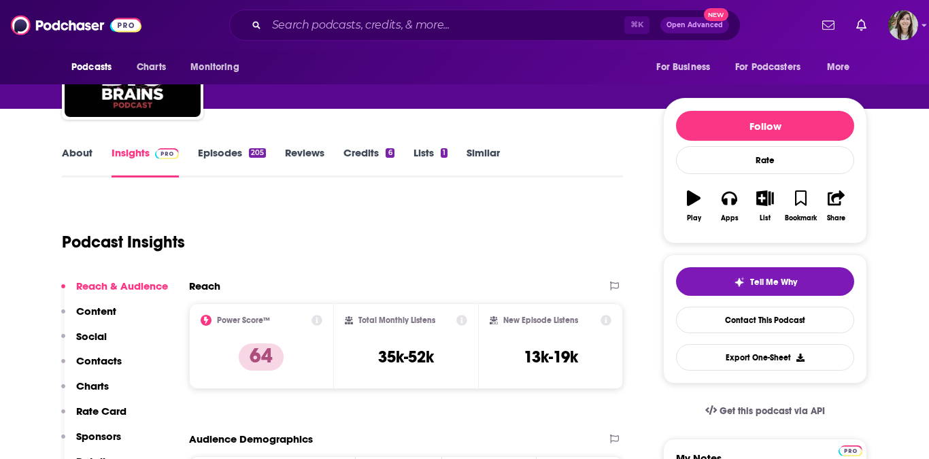
click at [78, 146] on link "About" at bounding box center [77, 161] width 31 height 31
